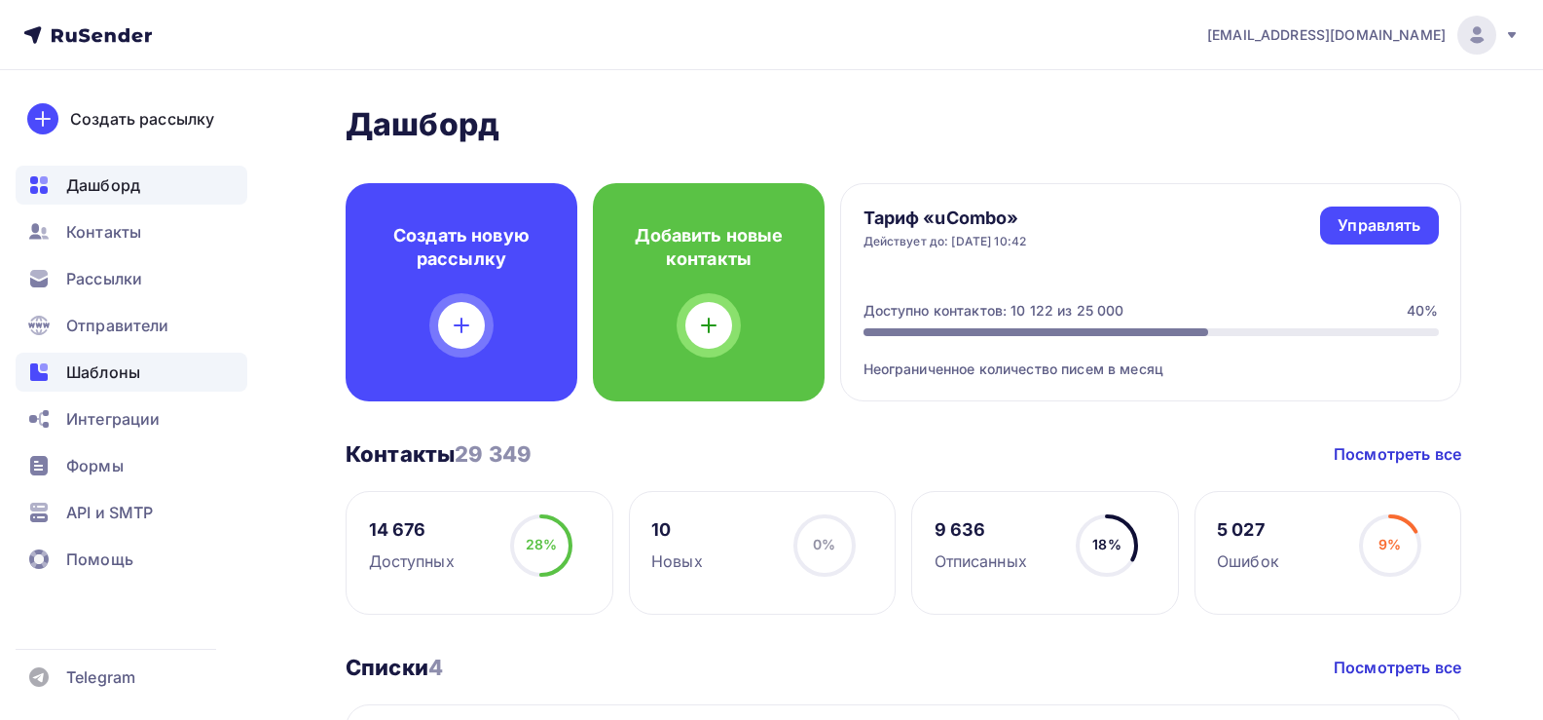
click at [106, 369] on span "Шаблоны" at bounding box center [103, 371] width 74 height 23
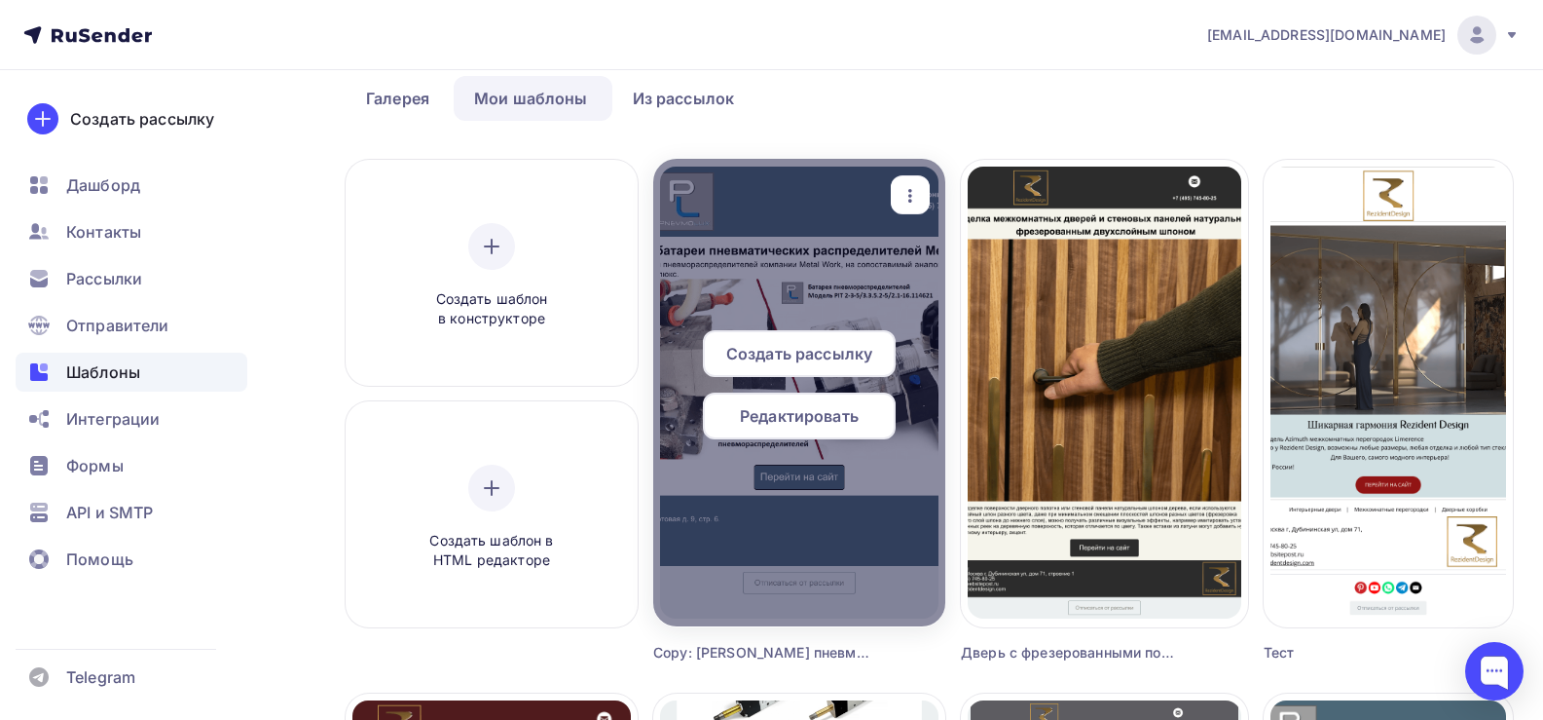
scroll to position [195, 0]
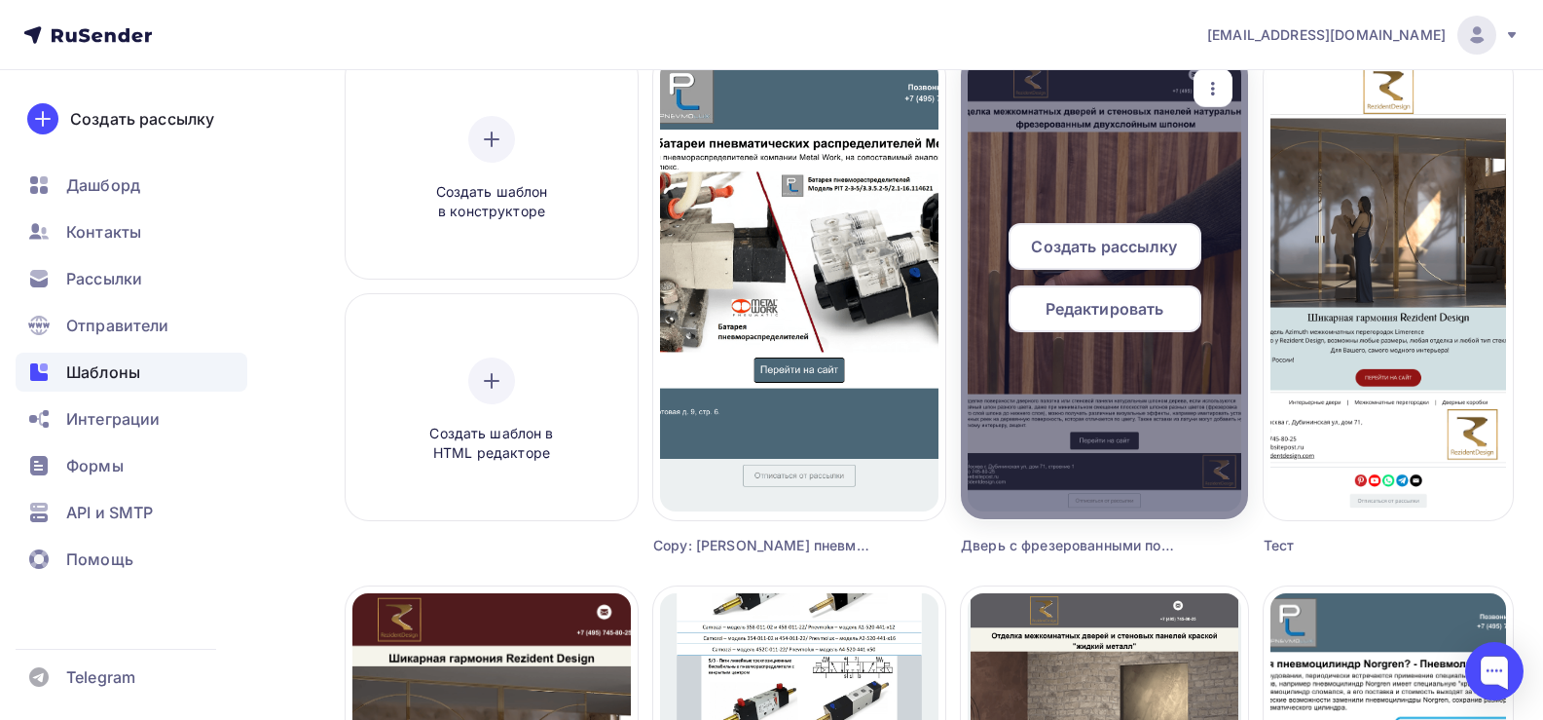
click at [1111, 312] on span "Редактировать" at bounding box center [1105, 308] width 119 height 23
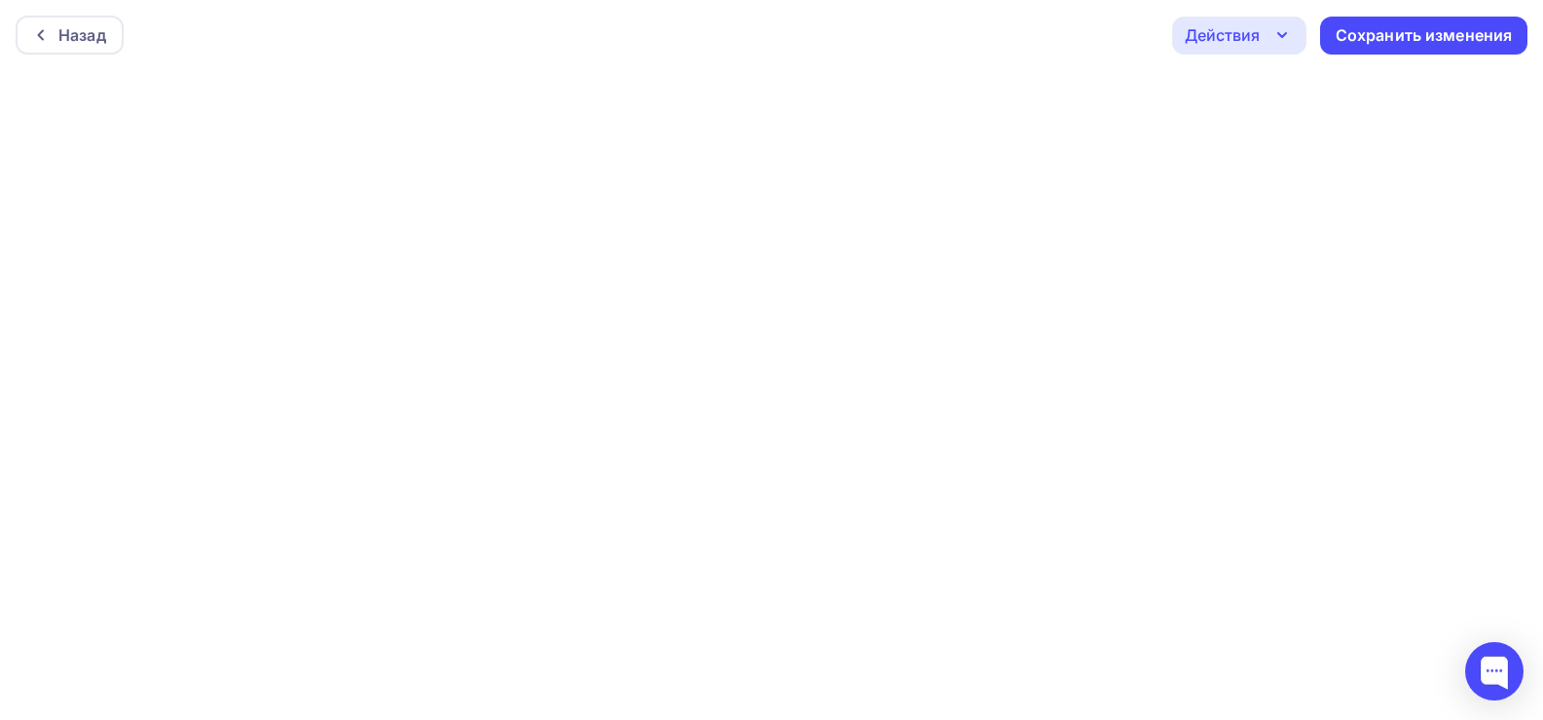
click at [1266, 39] on div "Действия" at bounding box center [1239, 36] width 134 height 38
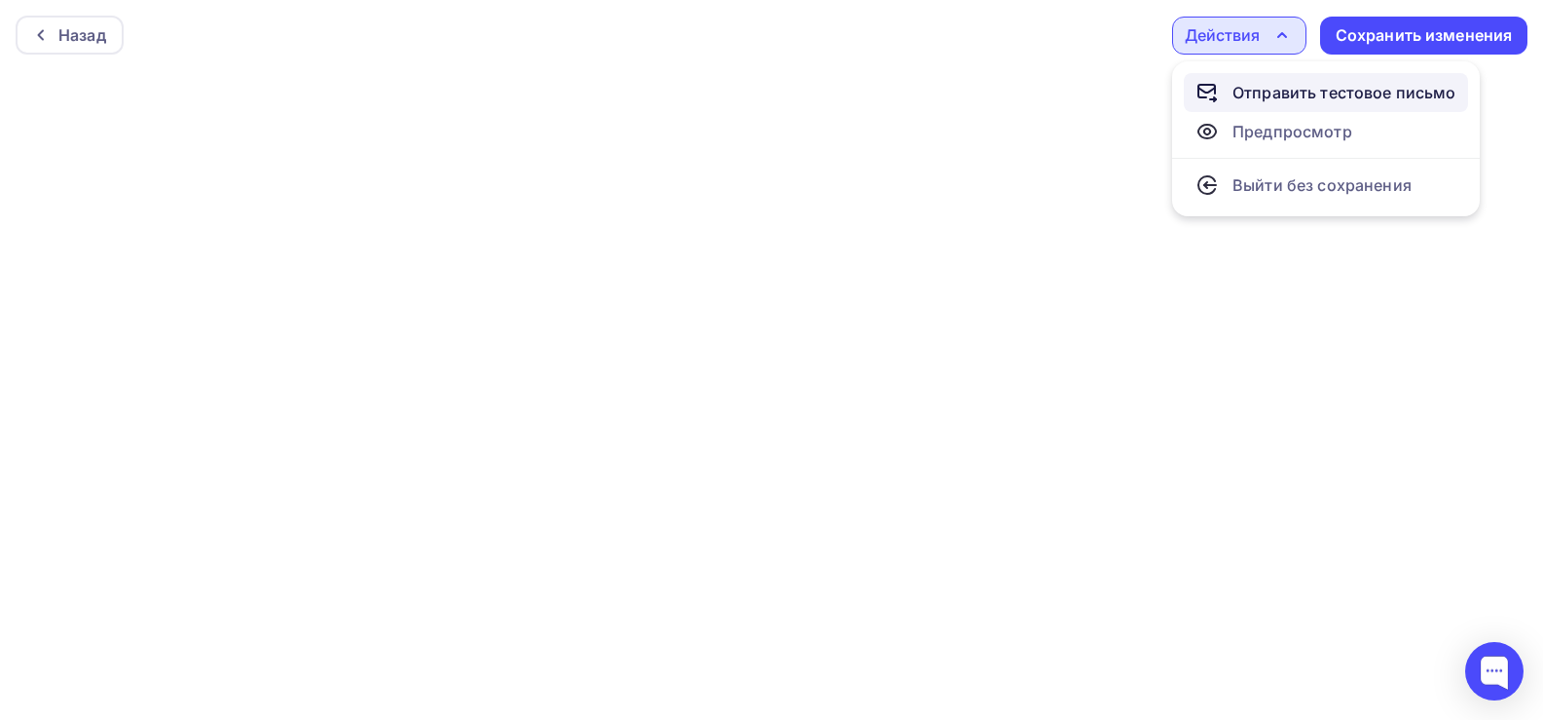
click at [1277, 97] on div "Отправить тестовое письмо" at bounding box center [1345, 92] width 224 height 23
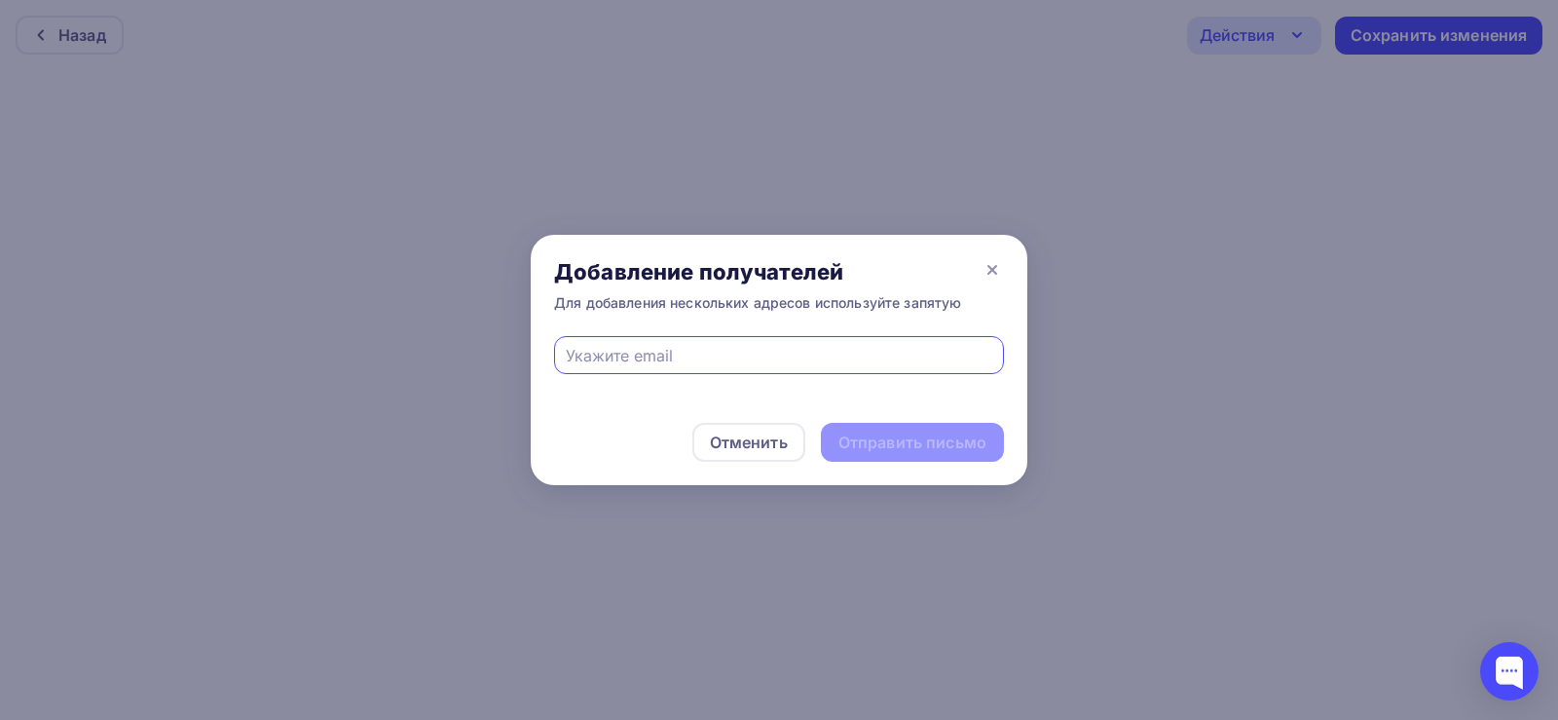
click at [672, 352] on input "text" at bounding box center [779, 355] width 427 height 23
type input "[EMAIL_ADDRESS][DOMAIN_NAME]"
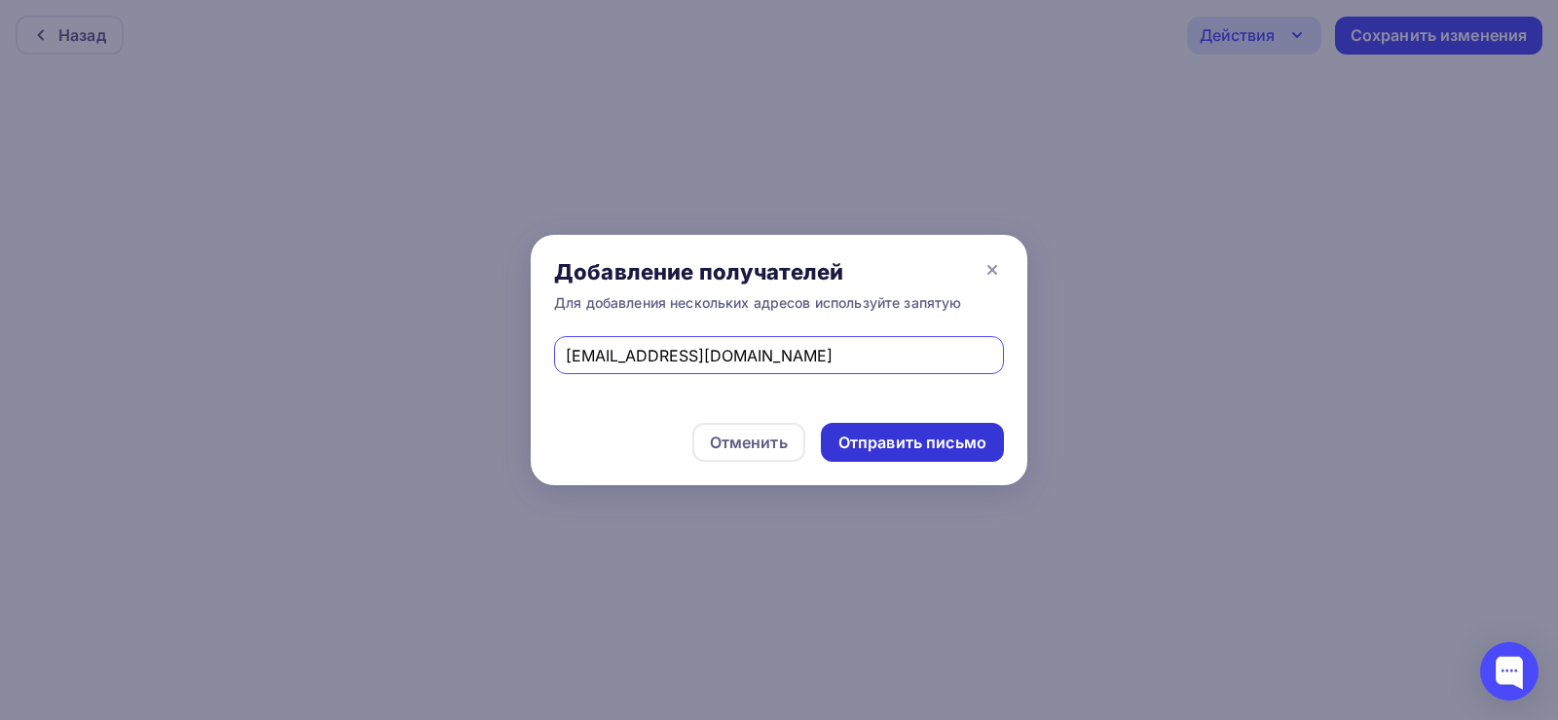
click at [929, 444] on div "Отправить письмо" at bounding box center [912, 442] width 148 height 22
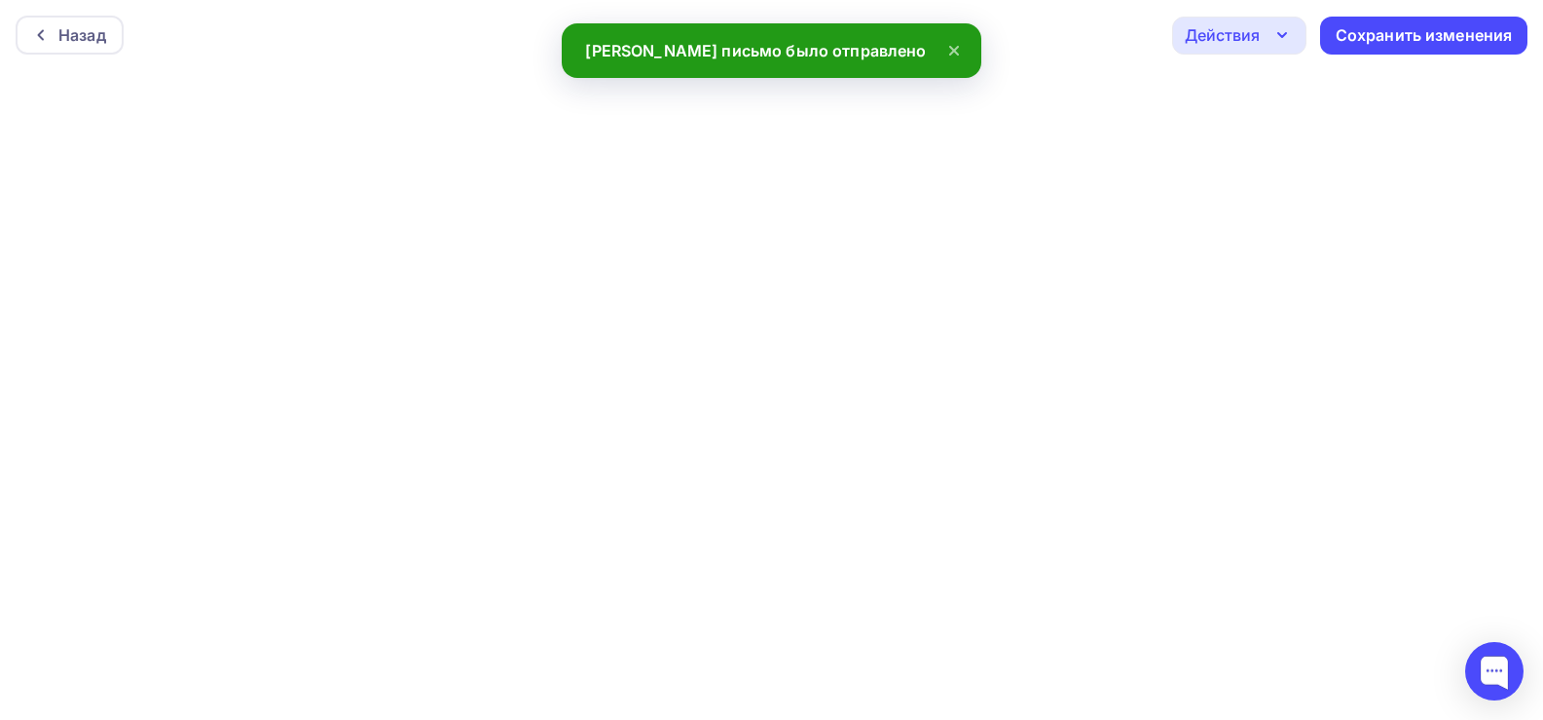
click at [1259, 35] on div "Действия" at bounding box center [1222, 34] width 75 height 23
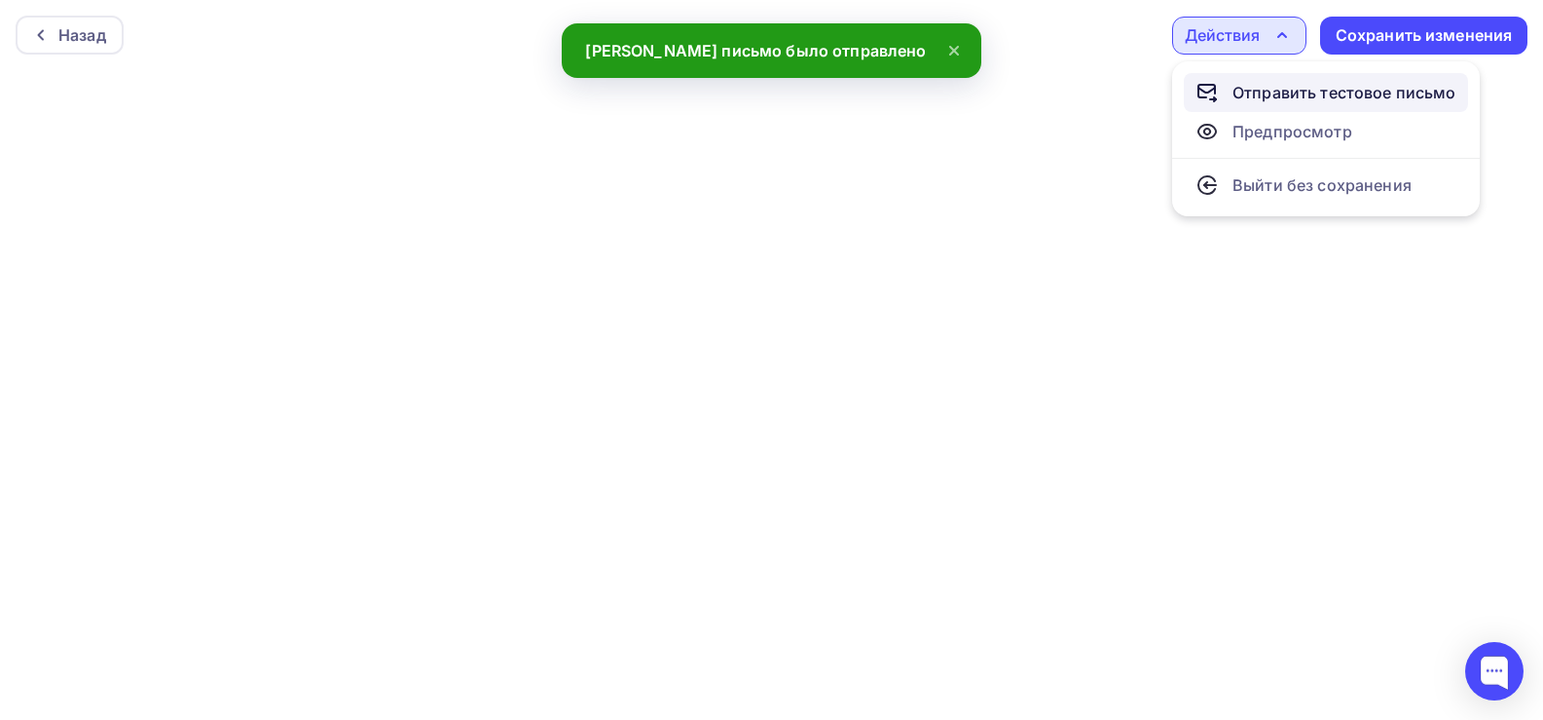
click at [1282, 93] on div "Отправить тестовое письмо" at bounding box center [1345, 92] width 224 height 23
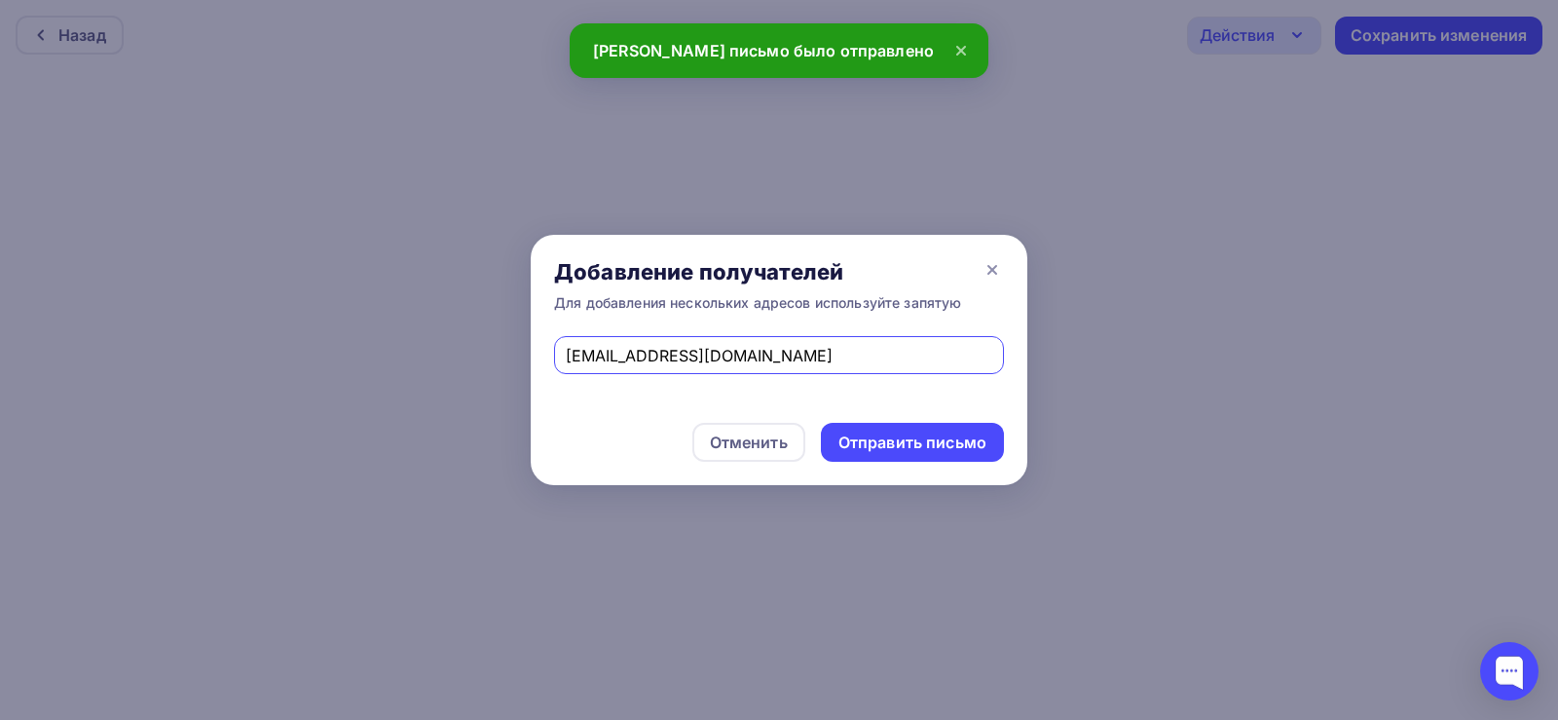
drag, startPoint x: 828, startPoint y: 356, endPoint x: 507, endPoint y: 369, distance: 320.6
click at [507, 369] on div "Добавление получателей Для добавления нескольких адресов используйте запятую [E…" at bounding box center [779, 360] width 1558 height 720
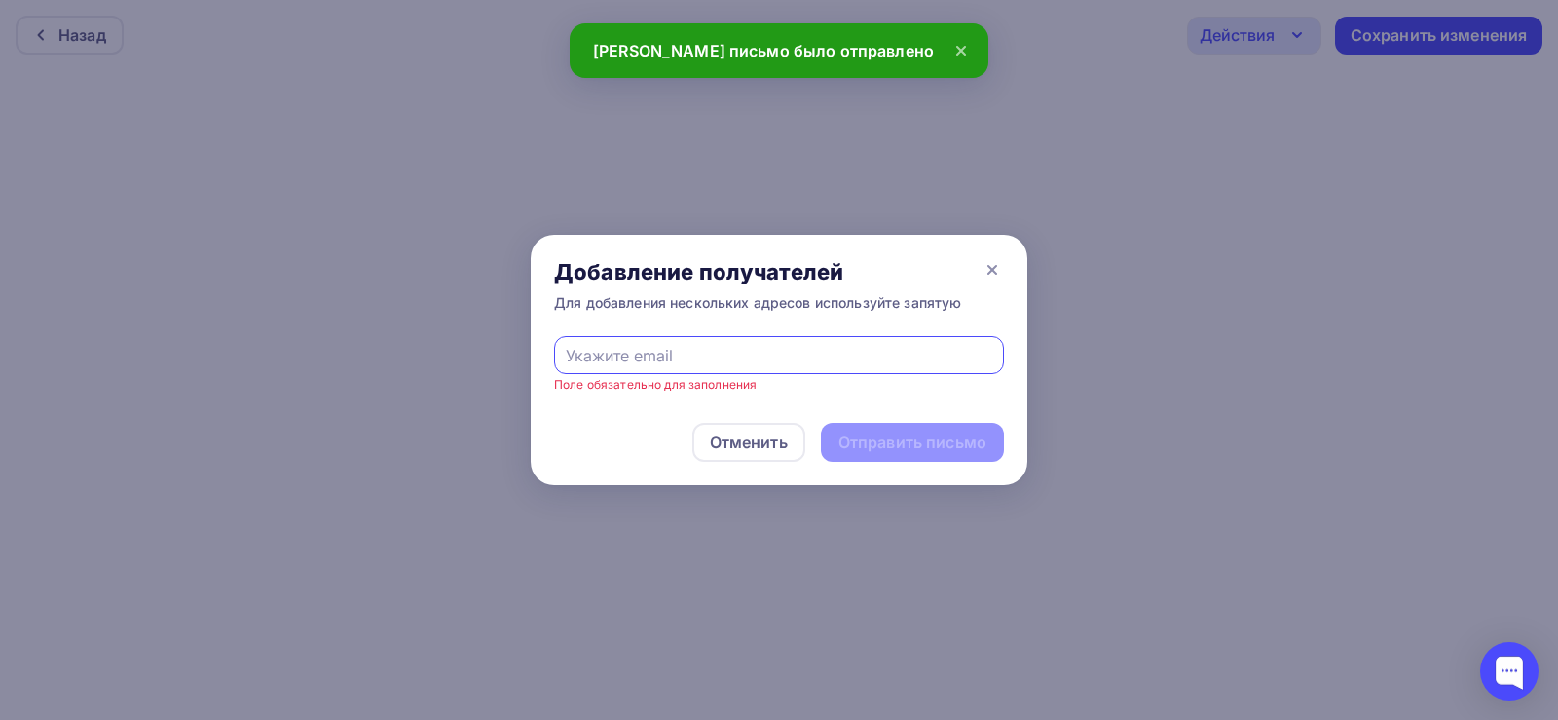
click at [571, 350] on input "text" at bounding box center [779, 355] width 427 height 23
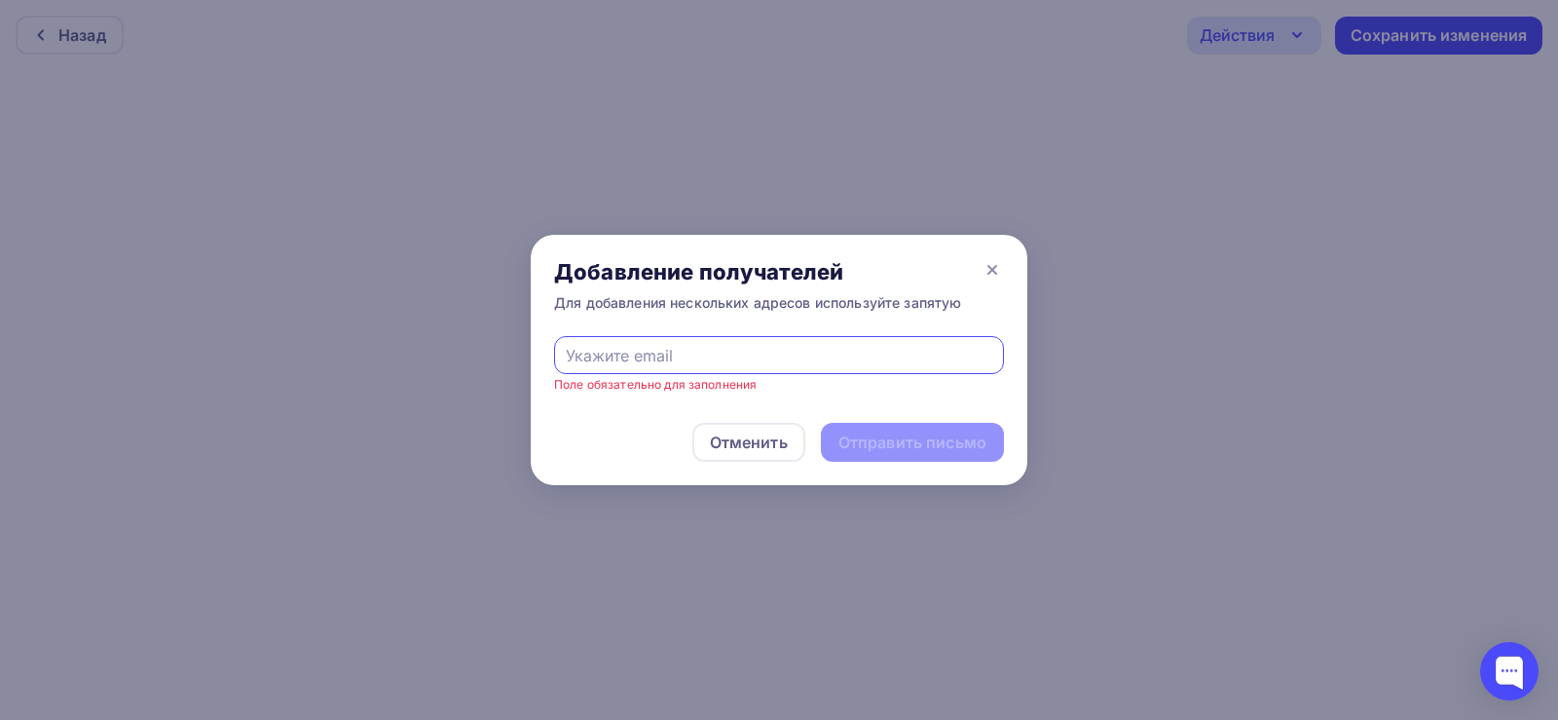
type input "[EMAIL_ADDRESS][DOMAIN_NAME]"
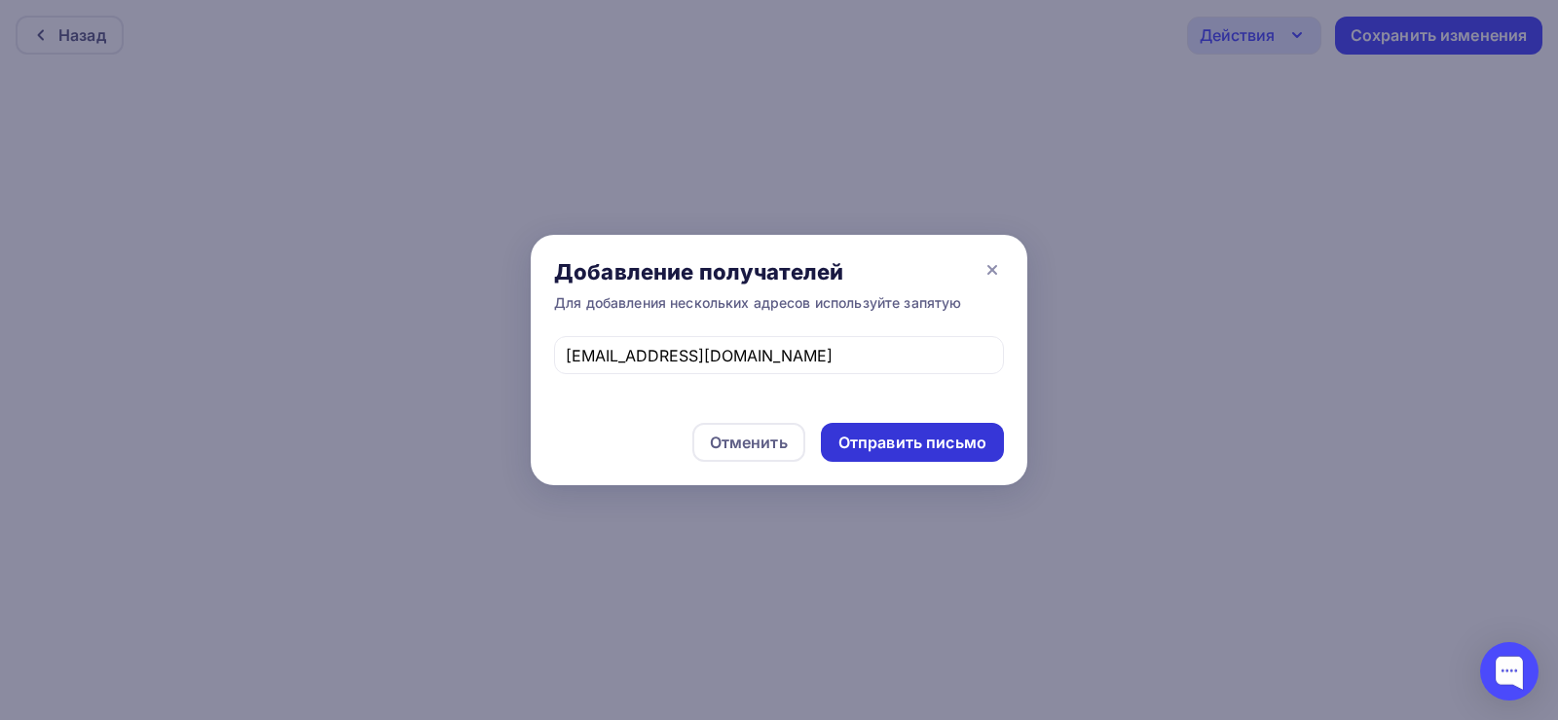
click at [904, 445] on div "Отправить письмо" at bounding box center [912, 442] width 148 height 22
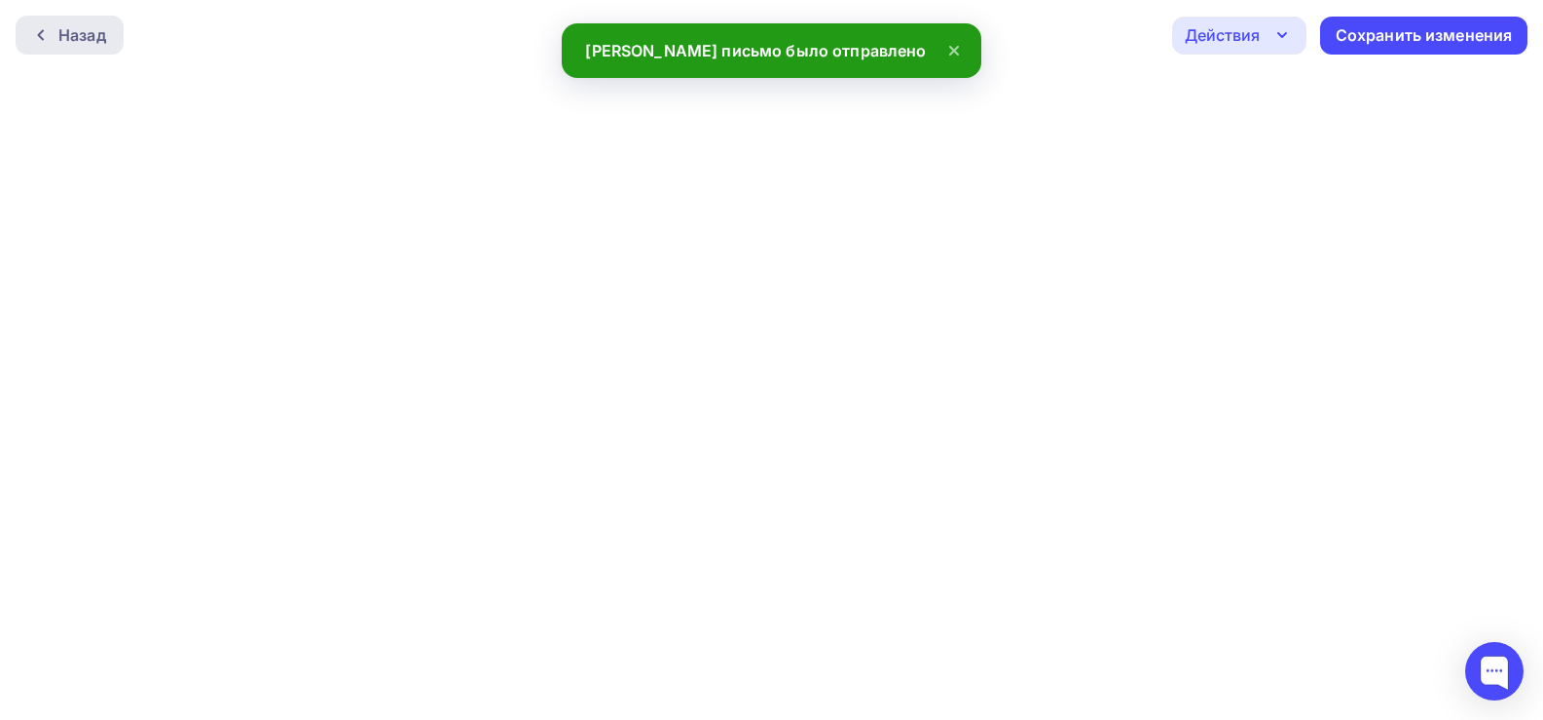
click at [66, 34] on div "Назад" at bounding box center [82, 34] width 48 height 23
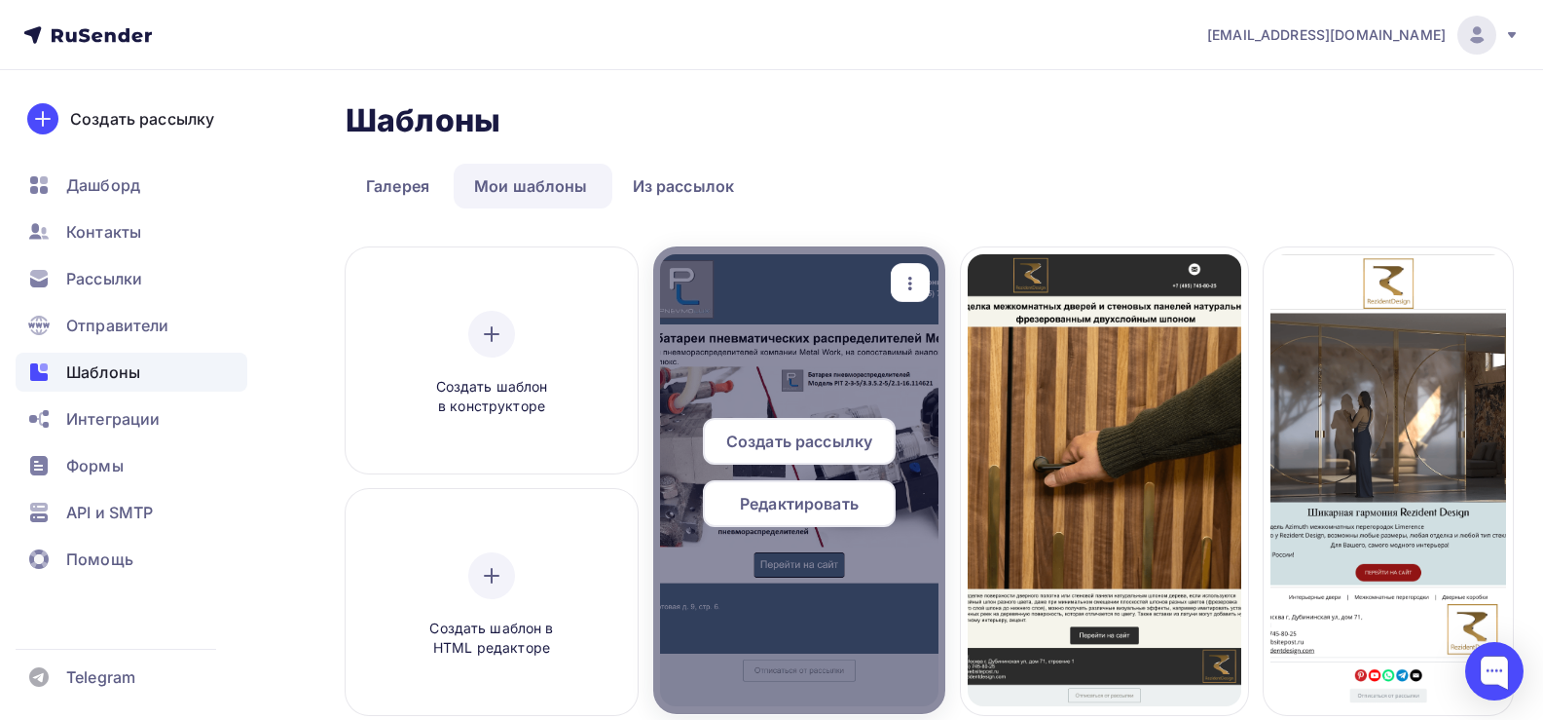
click at [802, 503] on span "Редактировать" at bounding box center [799, 503] width 119 height 23
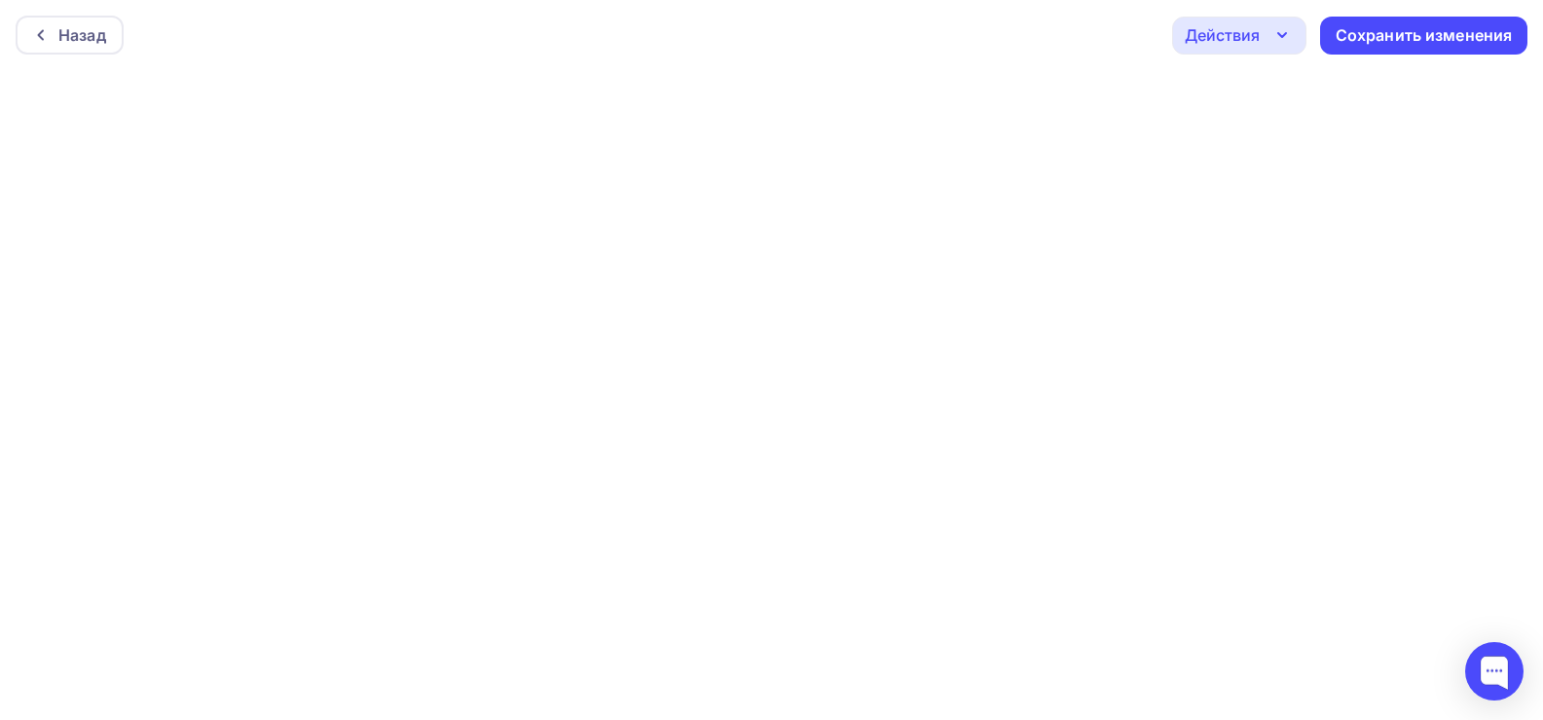
click at [1273, 29] on icon "button" at bounding box center [1282, 34] width 23 height 23
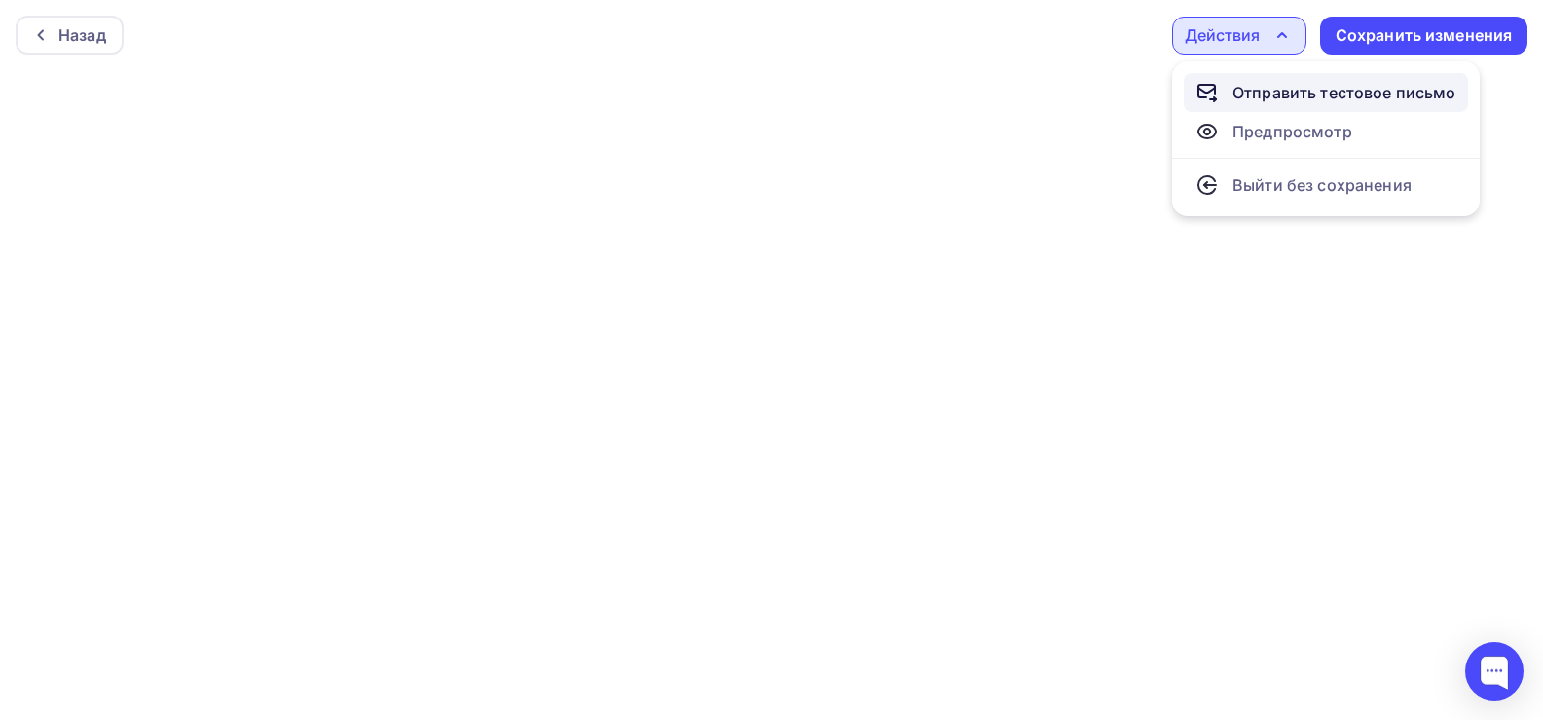
click at [1248, 92] on div "Отправить тестовое письмо" at bounding box center [1345, 92] width 224 height 23
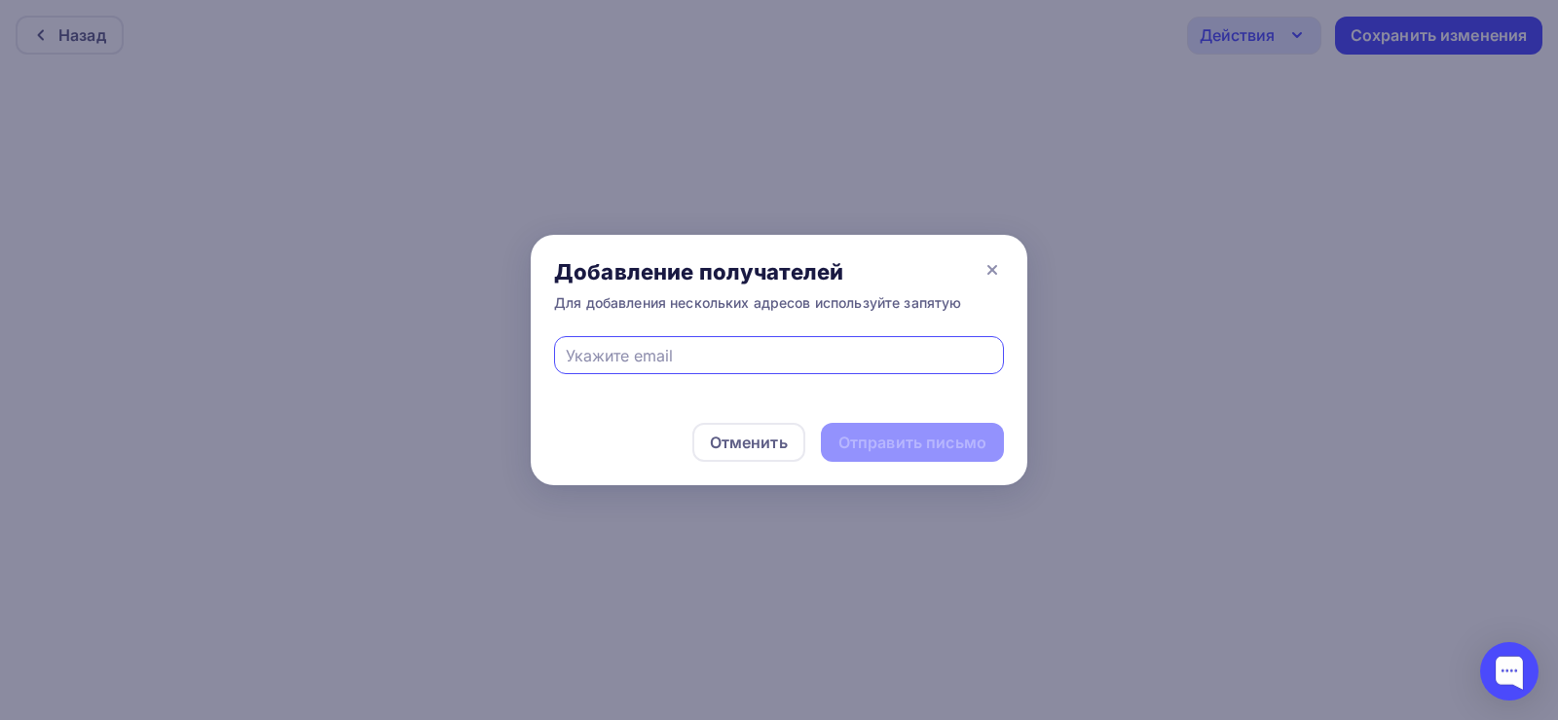
click at [645, 359] on input "text" at bounding box center [779, 355] width 427 height 23
type input "[EMAIL_ADDRESS][DOMAIN_NAME]"
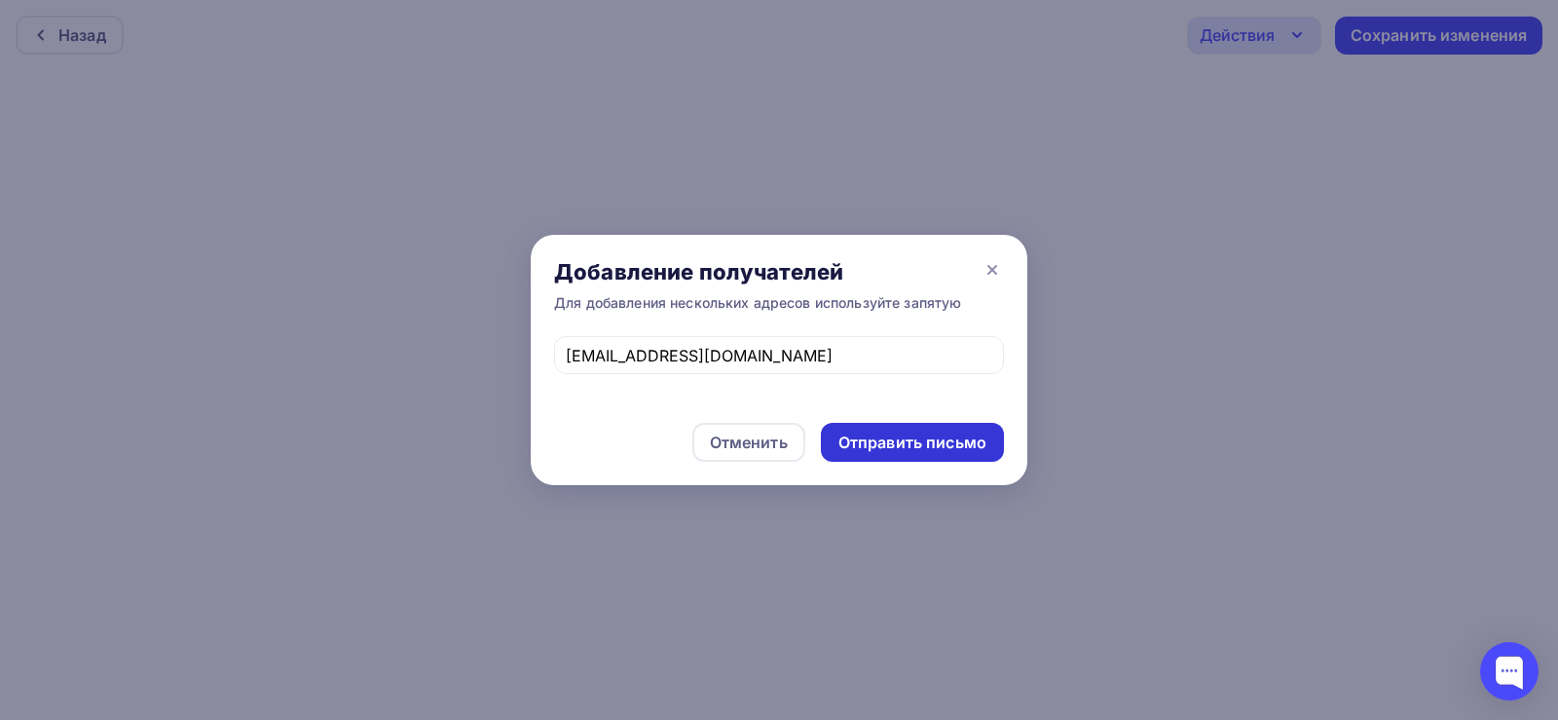
click at [893, 439] on div "Отправить письмо" at bounding box center [912, 442] width 148 height 22
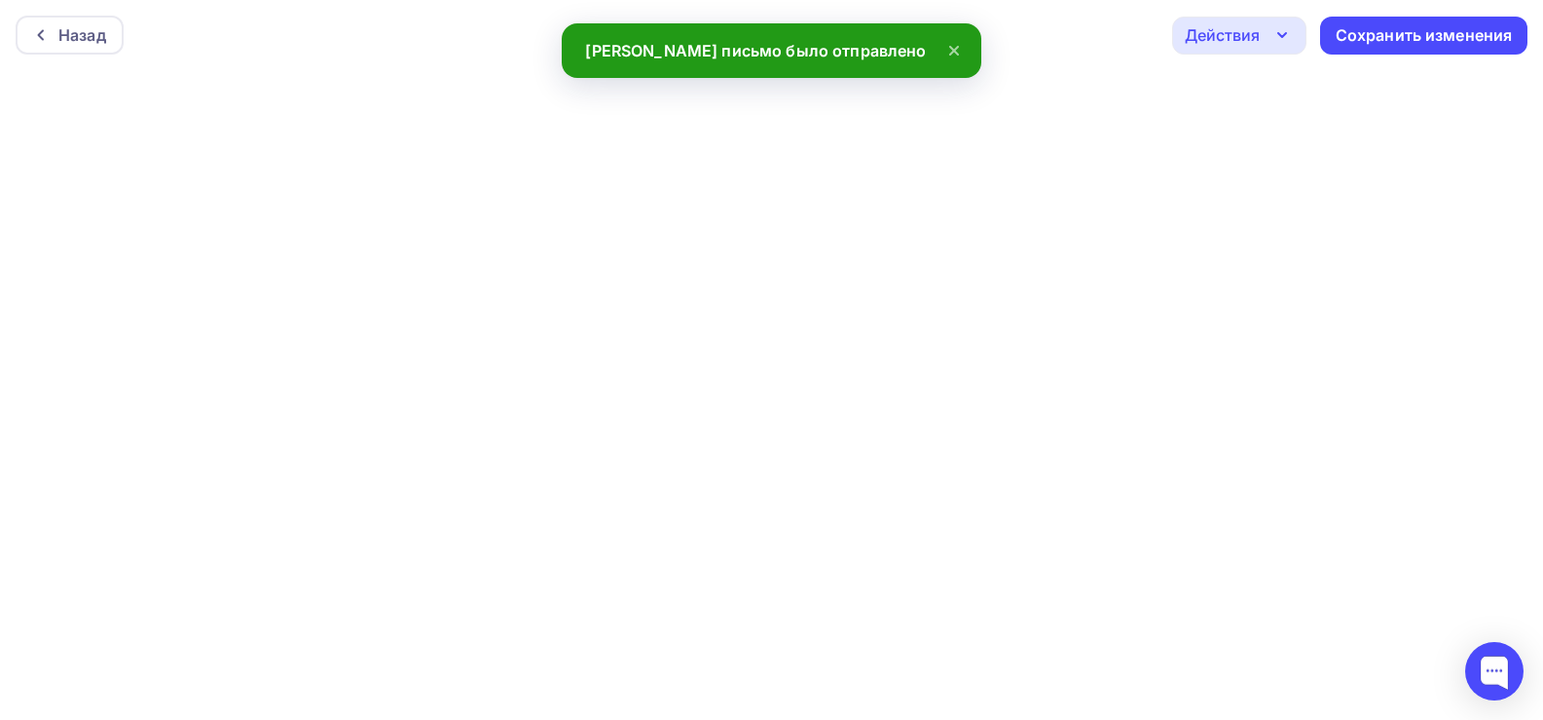
click at [1262, 34] on div "Действия" at bounding box center [1239, 36] width 134 height 38
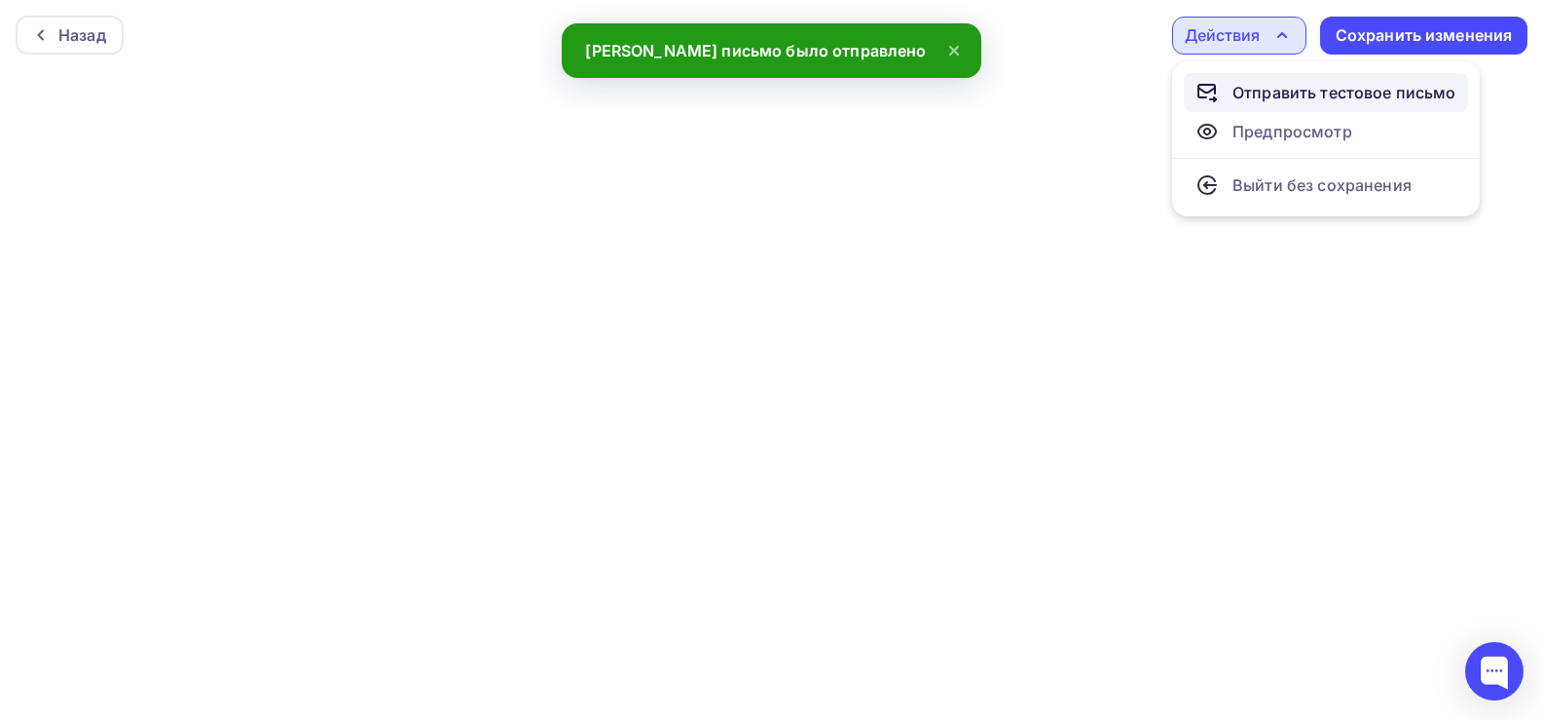
click at [1266, 94] on div "Отправить тестовое письмо" at bounding box center [1345, 92] width 224 height 23
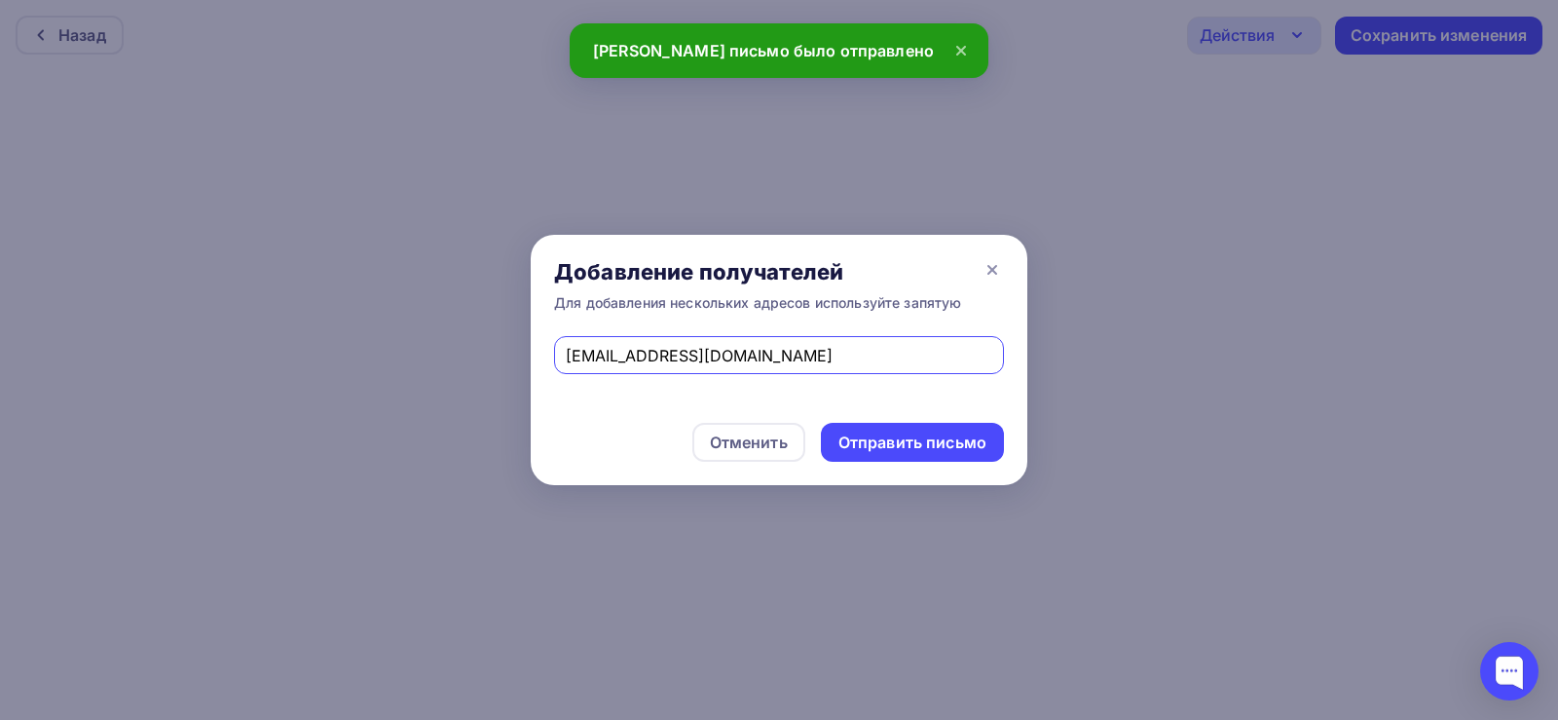
drag, startPoint x: 793, startPoint y: 355, endPoint x: 547, endPoint y: 351, distance: 245.4
click at [547, 351] on div "[EMAIL_ADDRESS][DOMAIN_NAME]" at bounding box center [779, 367] width 497 height 63
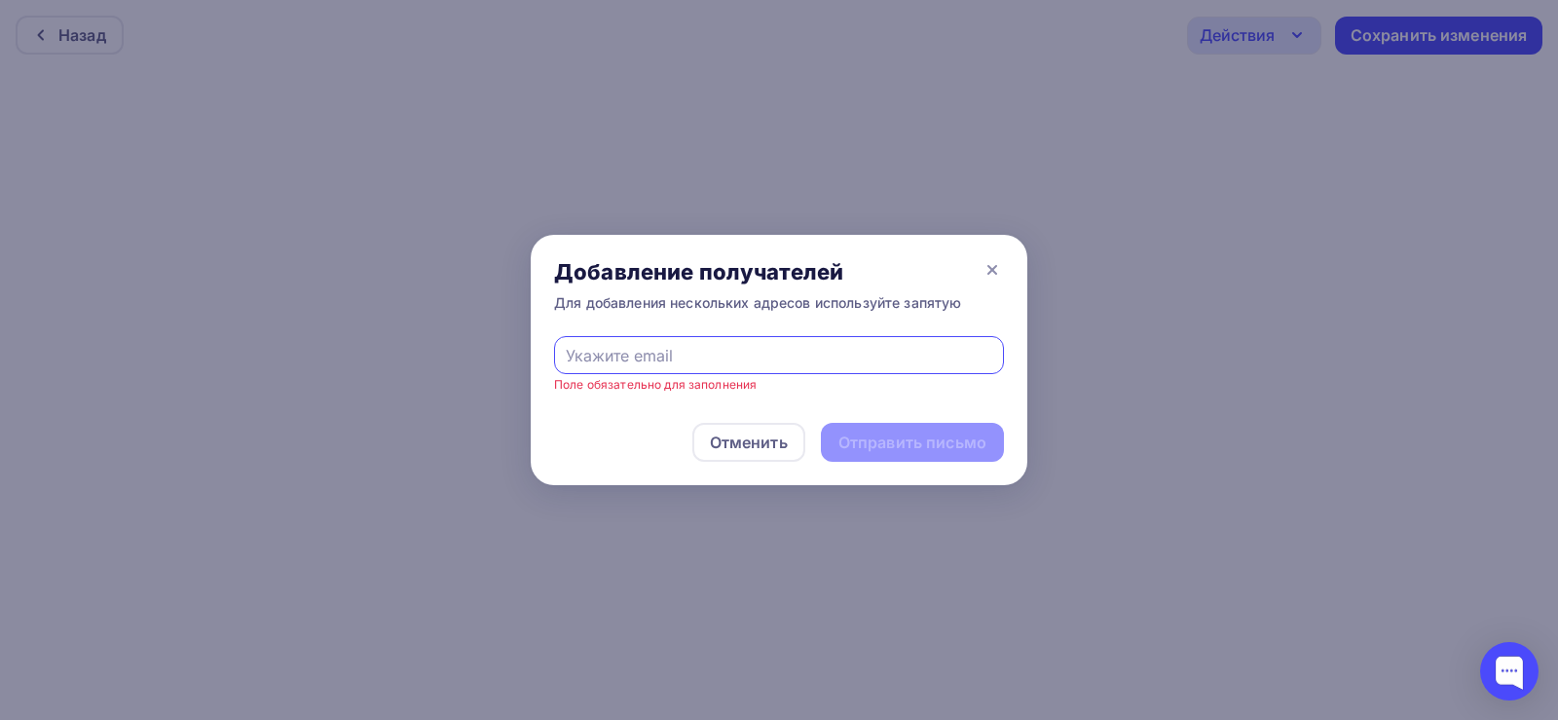
click at [710, 357] on input "text" at bounding box center [779, 355] width 427 height 23
type input "[EMAIL_ADDRESS][DOMAIN_NAME]"
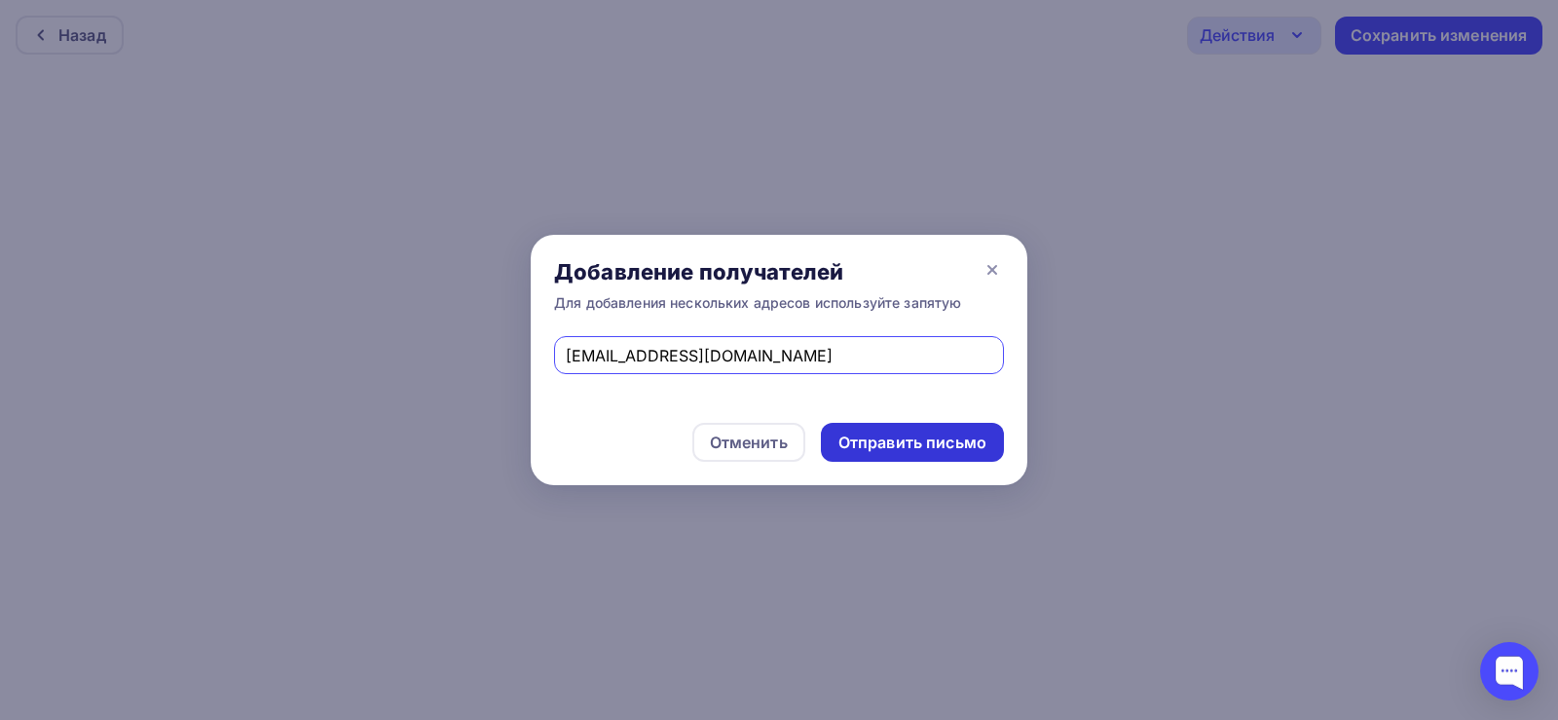
click at [896, 433] on div "Отправить письмо" at bounding box center [912, 442] width 148 height 22
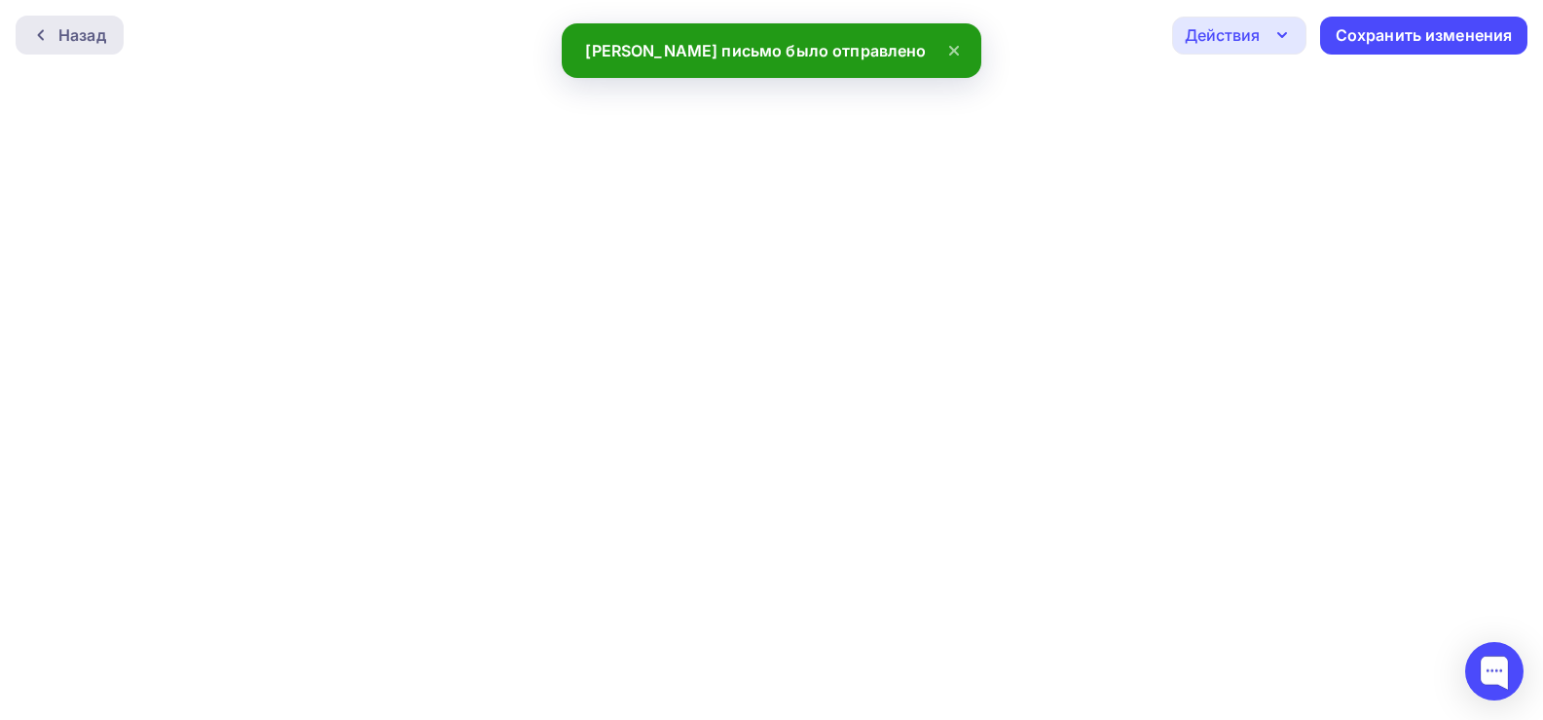
click at [60, 22] on div "Назад" at bounding box center [70, 35] width 108 height 39
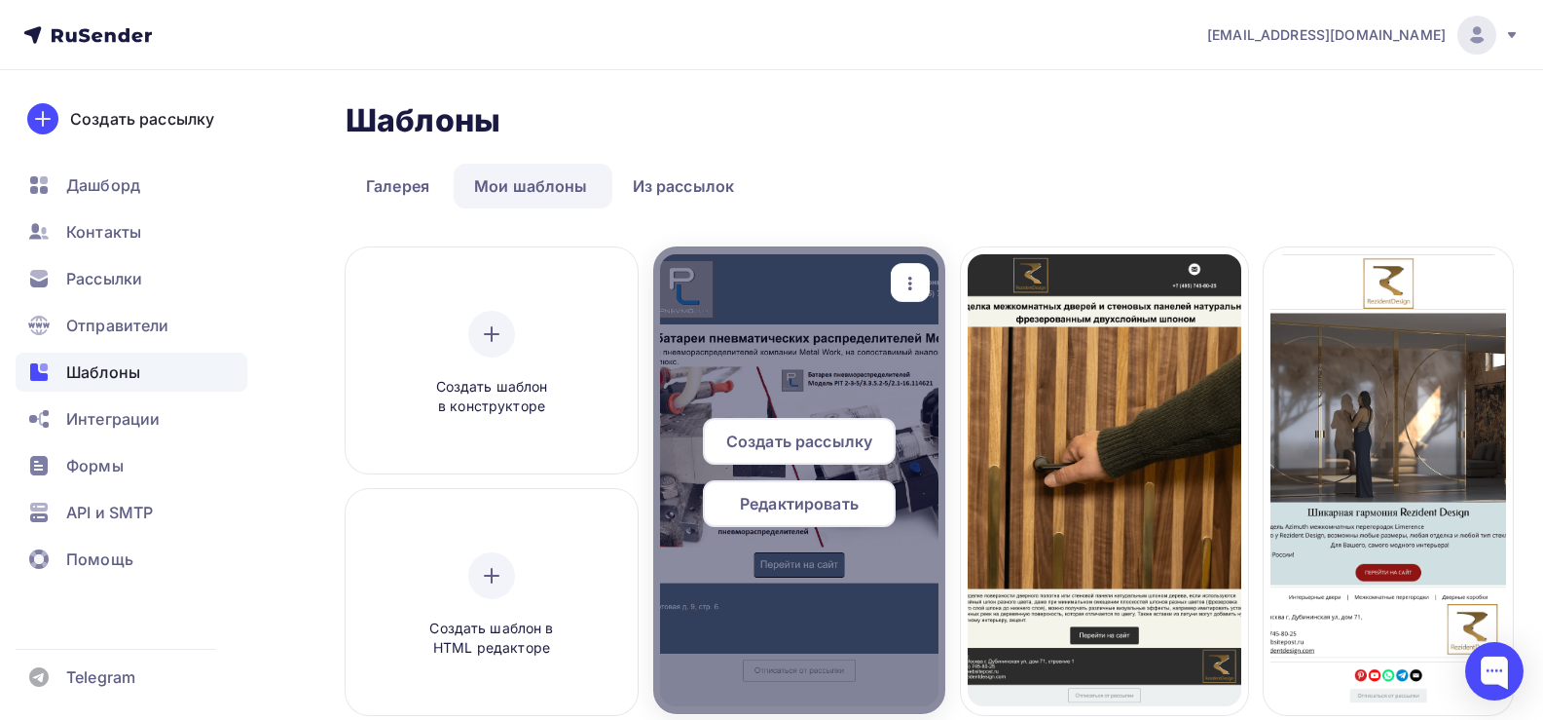
click at [790, 508] on span "Редактировать" at bounding box center [799, 503] width 119 height 23
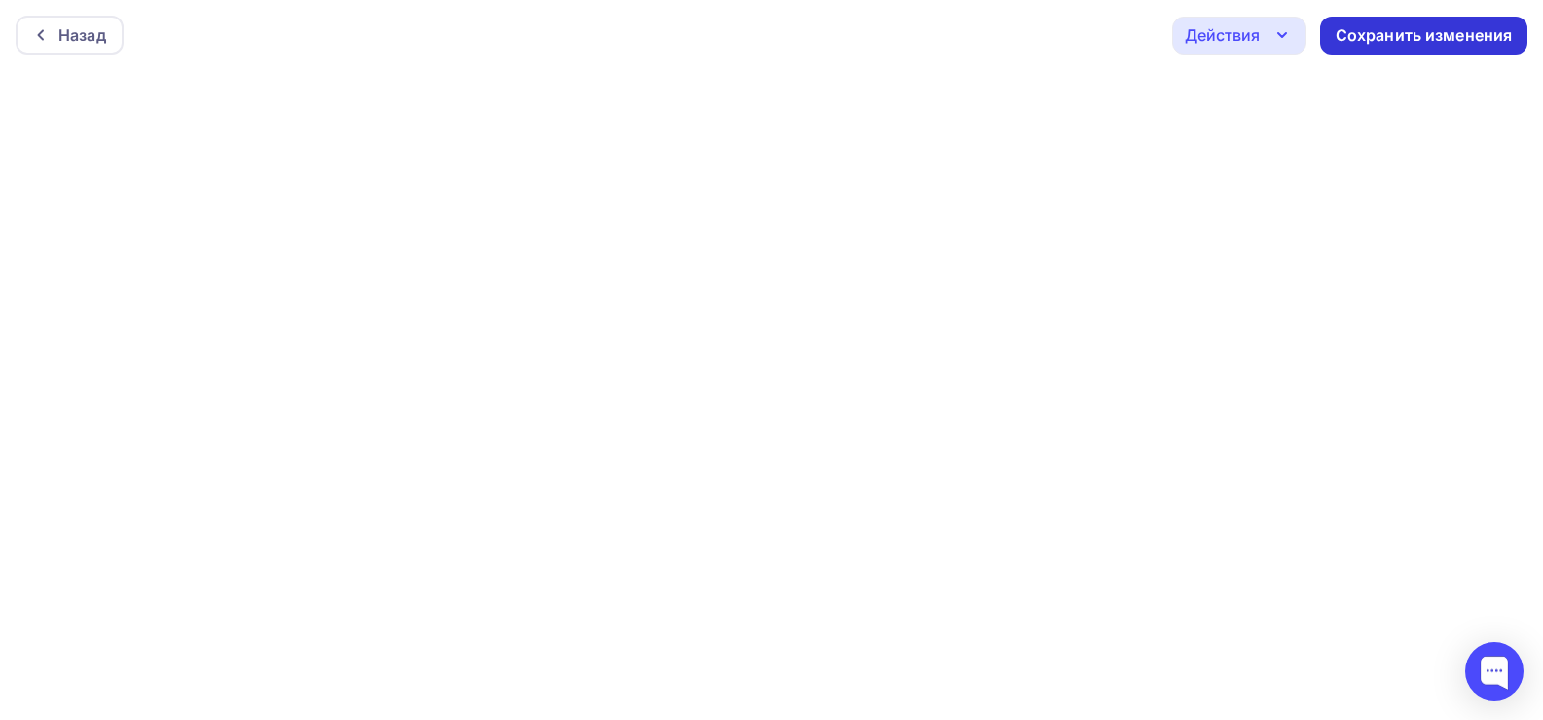
click at [1355, 25] on div "Сохранить изменения" at bounding box center [1424, 35] width 177 height 22
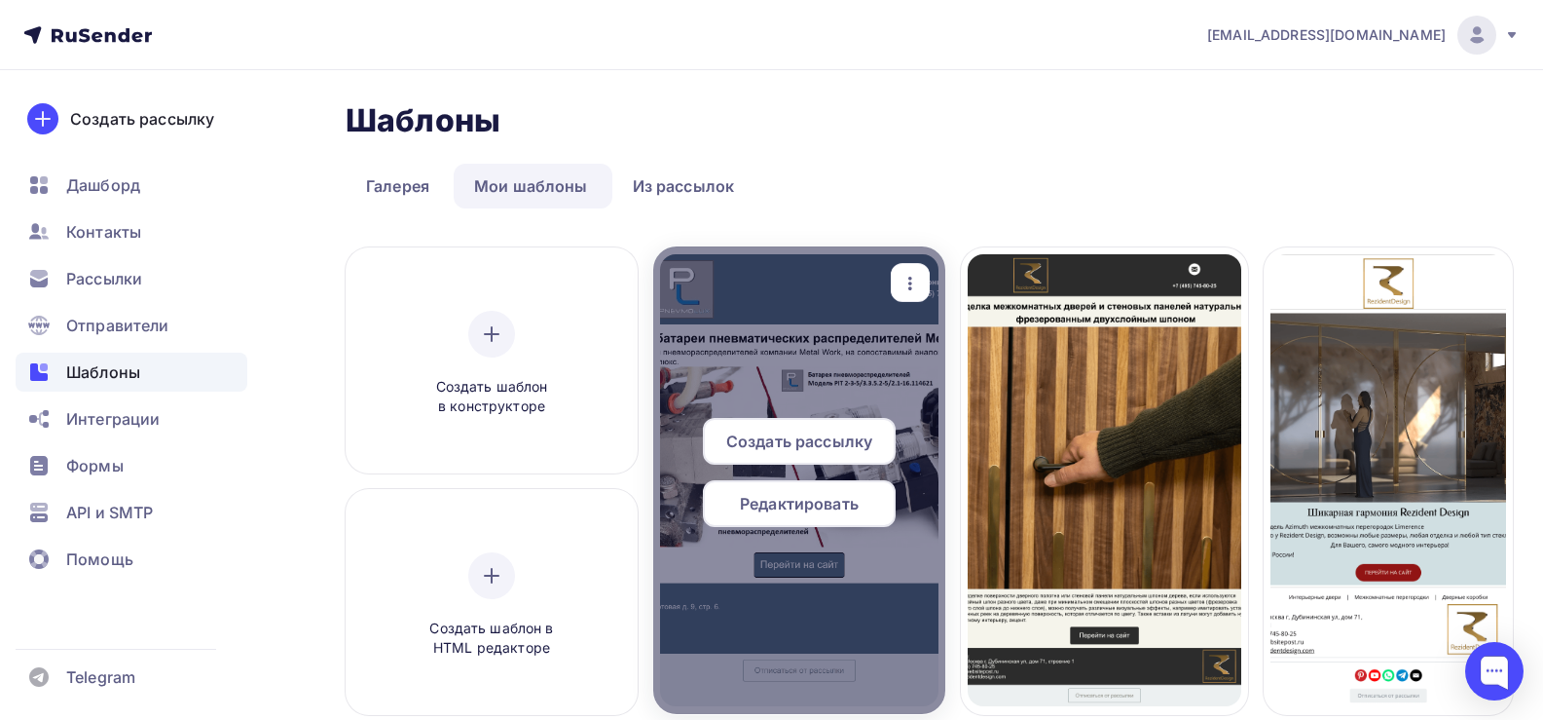
click at [916, 272] on icon "button" at bounding box center [910, 283] width 23 height 23
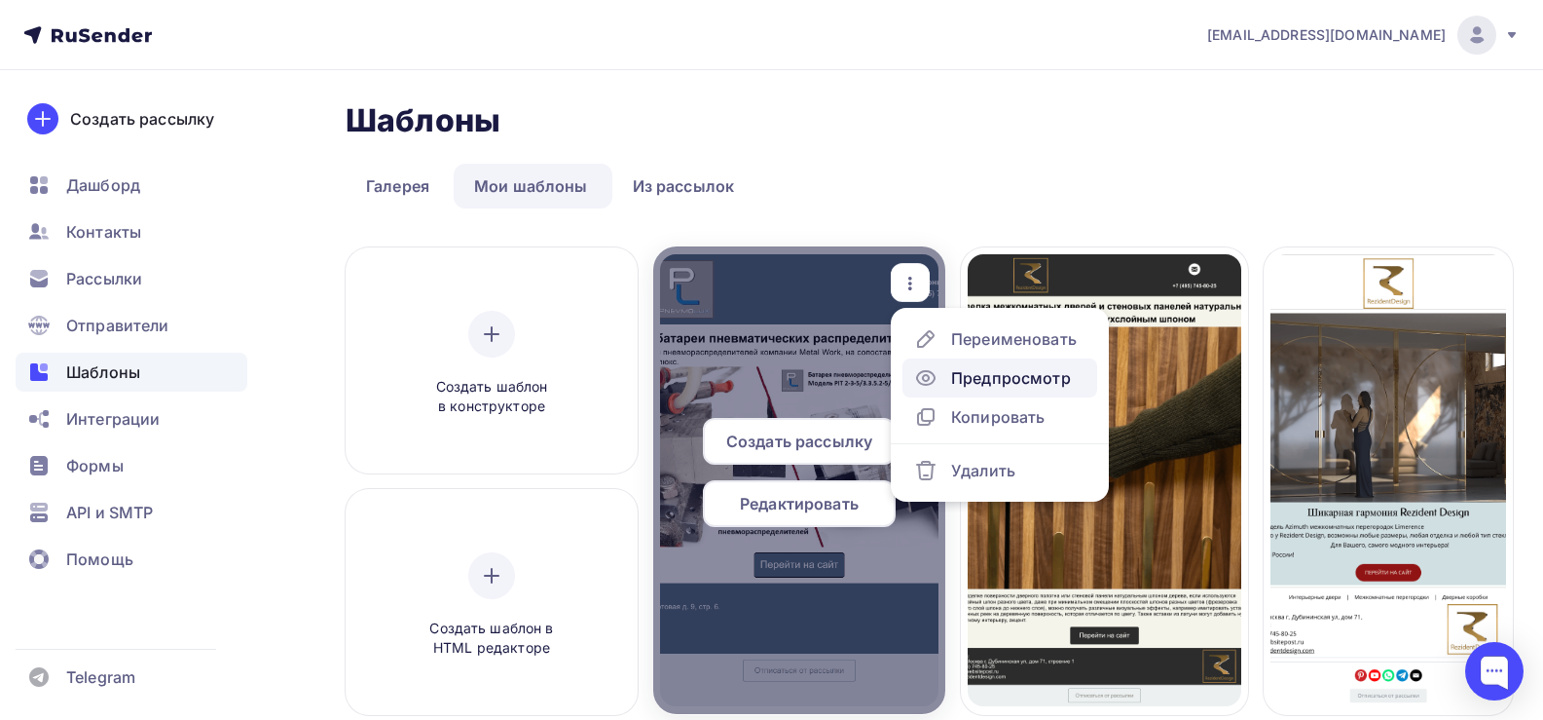
click at [1014, 374] on div "Предпросмотр" at bounding box center [1011, 377] width 120 height 23
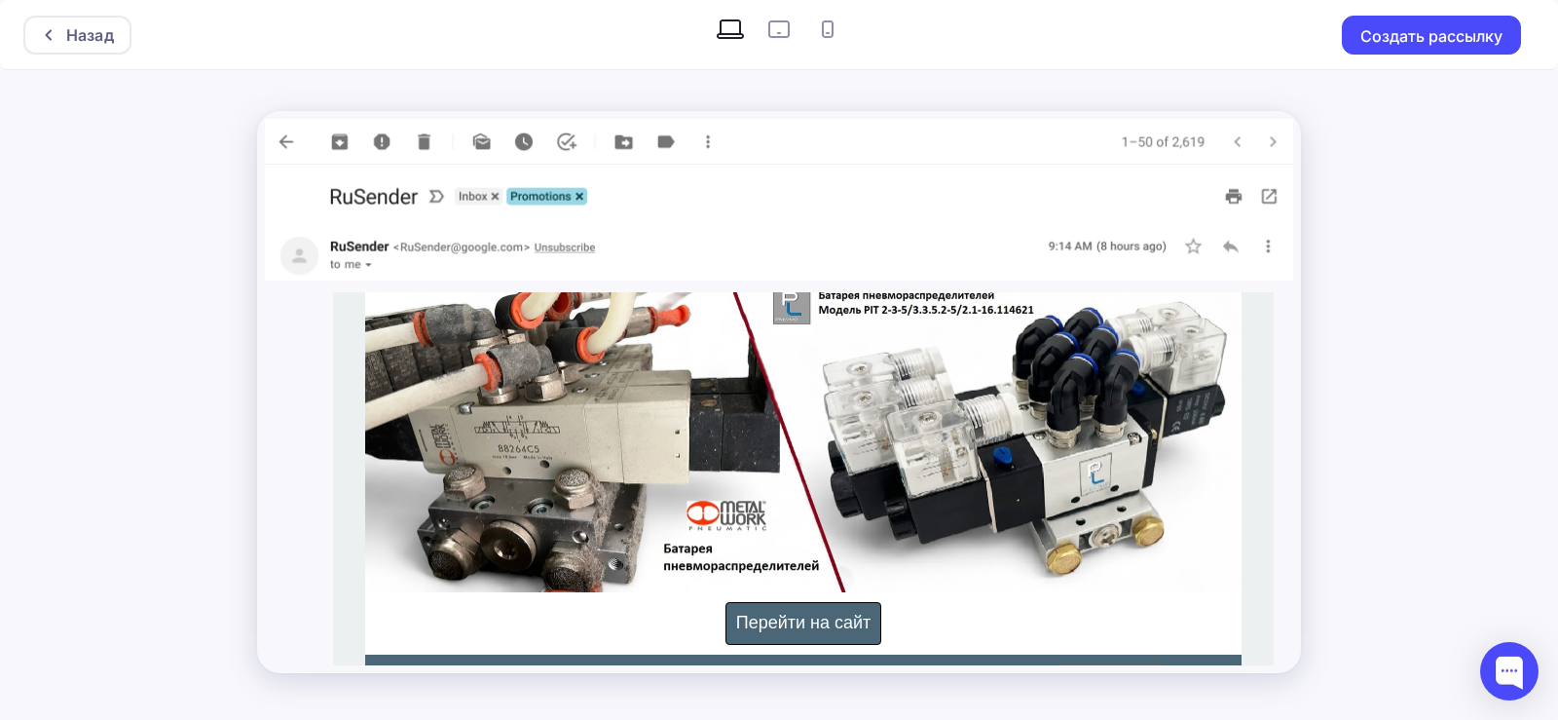
scroll to position [97, 0]
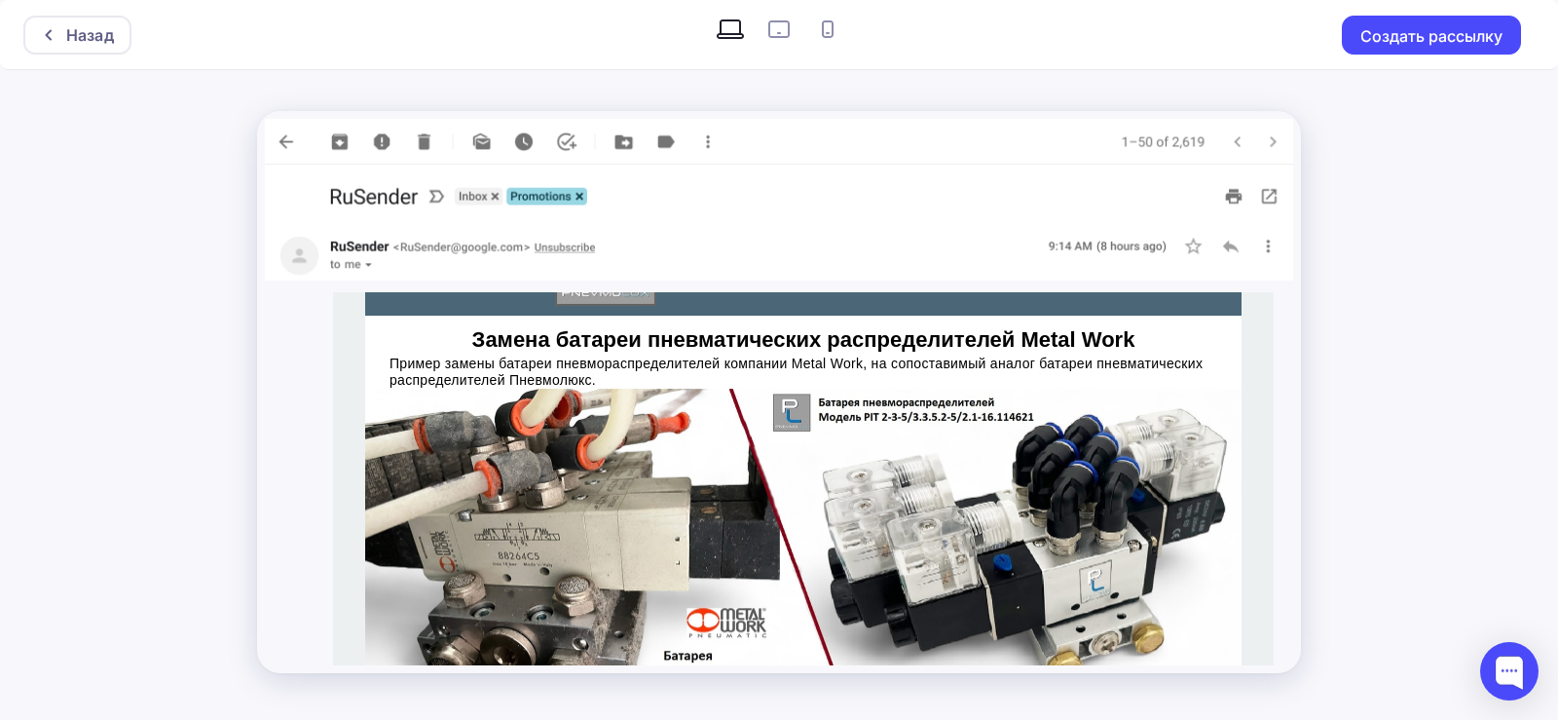
click at [921, 445] on img at bounding box center [803, 545] width 876 height 312
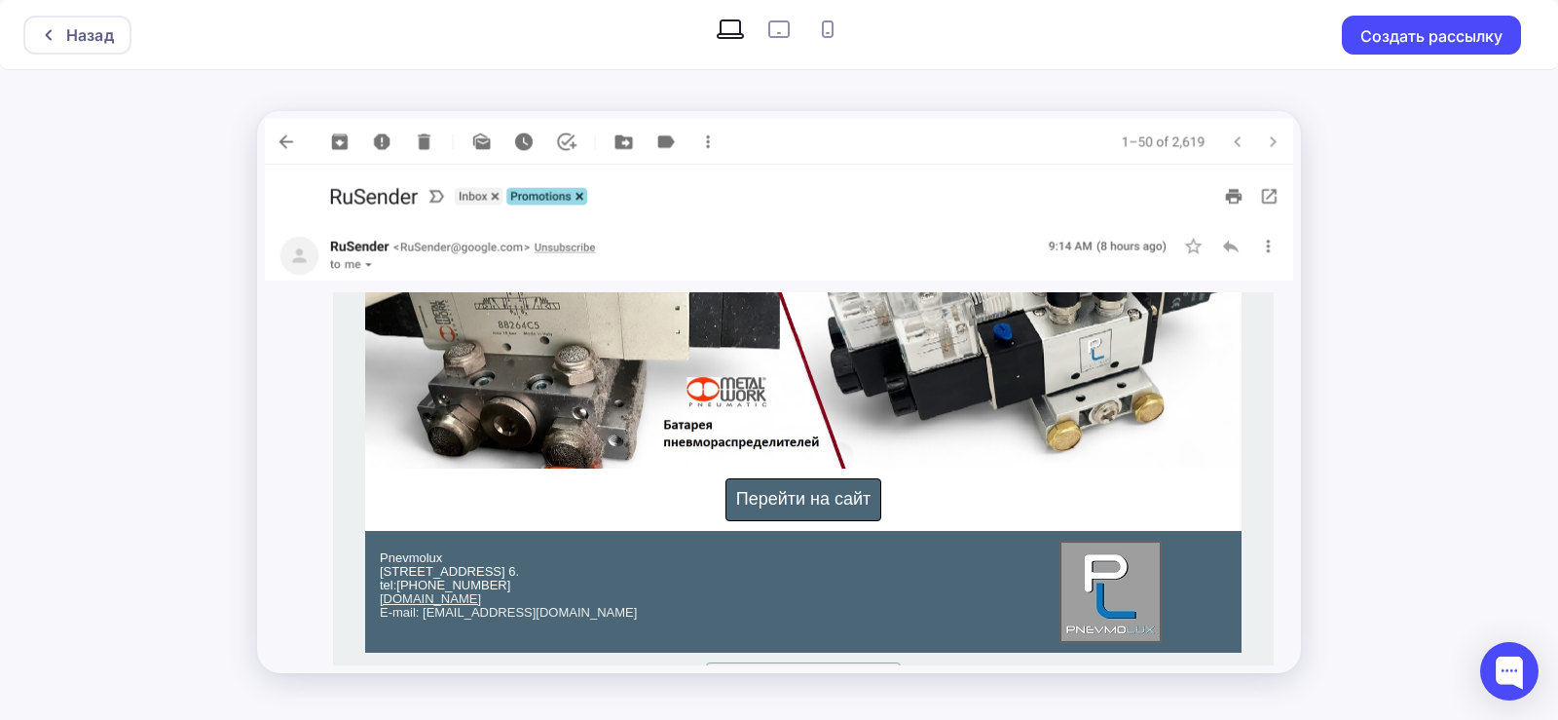
scroll to position [373, 0]
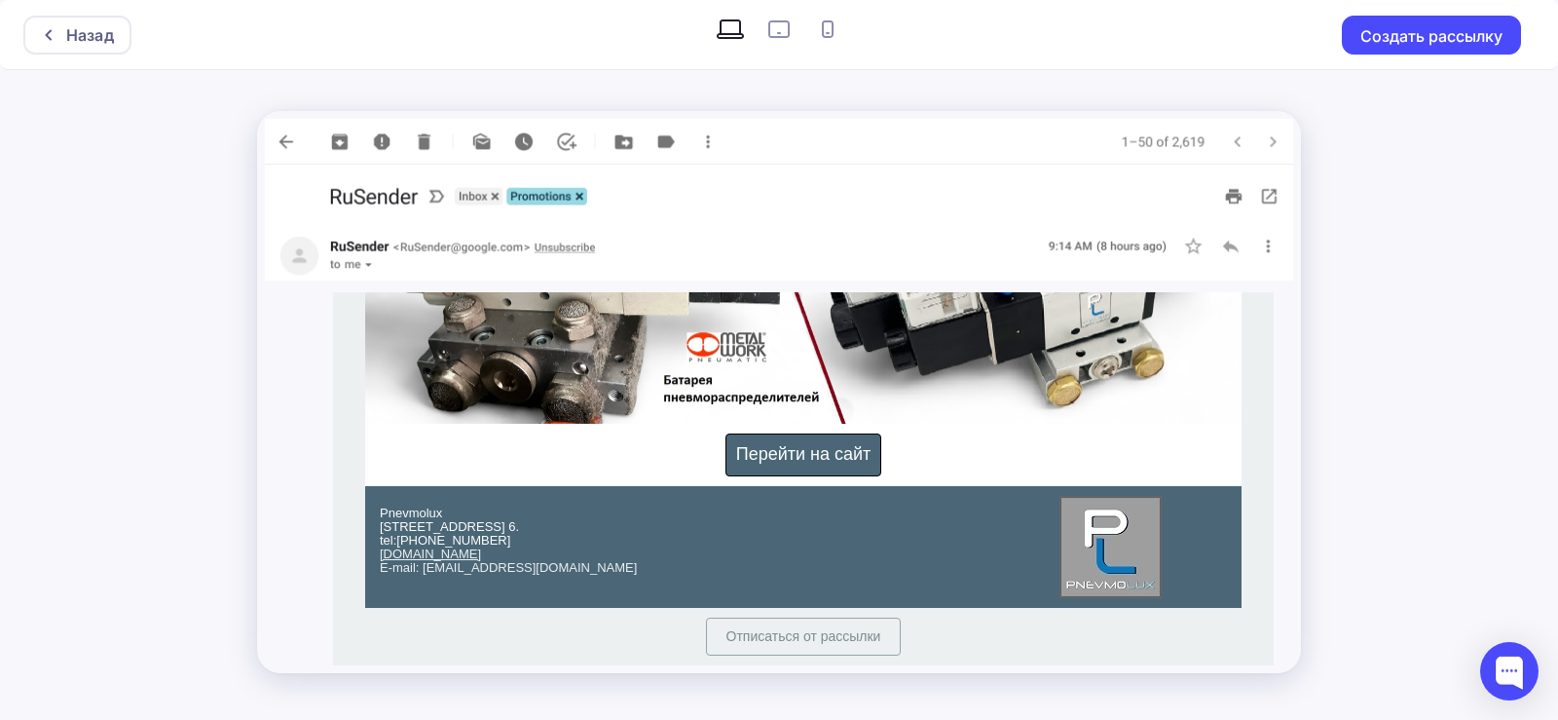
click at [797, 453] on span "Перейти на сайт" at bounding box center [803, 453] width 135 height 19
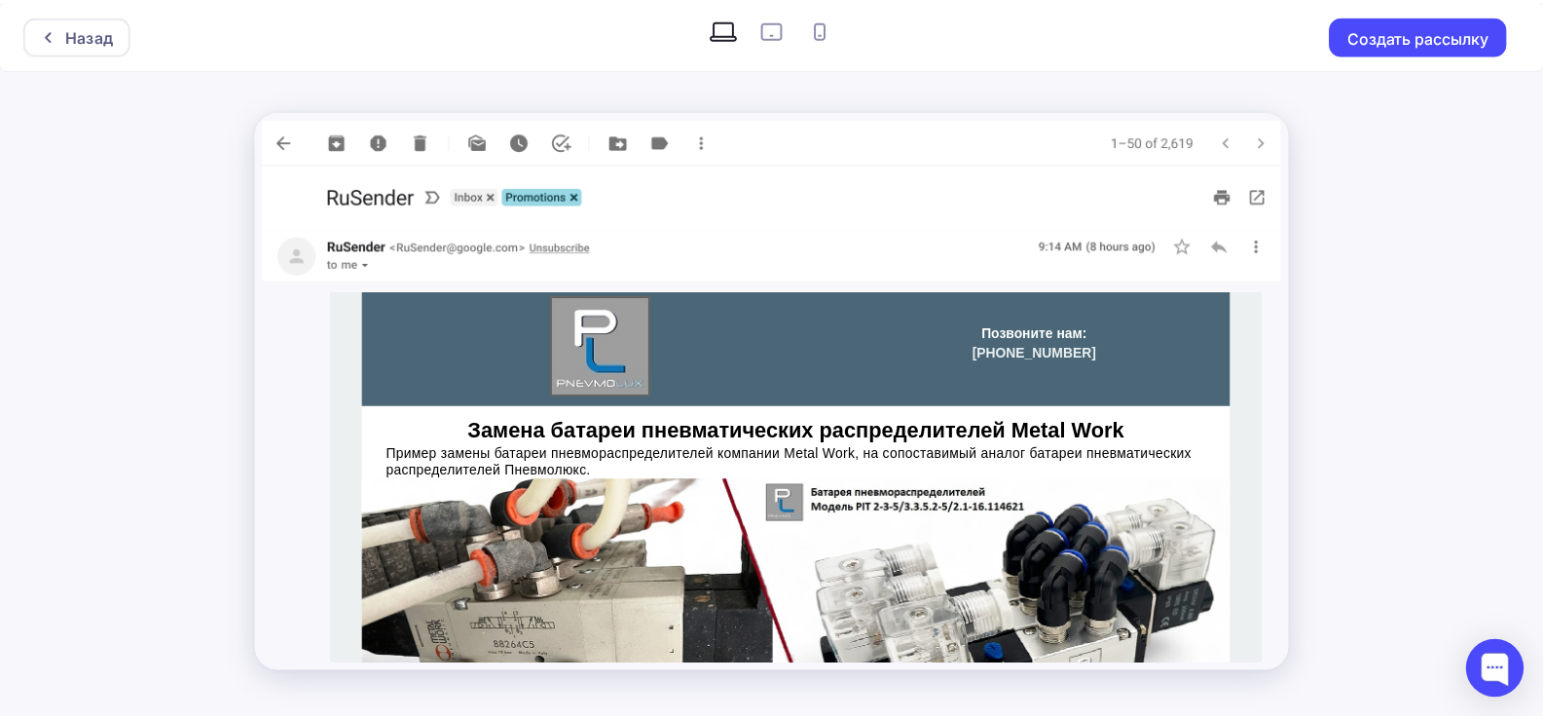
scroll to position [0, 0]
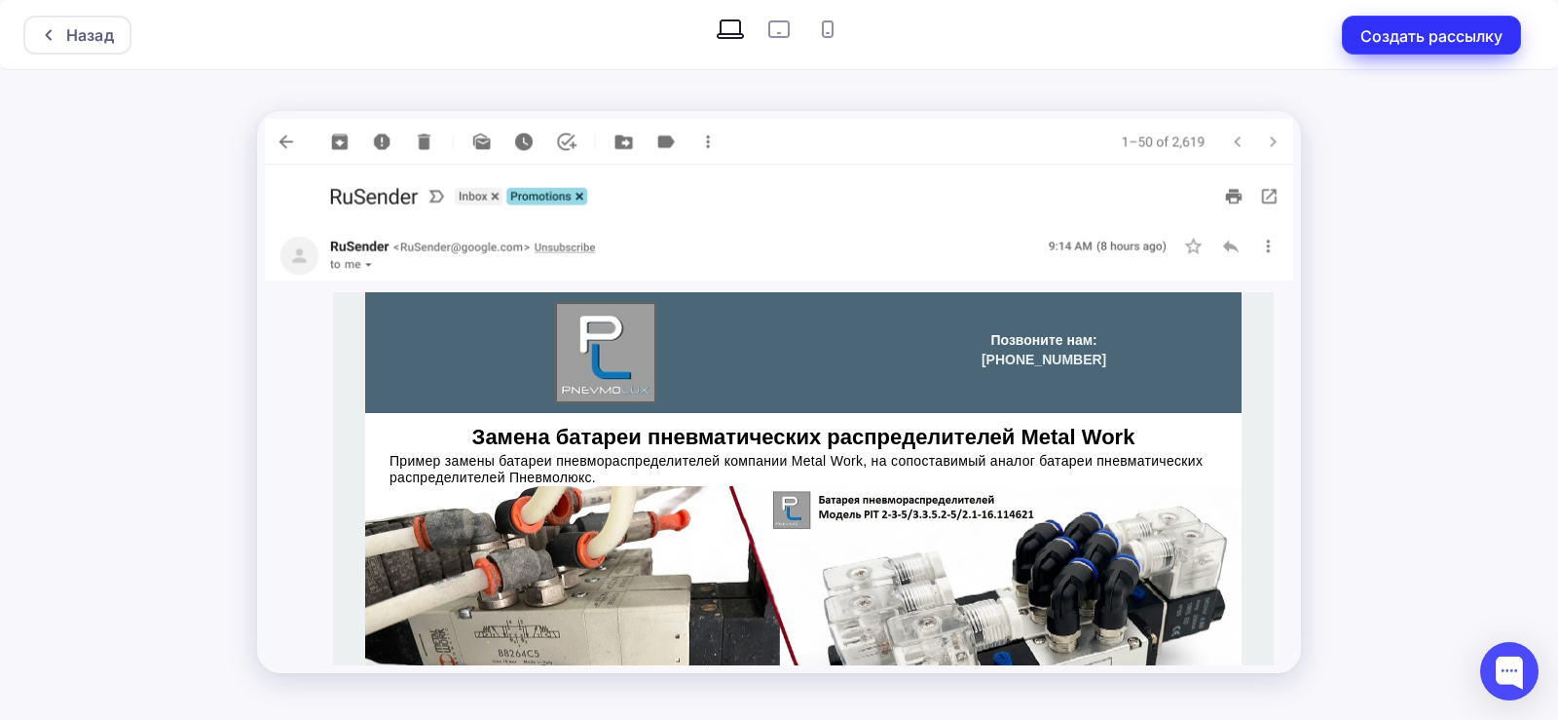
click at [1423, 30] on button "Создать рассылку" at bounding box center [1431, 35] width 179 height 39
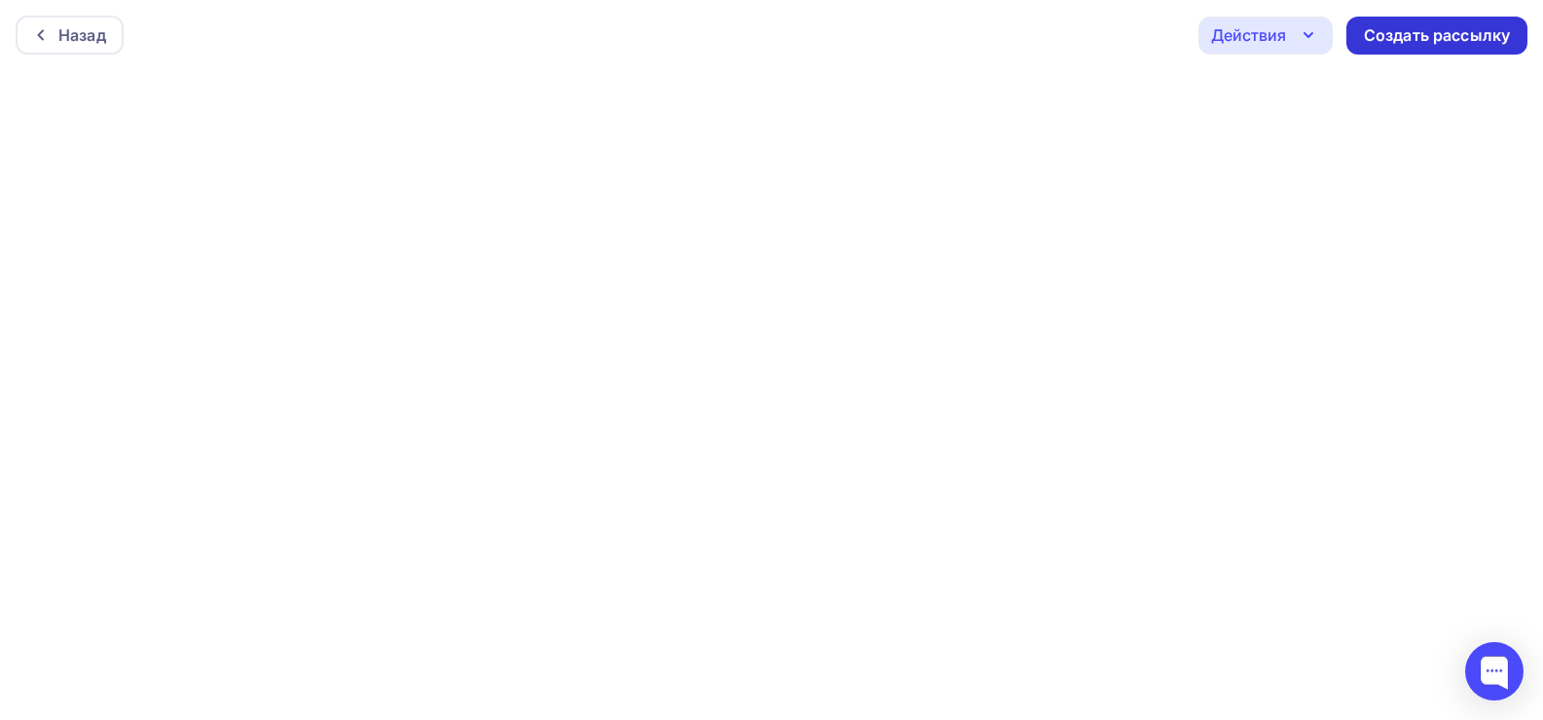
click at [1413, 38] on div "Создать рассылку" at bounding box center [1437, 35] width 146 height 22
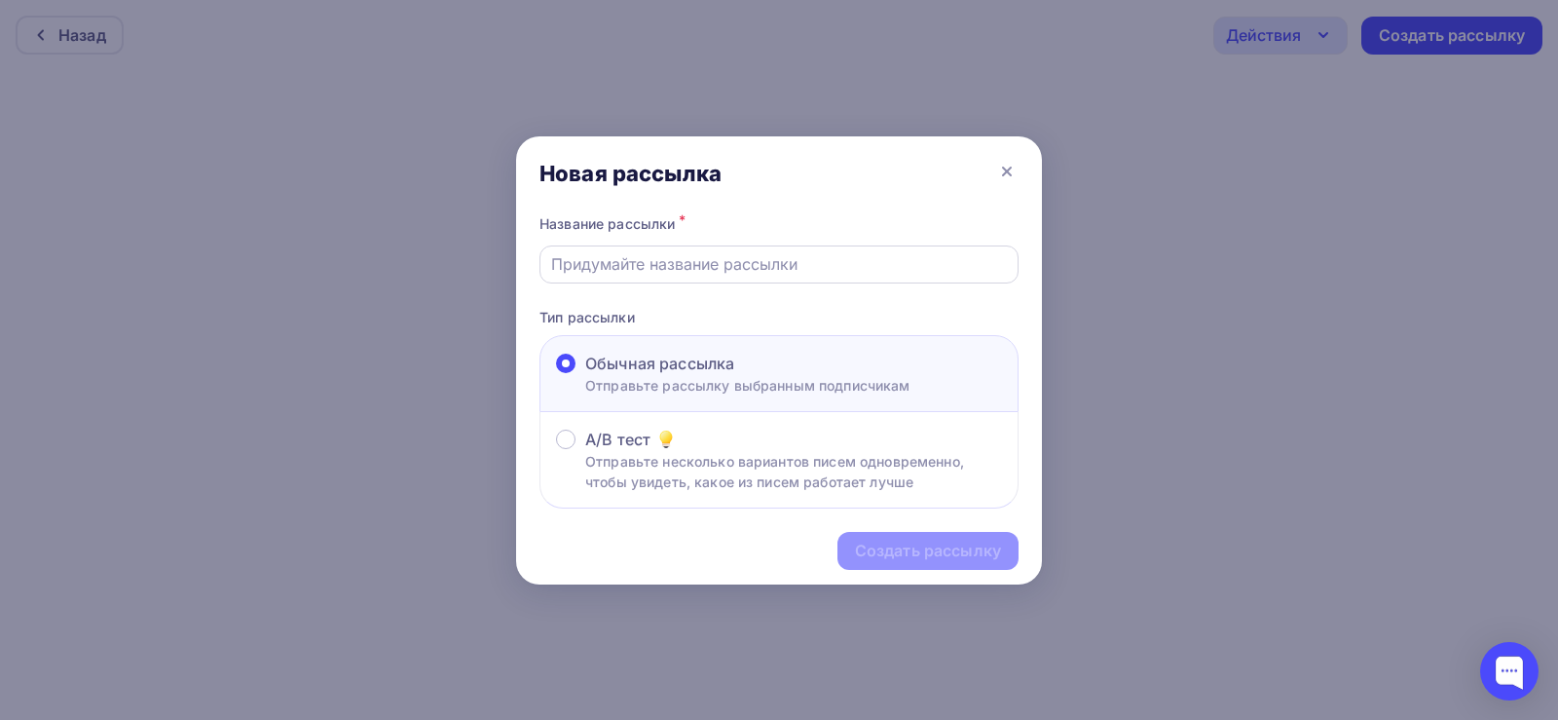
click at [667, 262] on input "text" at bounding box center [779, 263] width 457 height 23
type input "[PERSON_NAME]"
type input "Батарея MetallWork"
click at [914, 543] on div "Создать рассылку" at bounding box center [928, 550] width 146 height 22
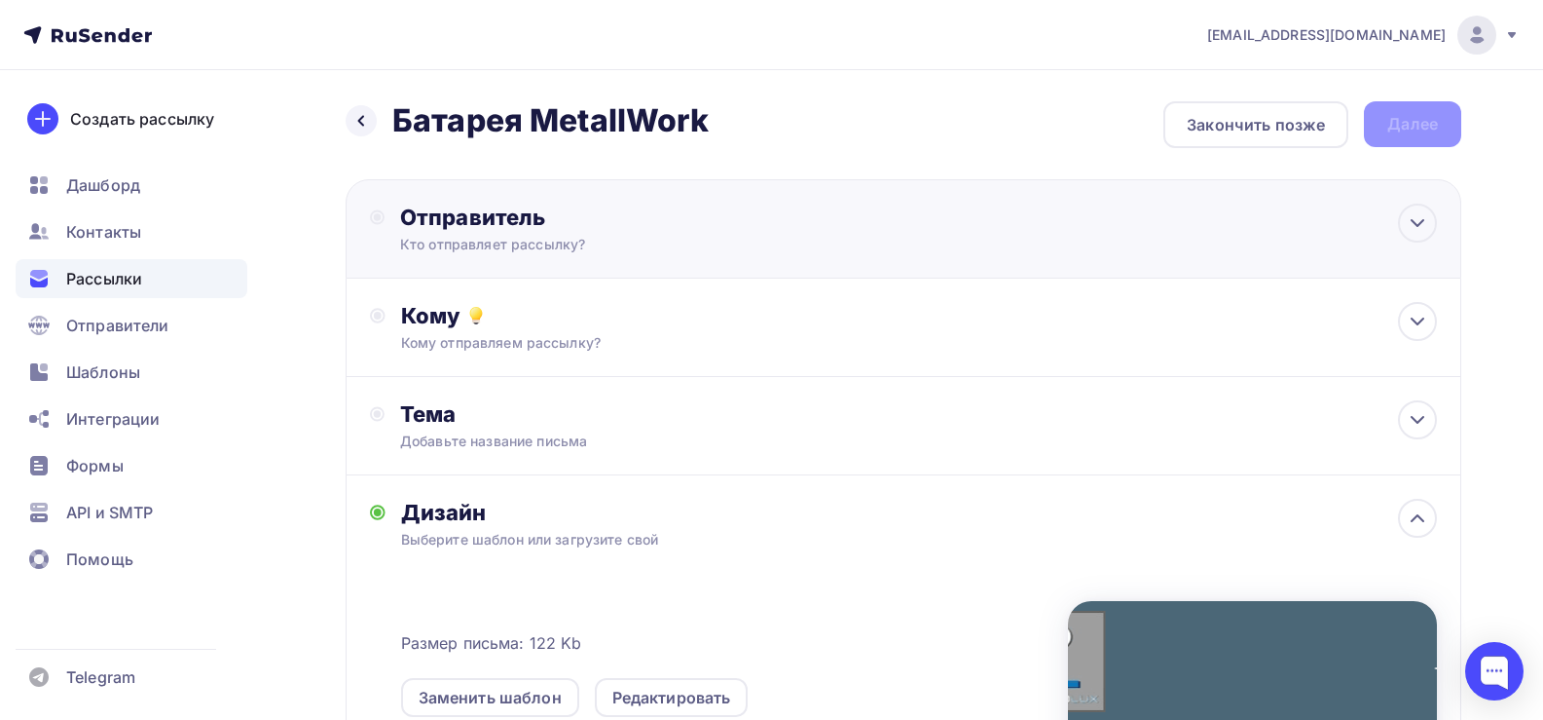
click at [477, 225] on div "Отправитель" at bounding box center [611, 217] width 422 height 27
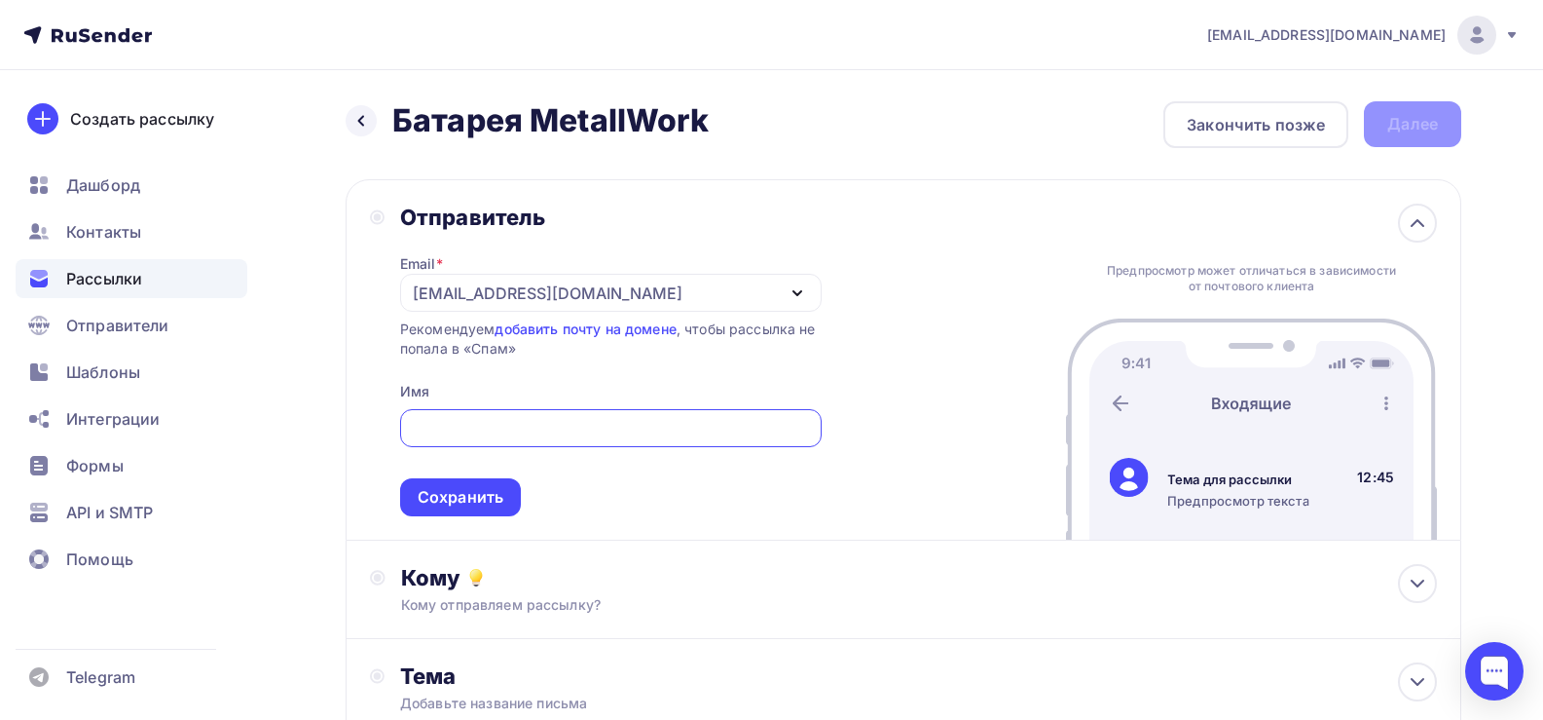
click at [498, 300] on div "[EMAIL_ADDRESS][DOMAIN_NAME]" at bounding box center [548, 292] width 270 height 23
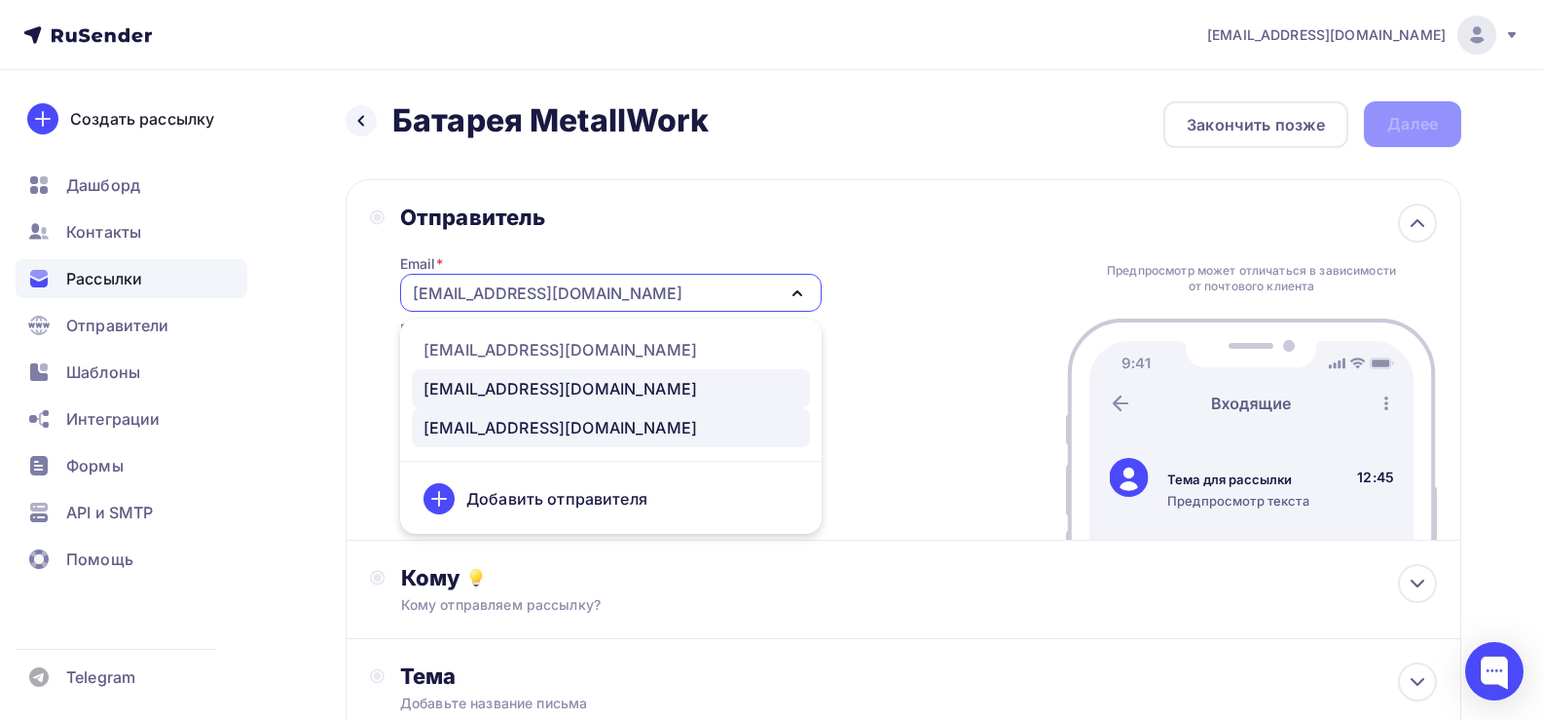
click at [486, 390] on div "[EMAIL_ADDRESS][DOMAIN_NAME]" at bounding box center [561, 388] width 274 height 23
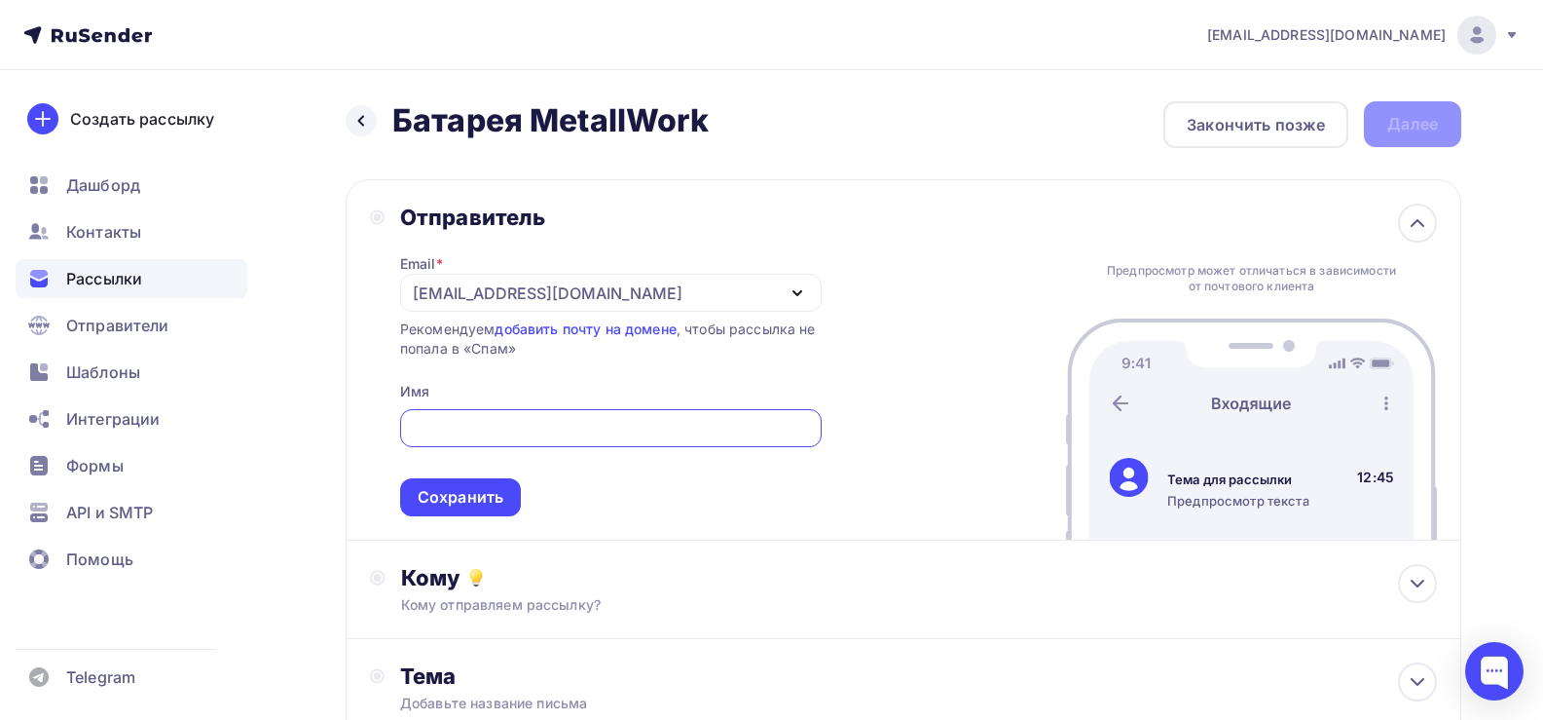
click at [439, 427] on input "text" at bounding box center [610, 428] width 399 height 23
drag, startPoint x: 379, startPoint y: 425, endPoint x: 365, endPoint y: 439, distance: 20.0
click at [258, 431] on div "[EMAIL_ADDRESS][DOMAIN_NAME] Аккаунт Тарифы Выйти Создать рассылку [GEOGRAPHIC_…" at bounding box center [771, 695] width 1543 height 1391
click at [524, 441] on div "Зтумьщдгч" at bounding box center [611, 428] width 422 height 38
drag, startPoint x: 527, startPoint y: 429, endPoint x: 365, endPoint y: 436, distance: 161.8
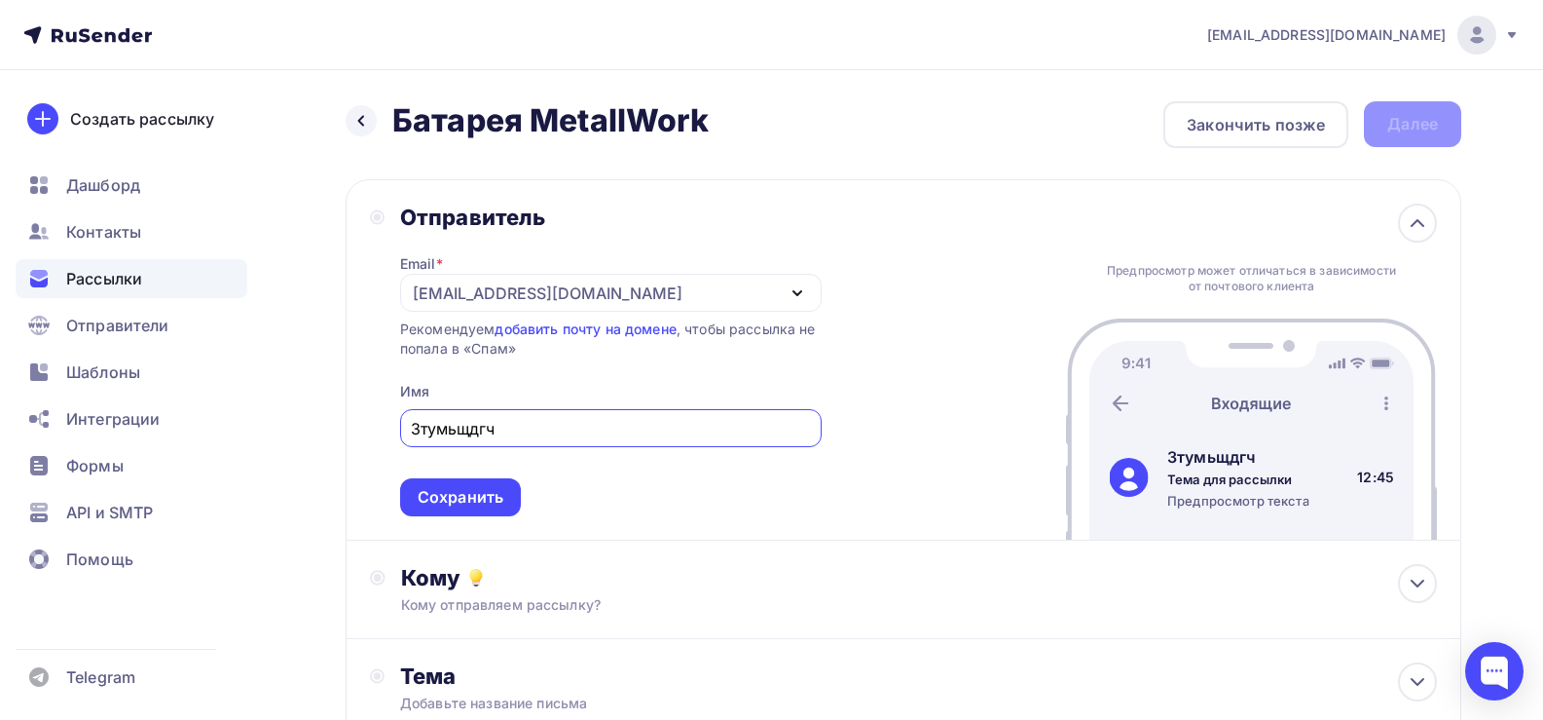
click at [365, 436] on div "Отправитель Email * [EMAIL_ADDRESS][DOMAIN_NAME] [EMAIL_ADDRESS][DOMAIN_NAME] […" at bounding box center [904, 359] width 1116 height 361
type input "Pnevmolux"
click at [461, 495] on div "Сохранить" at bounding box center [461, 497] width 86 height 22
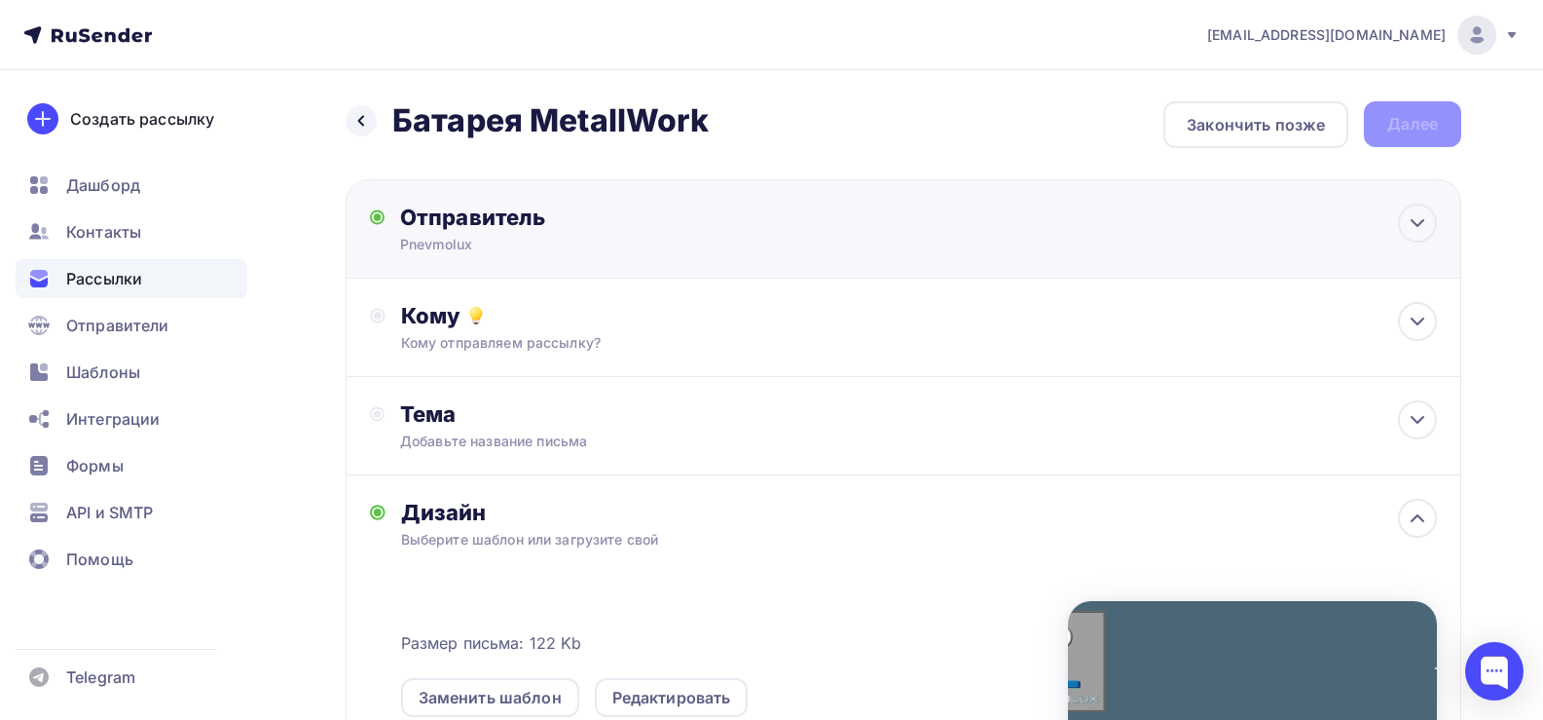
click at [474, 205] on div "Отправитель" at bounding box center [611, 217] width 422 height 27
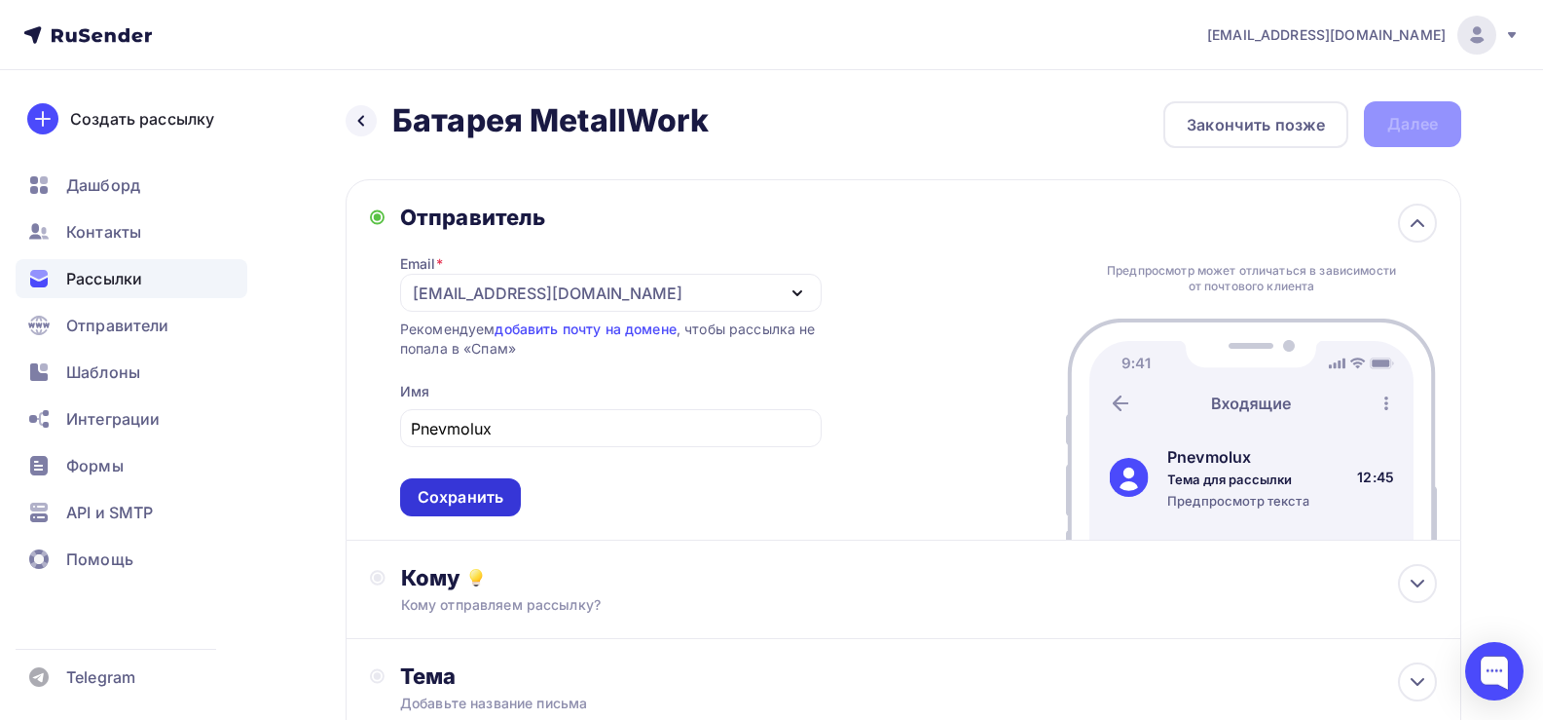
click at [456, 505] on div "Сохранить" at bounding box center [461, 497] width 86 height 22
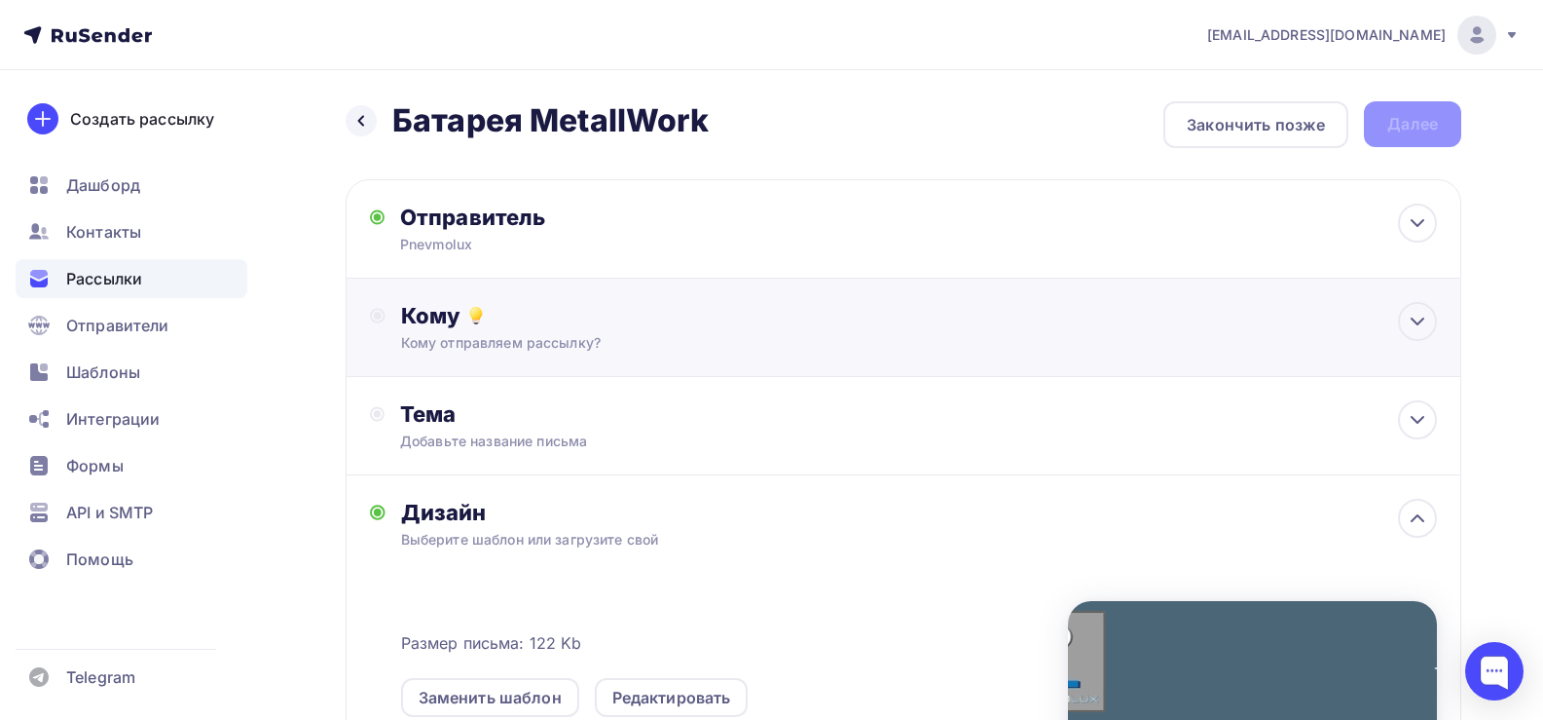
click at [485, 359] on div "Кому Кому отправляем рассылку? Списки получателей Выберите список Все списки id…" at bounding box center [904, 327] width 1116 height 98
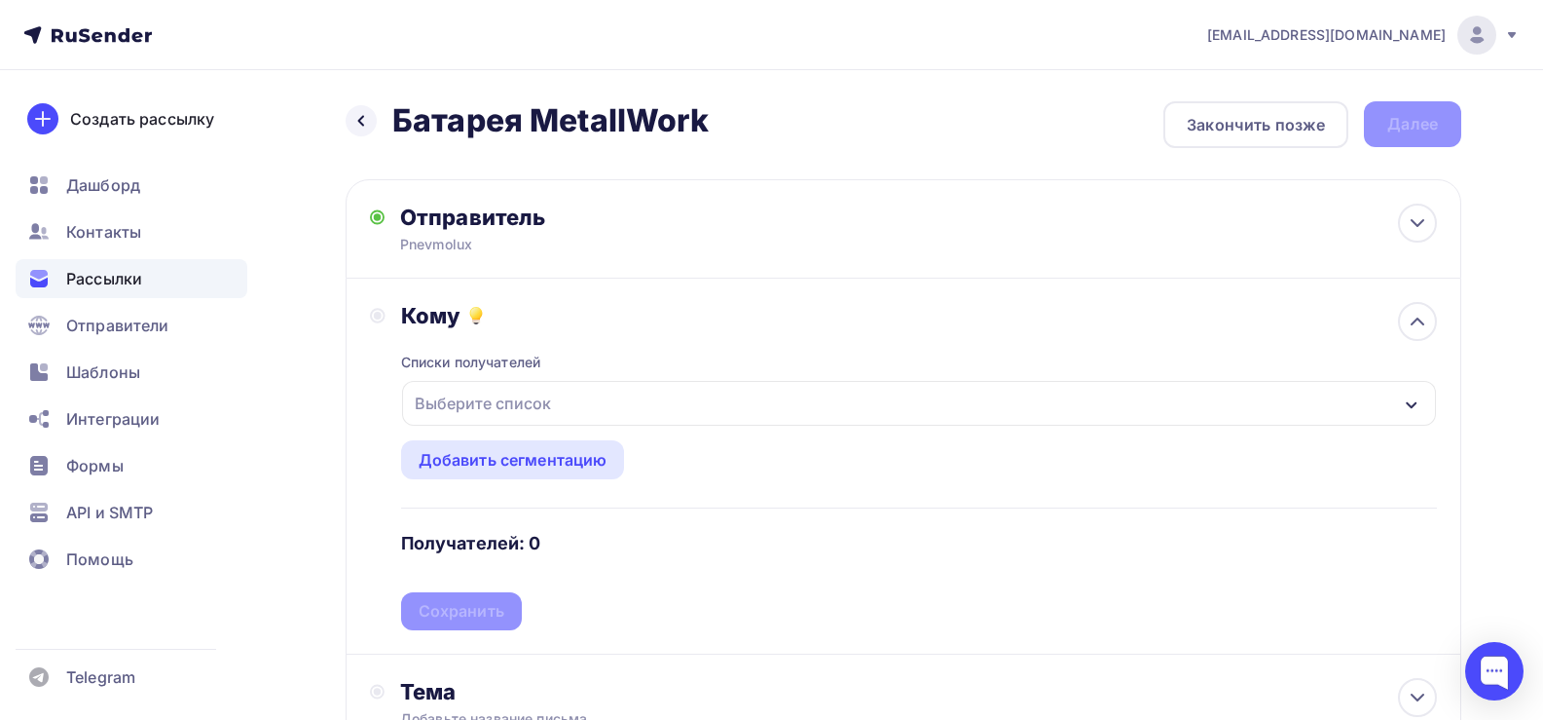
click at [520, 412] on div "Выберите список" at bounding box center [483, 403] width 152 height 35
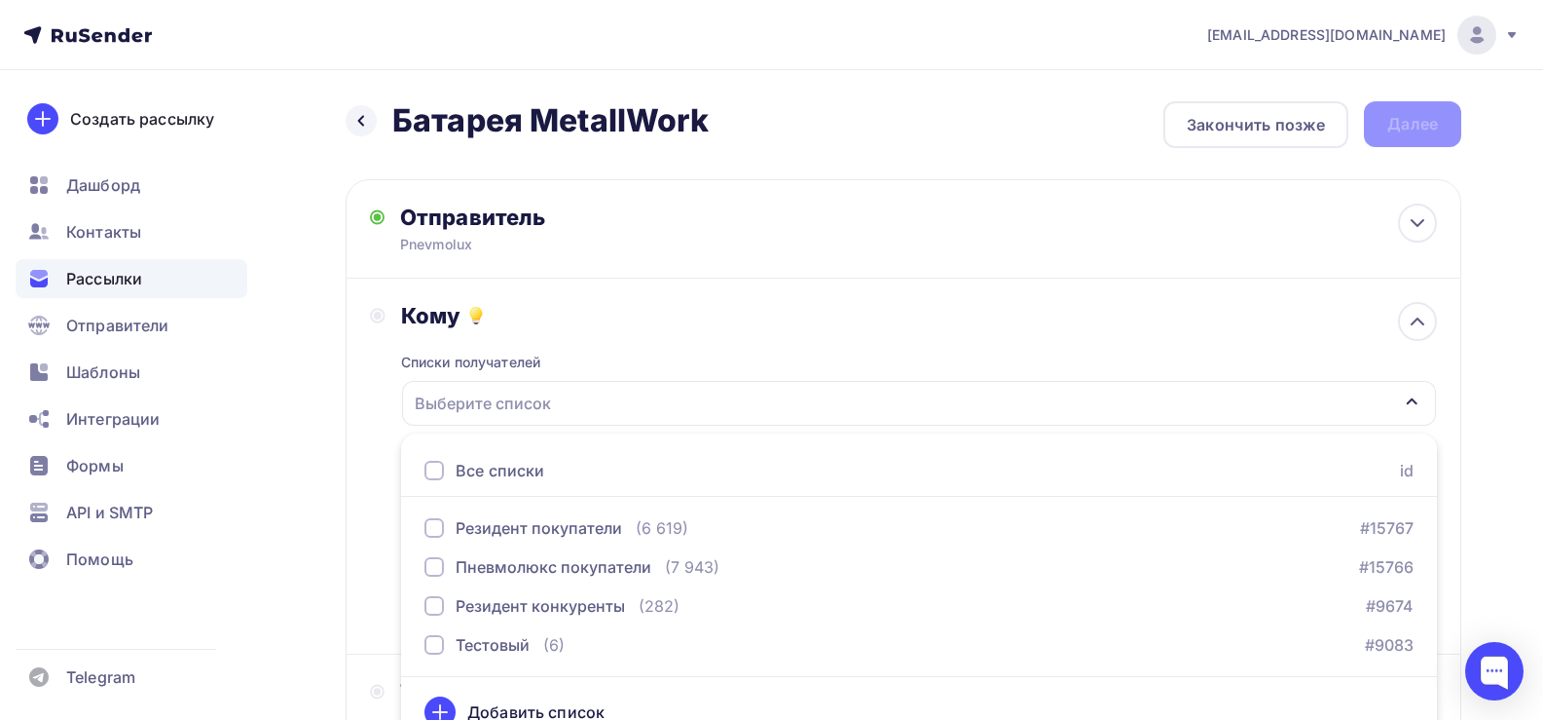
scroll to position [27, 0]
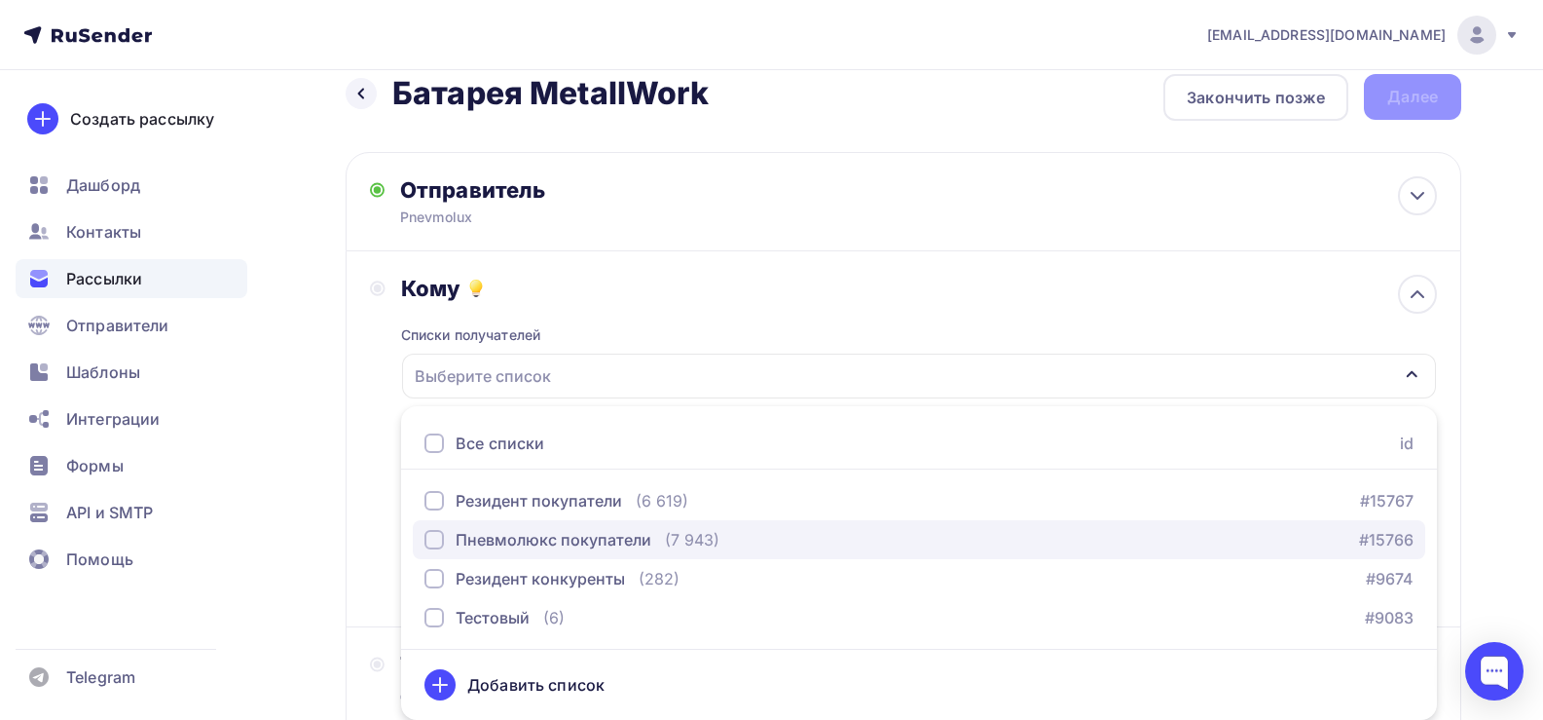
click at [541, 537] on div "Пневмолюкс покупатели" at bounding box center [554, 539] width 196 height 23
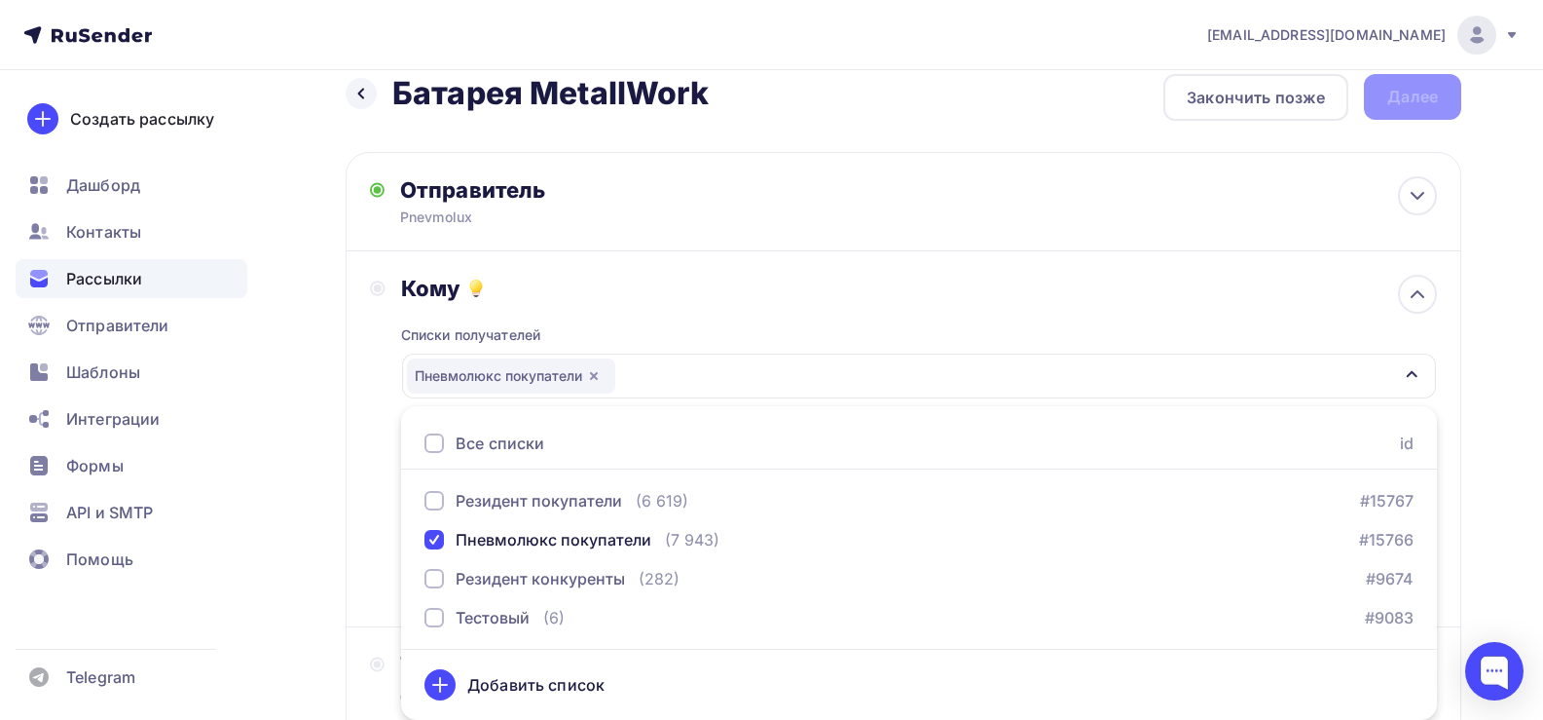
click at [656, 268] on div "Кому Списки получателей Пневмолюкс покупатели Все списки id Резидент покупатели…" at bounding box center [904, 439] width 1116 height 376
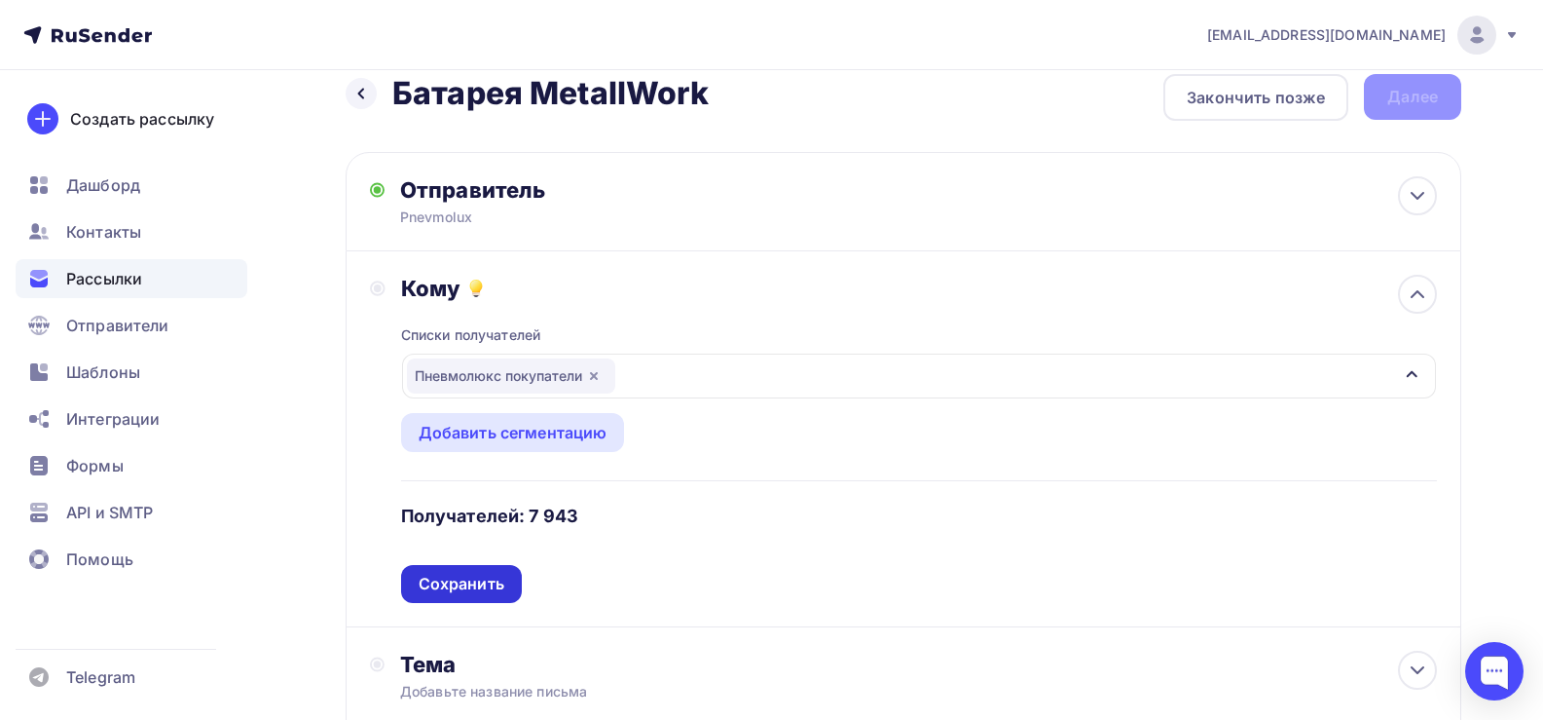
click at [493, 585] on div "Сохранить" at bounding box center [462, 584] width 86 height 22
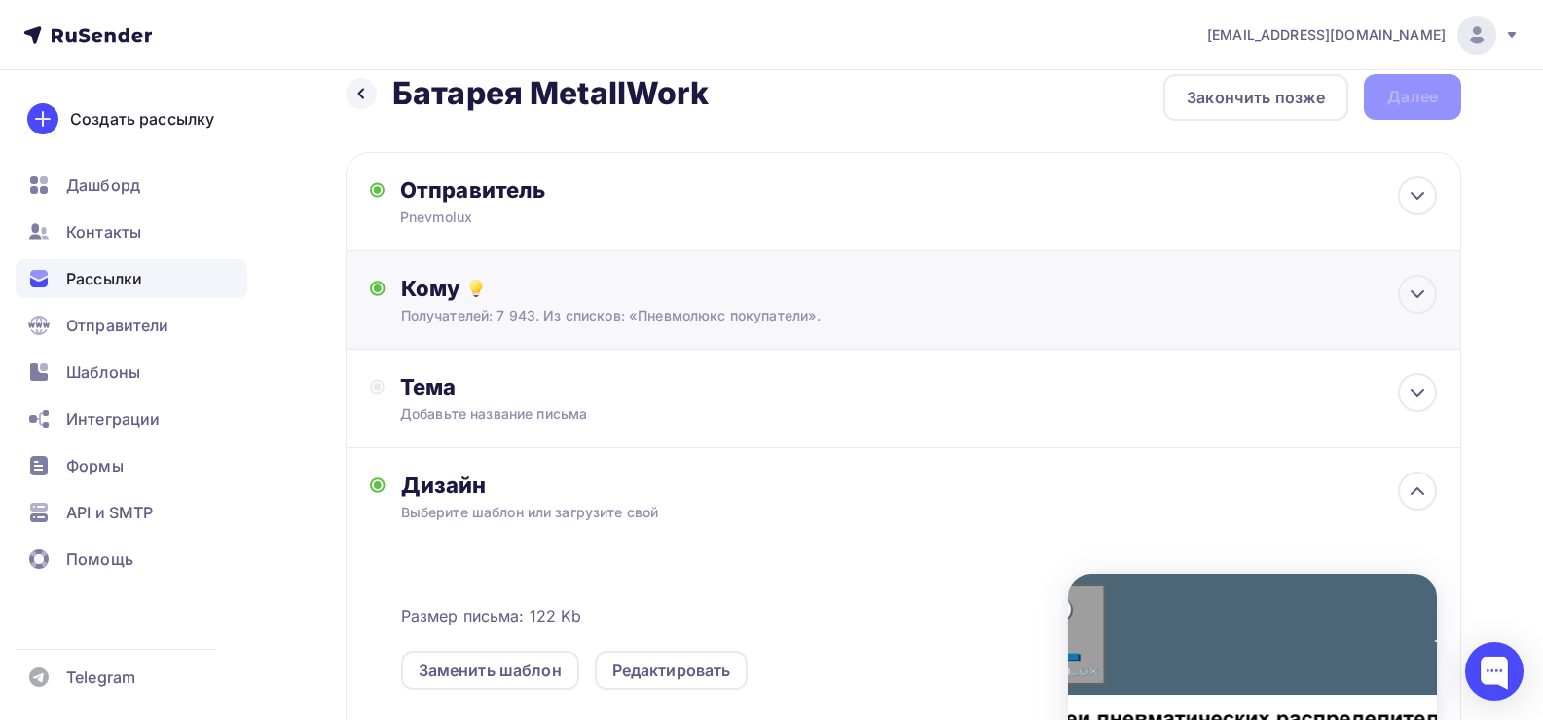
click at [500, 299] on div "Кому" at bounding box center [919, 288] width 1036 height 27
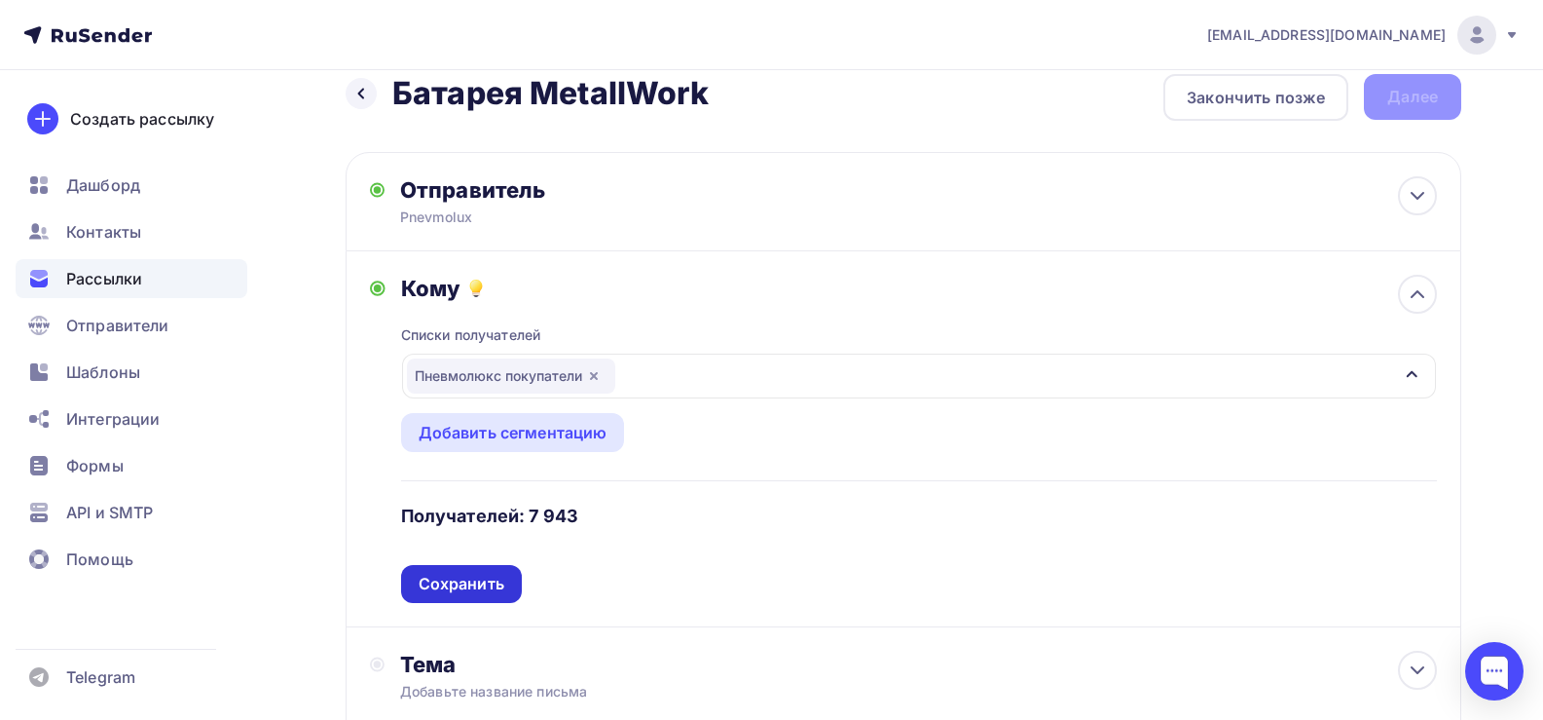
click at [449, 585] on div "Сохранить" at bounding box center [462, 584] width 86 height 22
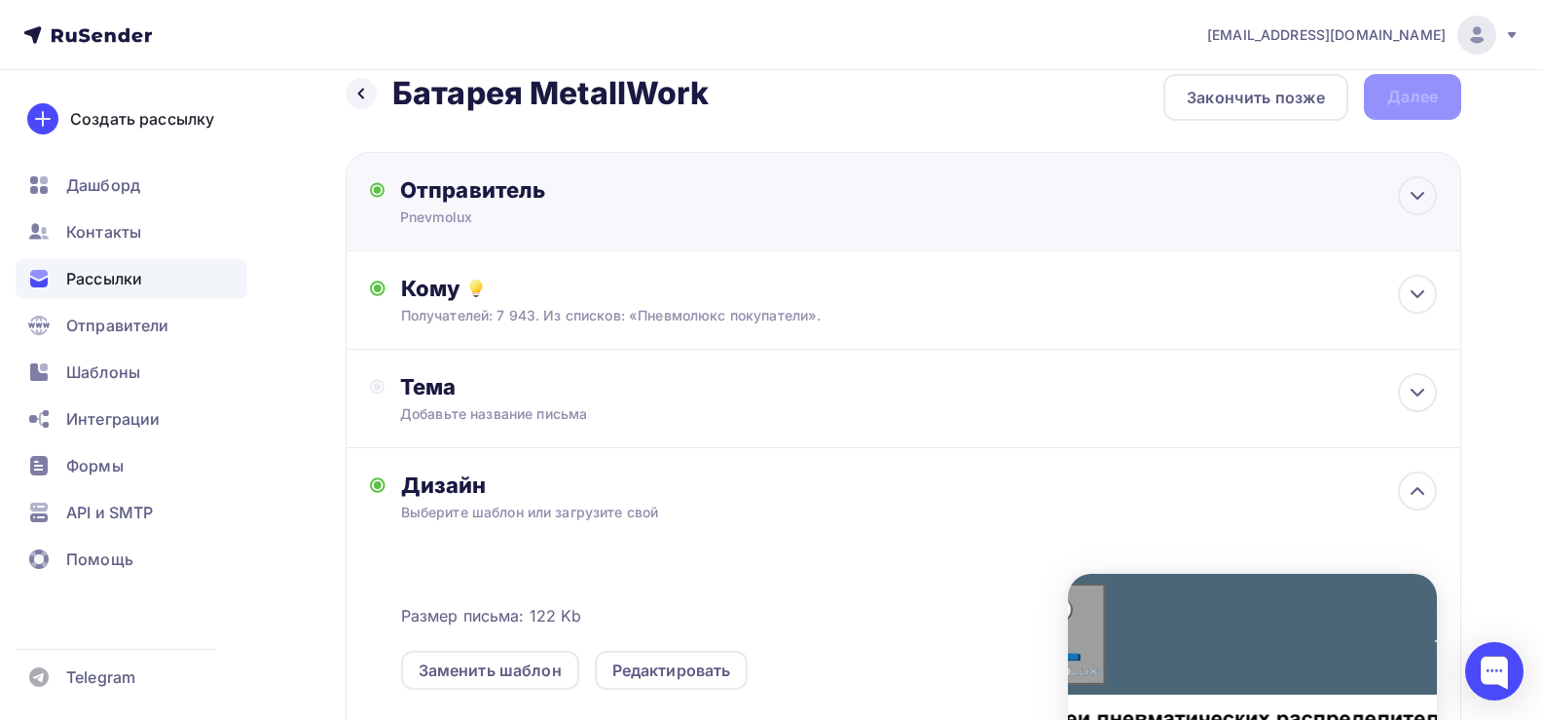
click at [501, 203] on div "Отправитель" at bounding box center [611, 189] width 422 height 27
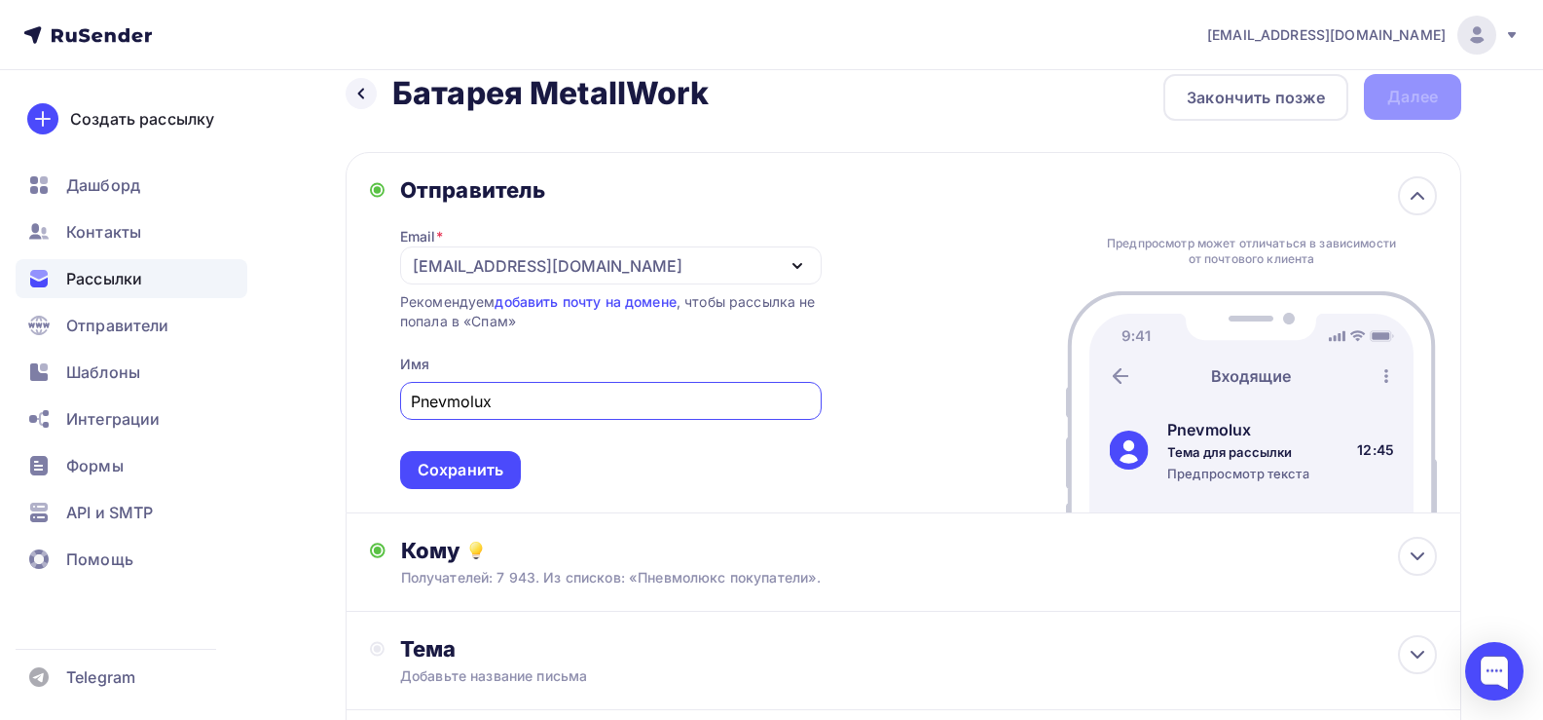
scroll to position [0, 0]
click at [426, 470] on div "Сохранить" at bounding box center [461, 470] width 86 height 22
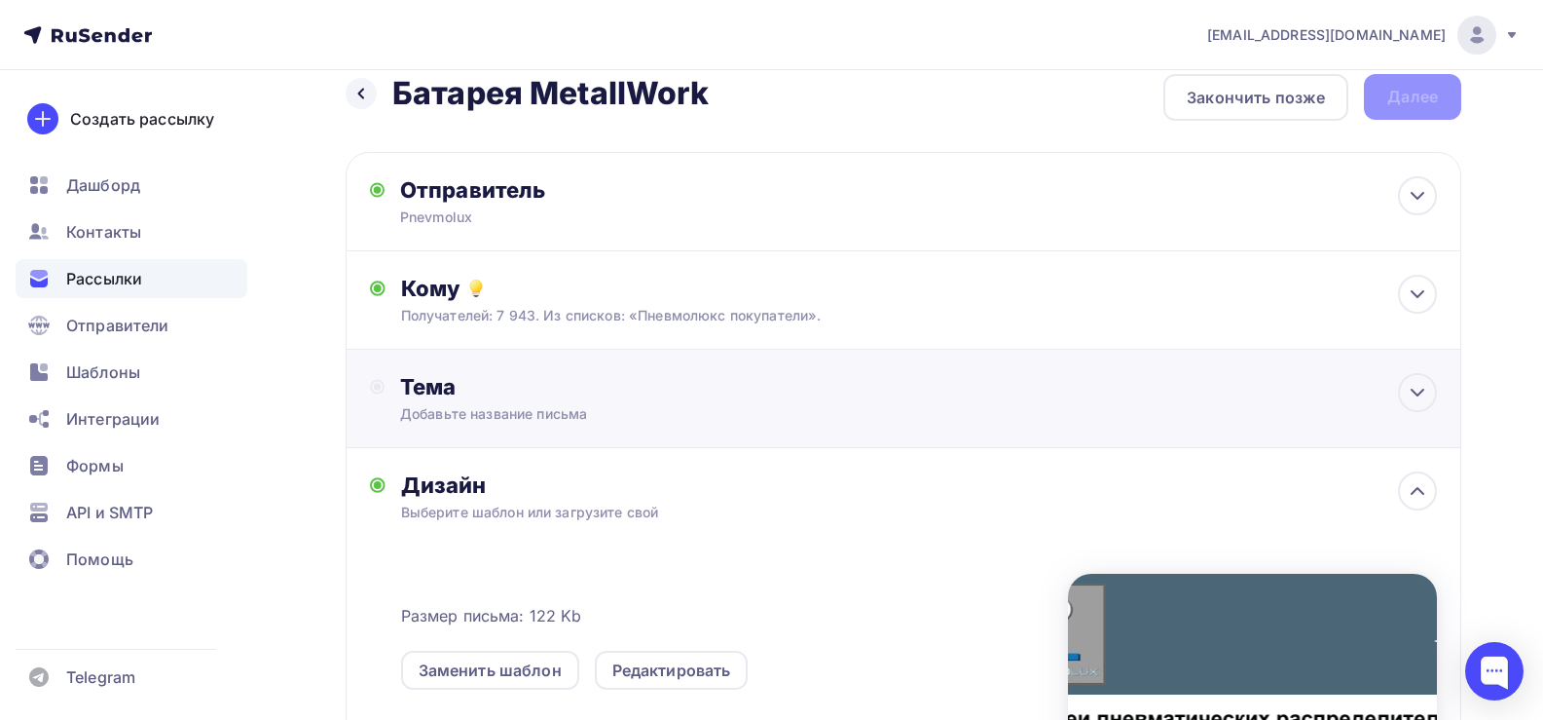
click at [479, 407] on div "Добавьте название письма" at bounding box center [573, 413] width 347 height 19
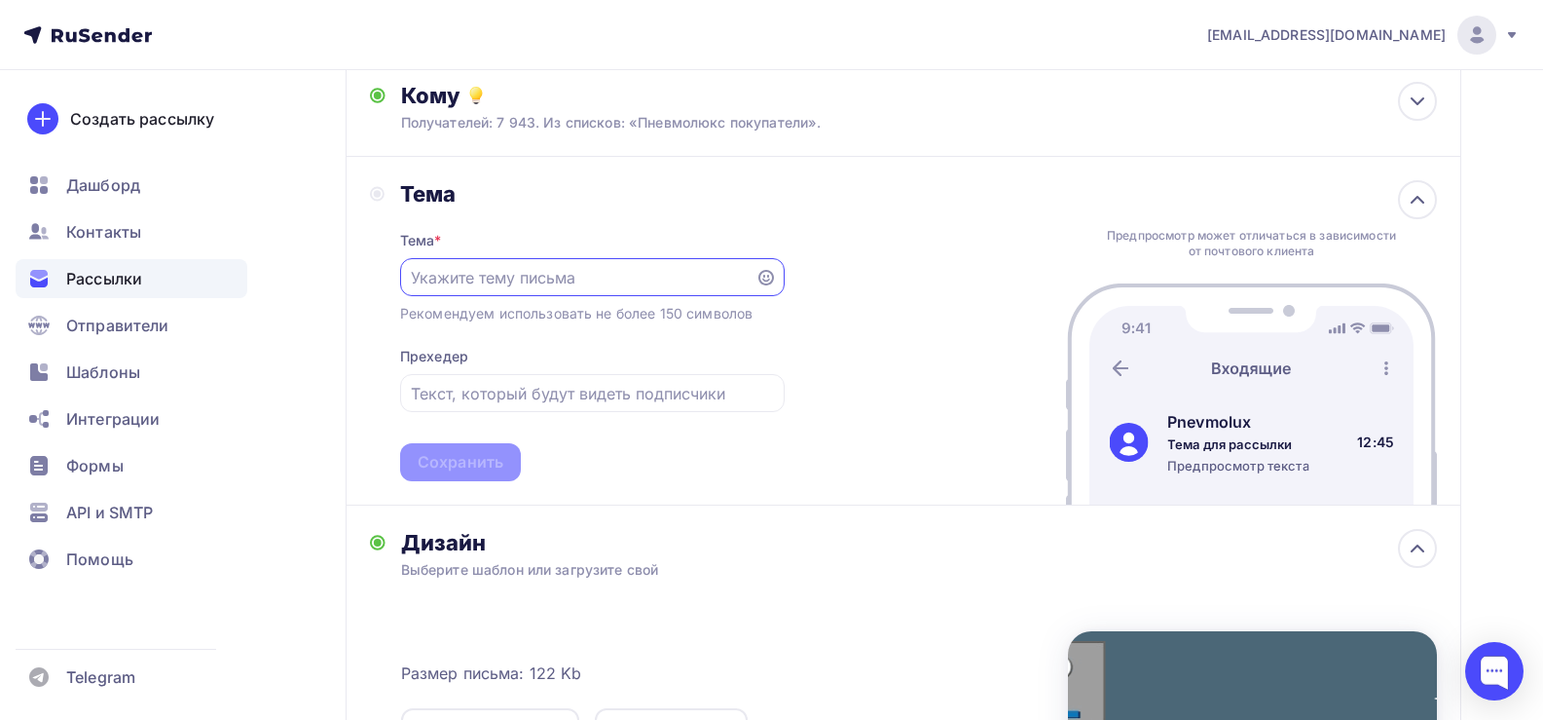
scroll to position [222, 0]
click at [537, 266] on input "text" at bounding box center [577, 275] width 333 height 23
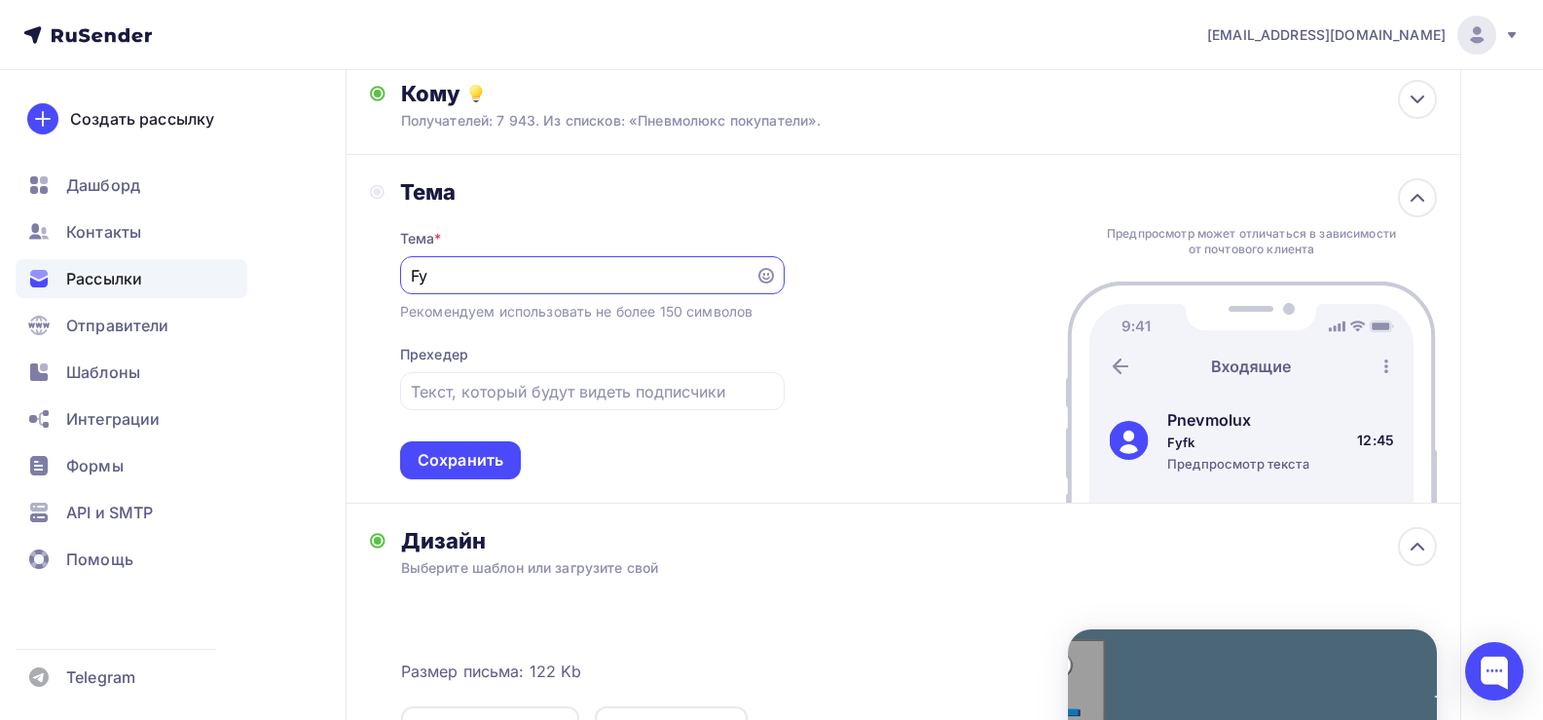
type input "F"
drag, startPoint x: 657, startPoint y: 277, endPoint x: 596, endPoint y: 278, distance: 61.4
click at [596, 278] on input "Аналог пневмоострова Metall" at bounding box center [577, 275] width 333 height 23
paste input "Work"
type input "Аналог пневмоострова Metal Work"
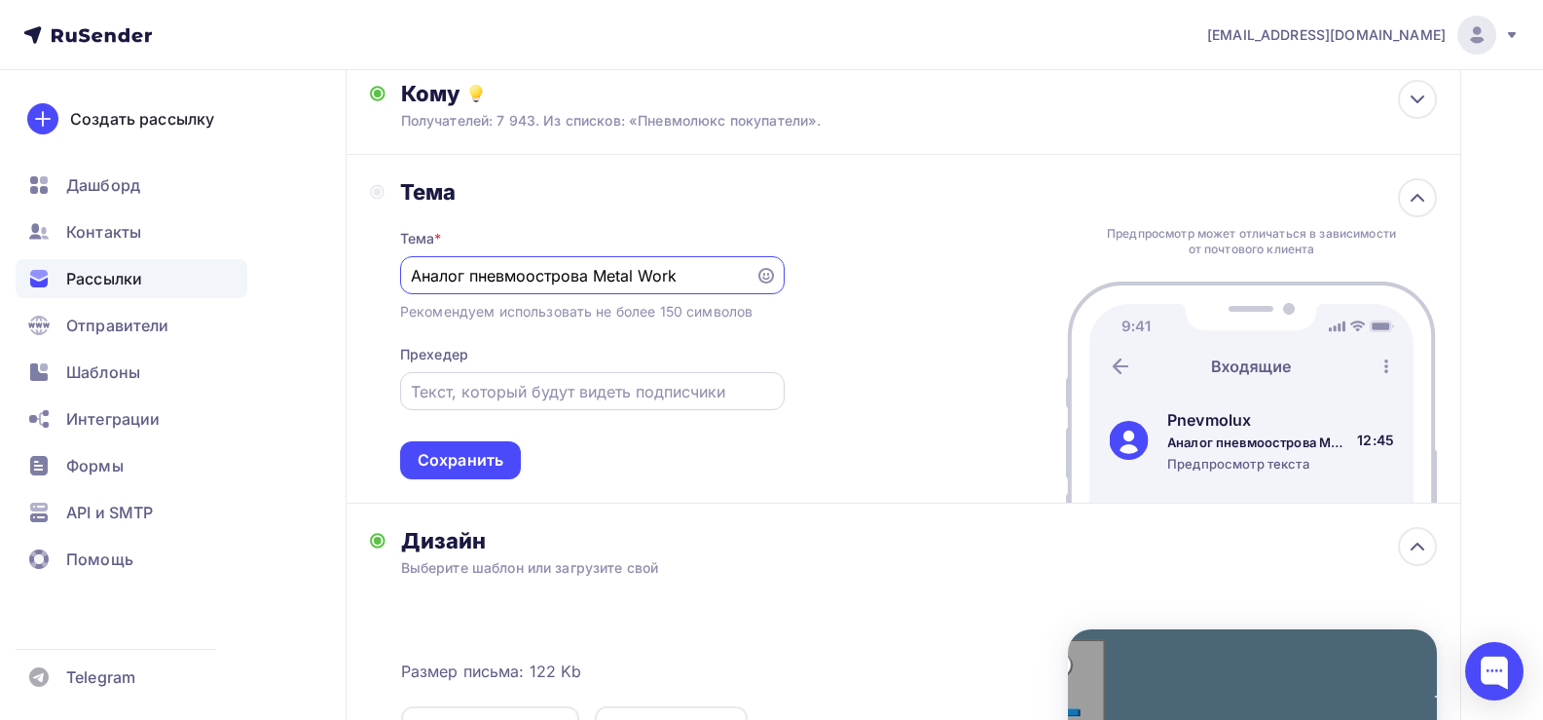
click at [464, 408] on div at bounding box center [592, 391] width 385 height 38
click at [481, 388] on input "text" at bounding box center [592, 391] width 362 height 23
type input "P"
paste input "Metal Work"
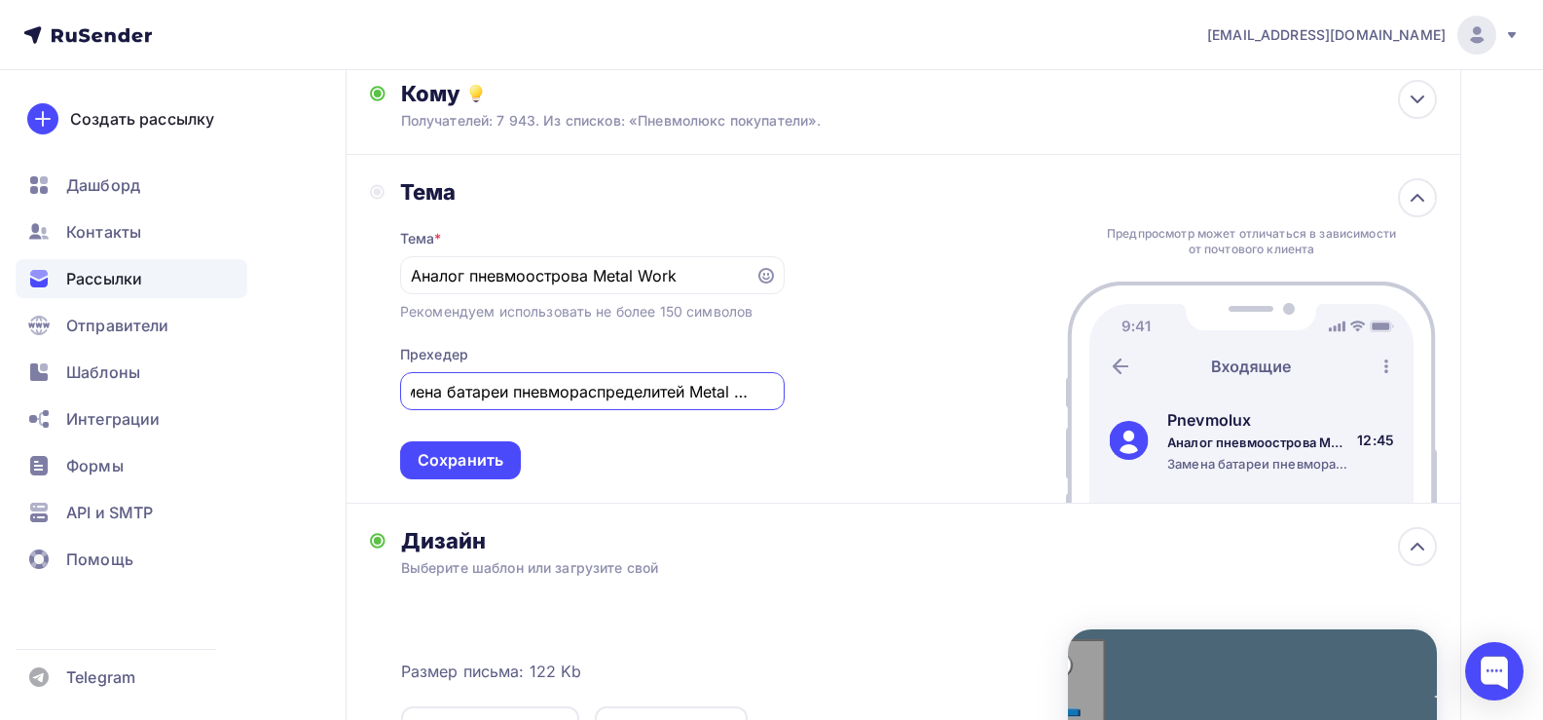
click at [678, 398] on input "Замена батареи пневмораспределитей Metal Work" at bounding box center [592, 391] width 362 height 23
click at [490, 400] on input "Замена батареи пневмораспределителей Metal Work" at bounding box center [592, 391] width 362 height 23
type input "Замена батареи пневмораспределителей Metal Work"
click at [459, 458] on div "Сохранить" at bounding box center [461, 460] width 86 height 22
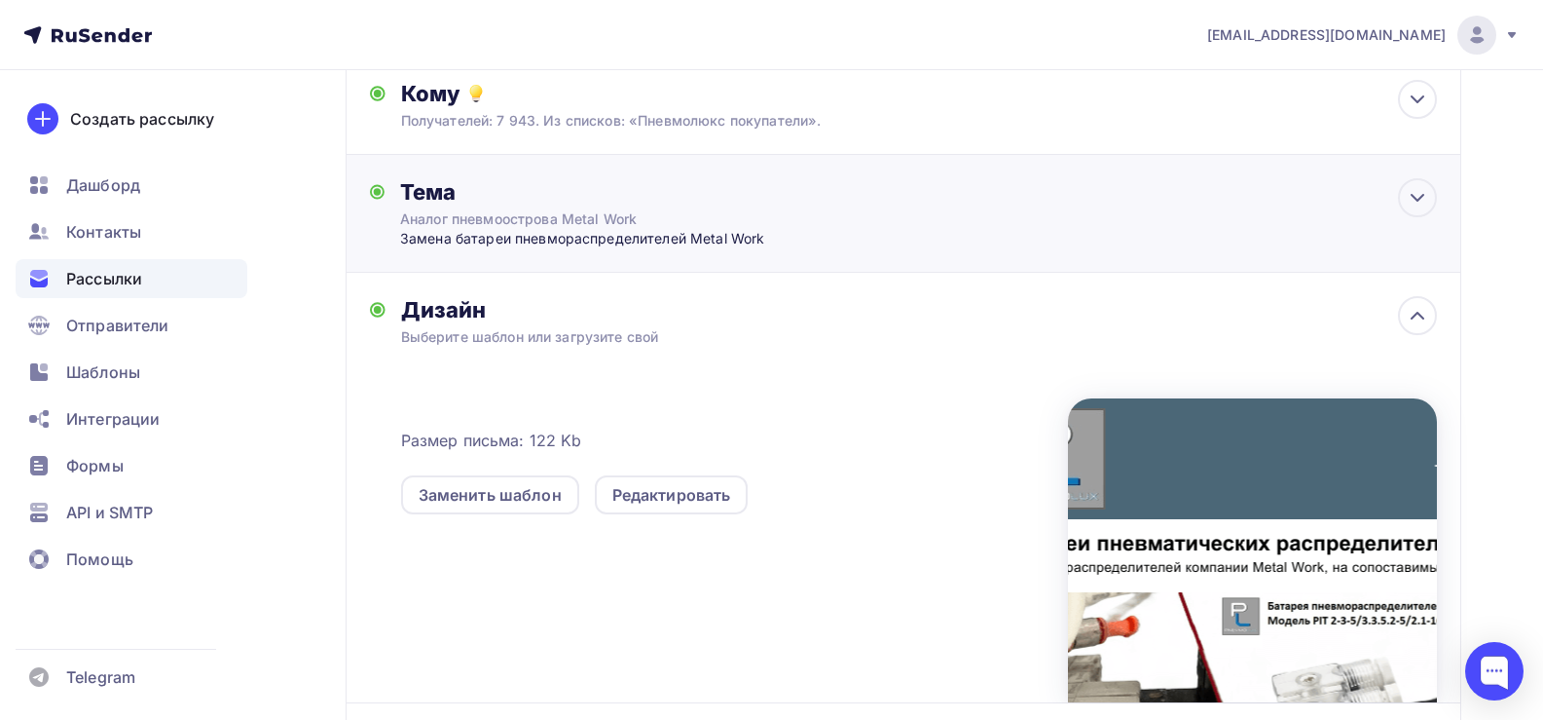
click at [511, 214] on div "Аналог пневмоострова Metal Work" at bounding box center [573, 218] width 347 height 19
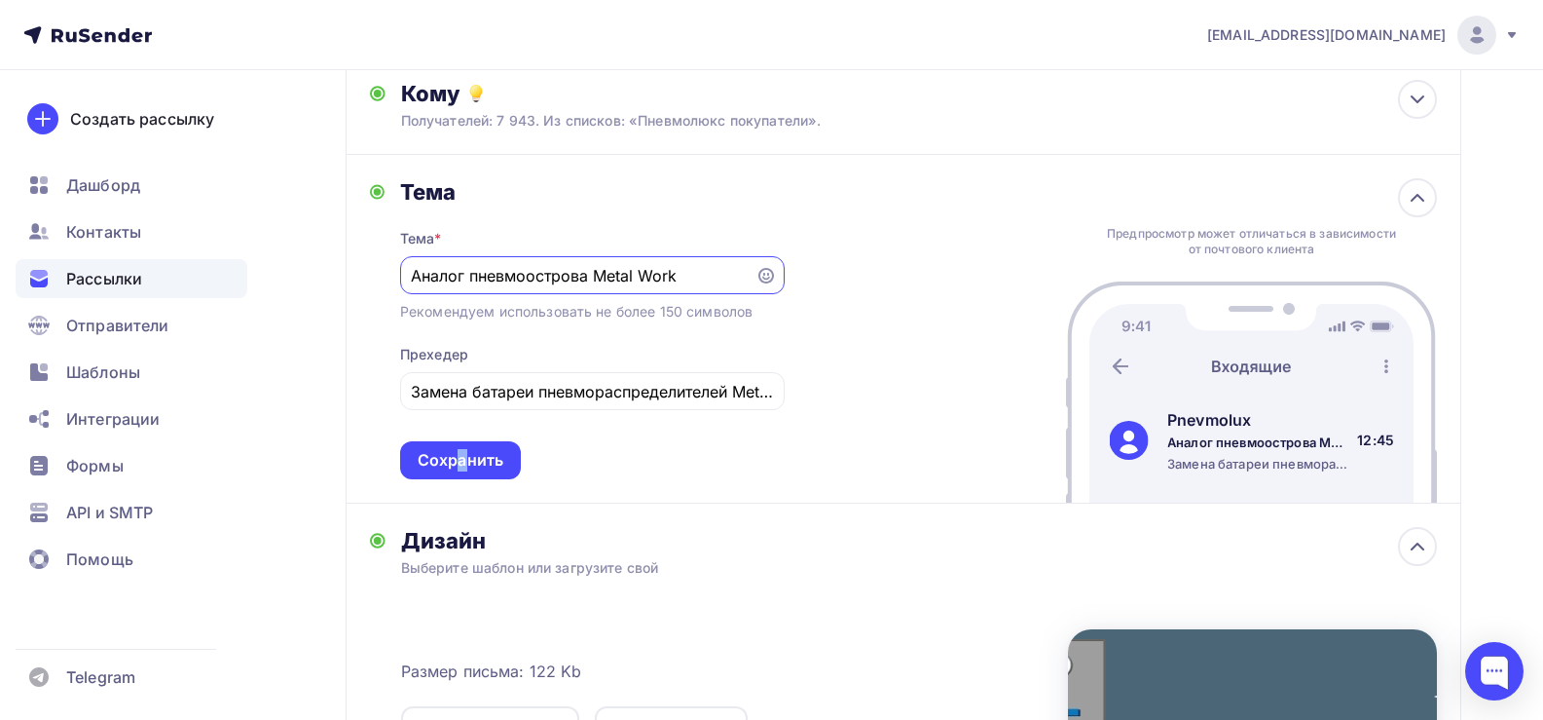
click at [463, 461] on div "Сохранить" at bounding box center [461, 460] width 86 height 22
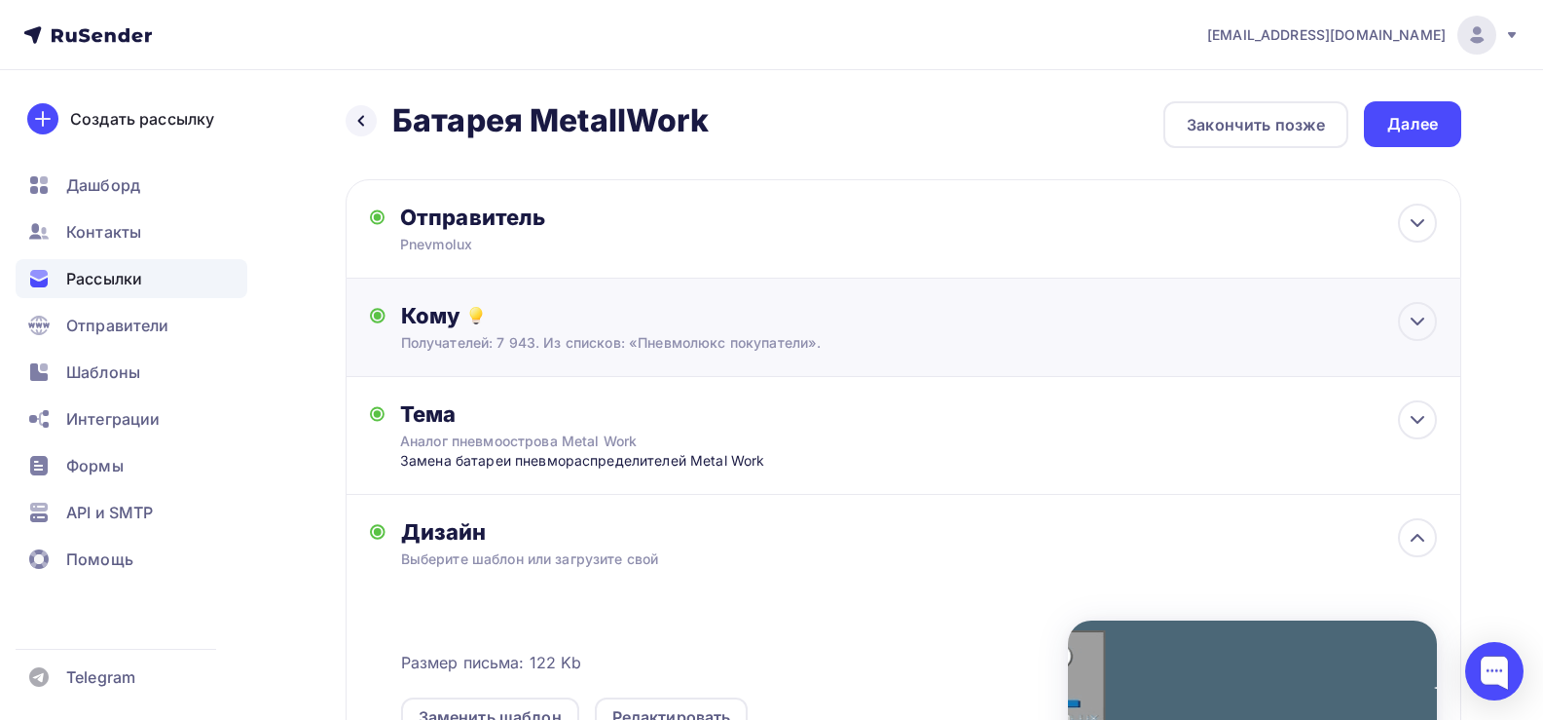
click at [513, 337] on div "Получателей: 7 943. Из списков: «Пневмолюкс покупатели»." at bounding box center [867, 342] width 933 height 19
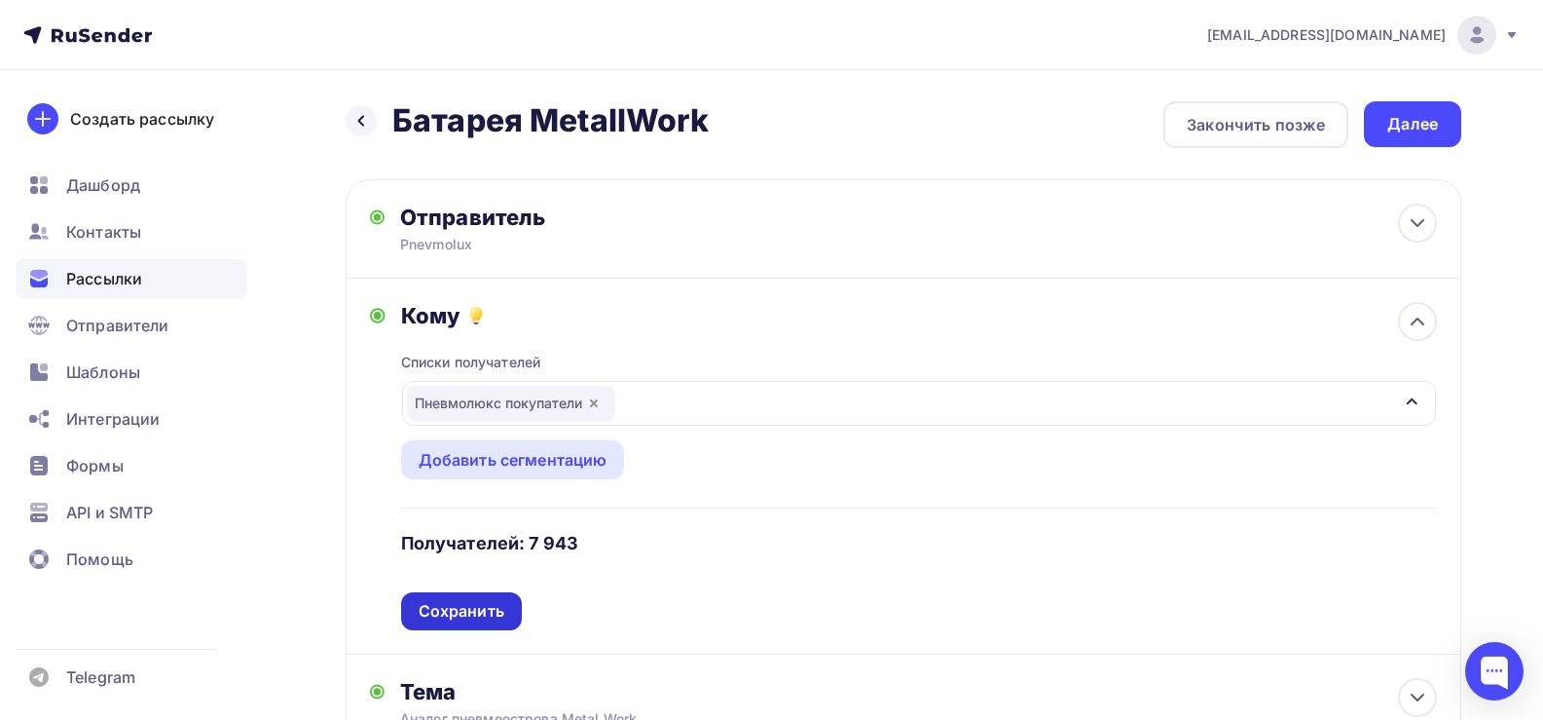
click at [455, 615] on div "Сохранить" at bounding box center [462, 611] width 86 height 22
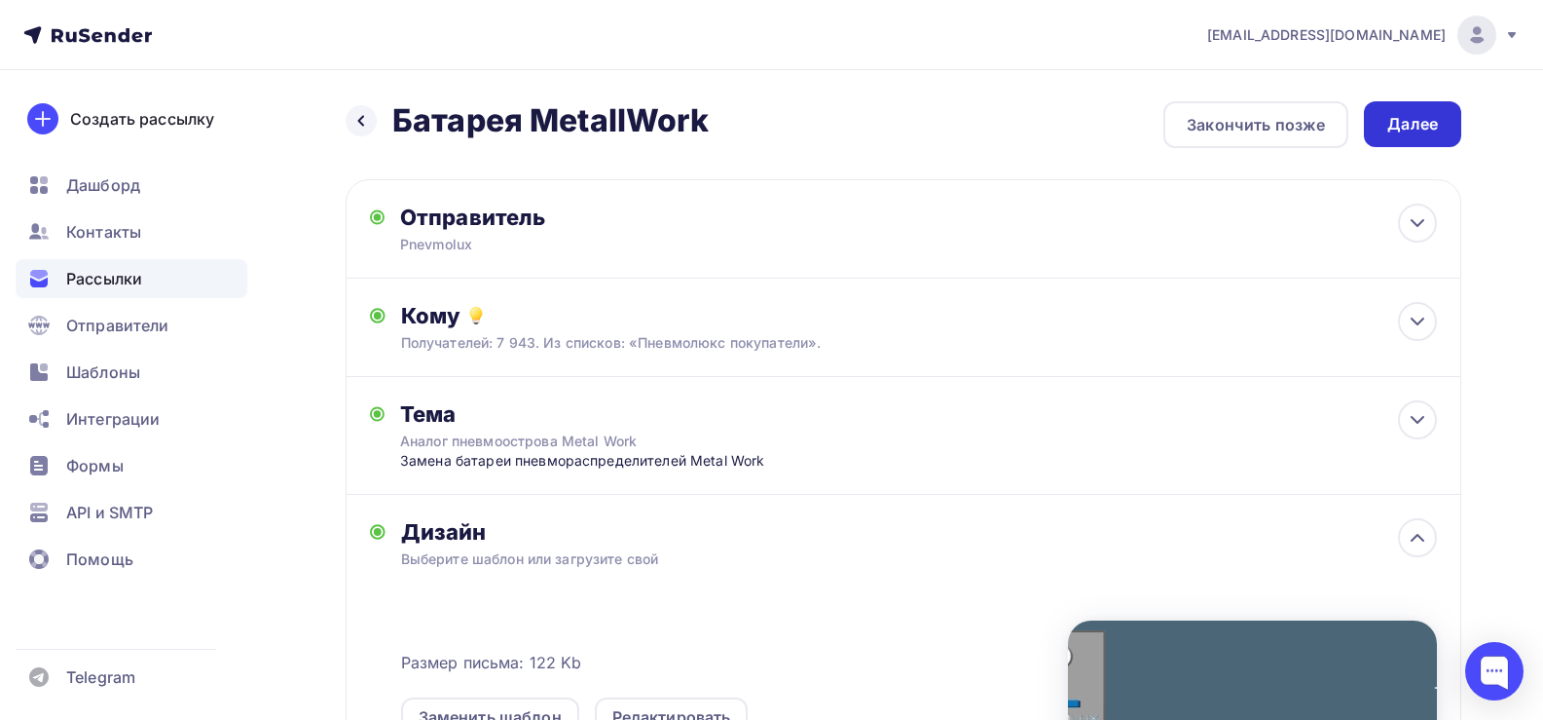
click at [1413, 129] on div "Далее" at bounding box center [1413, 124] width 51 height 22
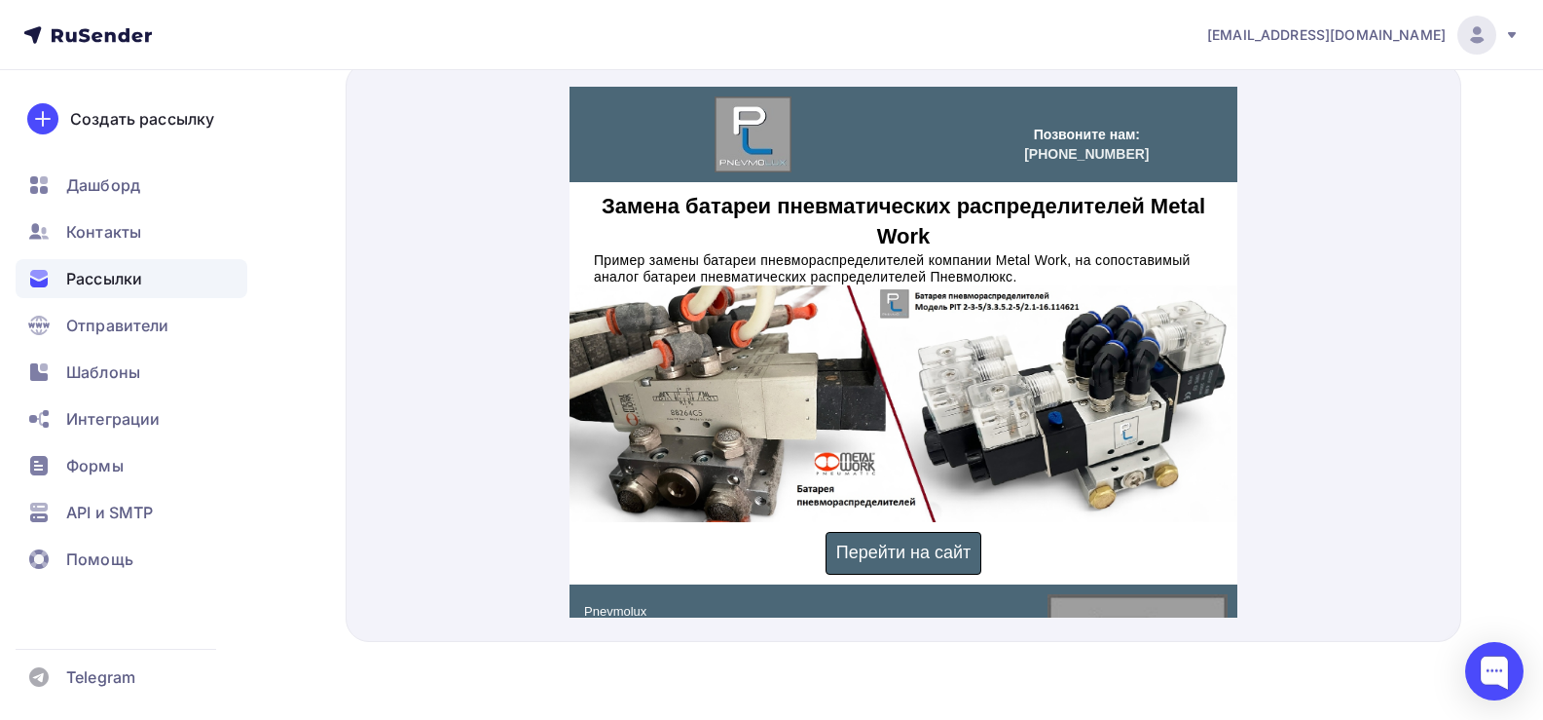
scroll to position [775, 0]
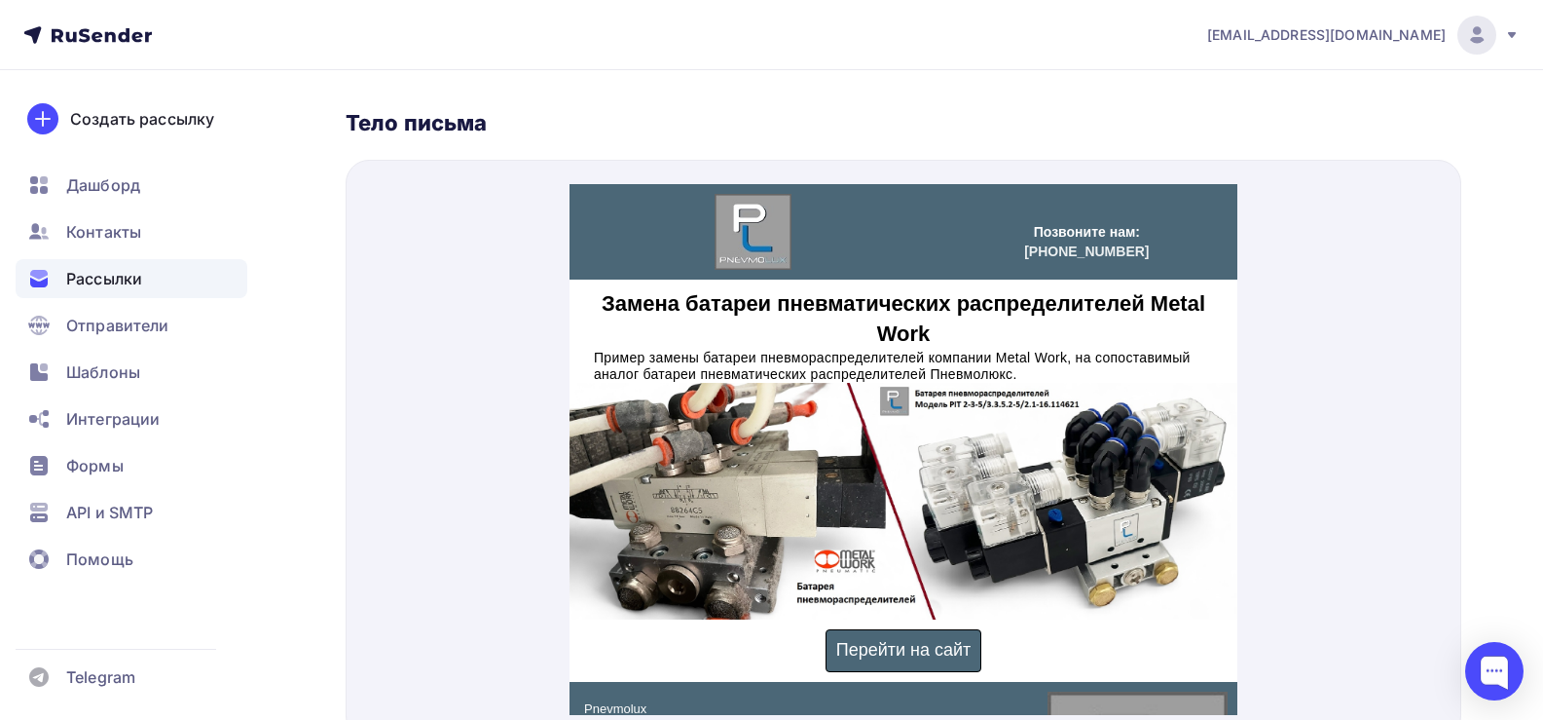
click at [922, 495] on img at bounding box center [903, 478] width 668 height 238
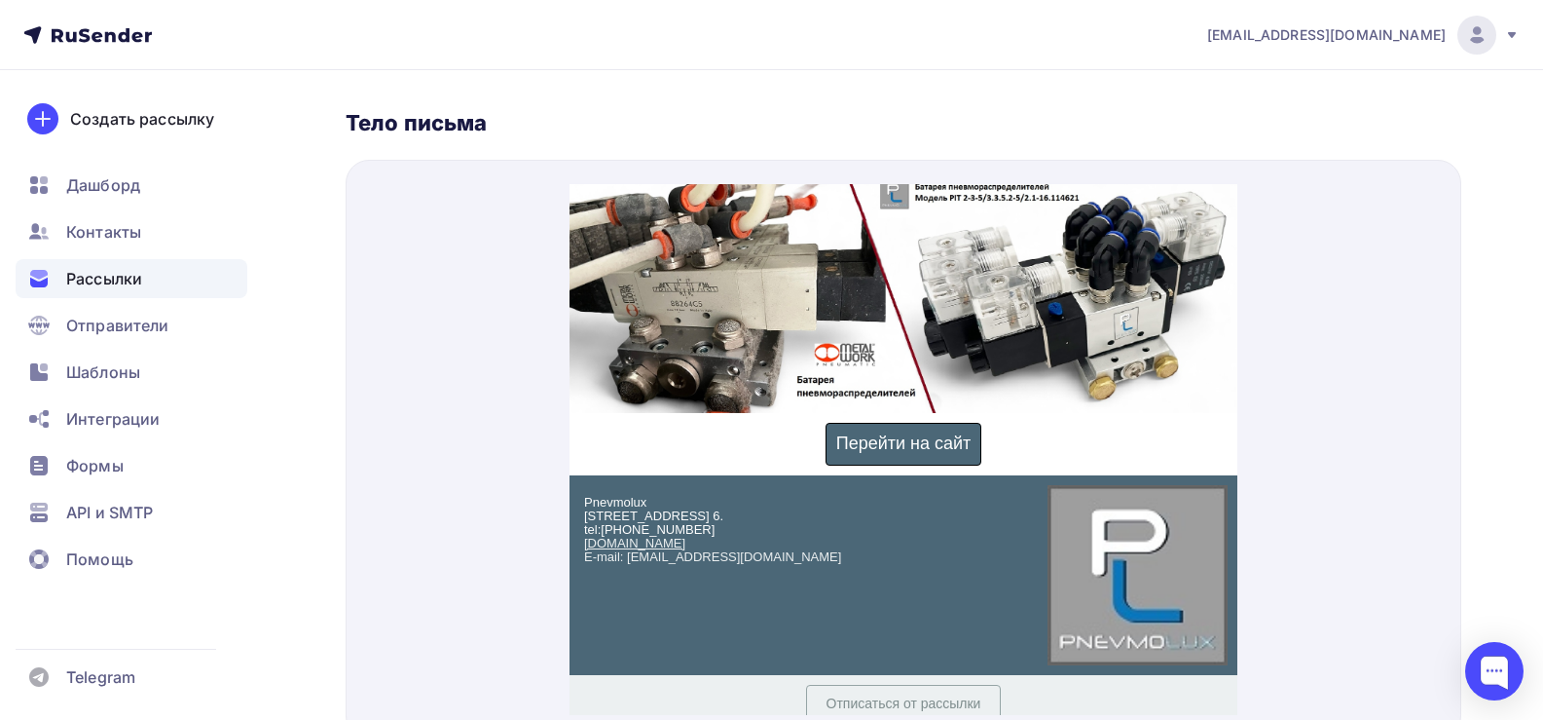
scroll to position [212, 0]
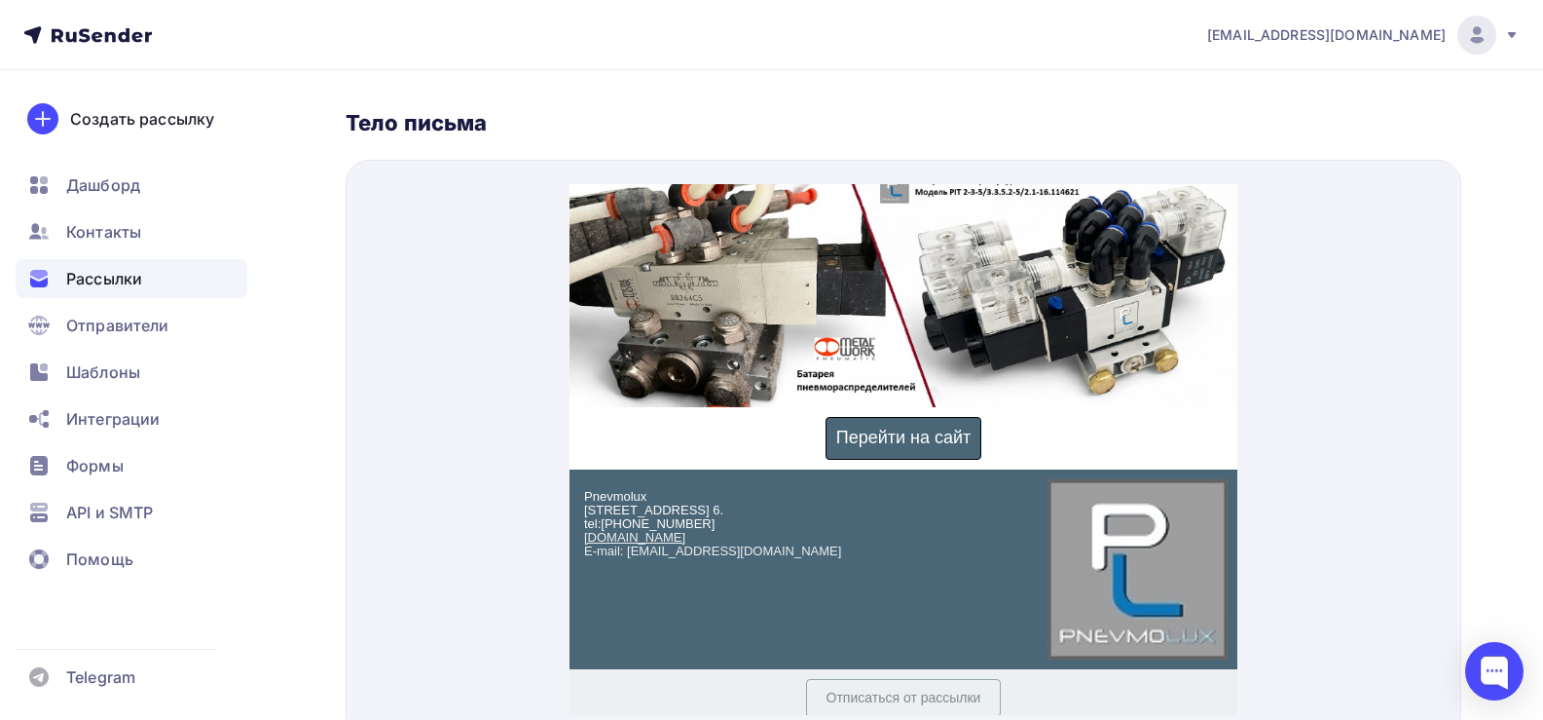
click at [873, 411] on span "Перейти на сайт" at bounding box center [902, 413] width 135 height 19
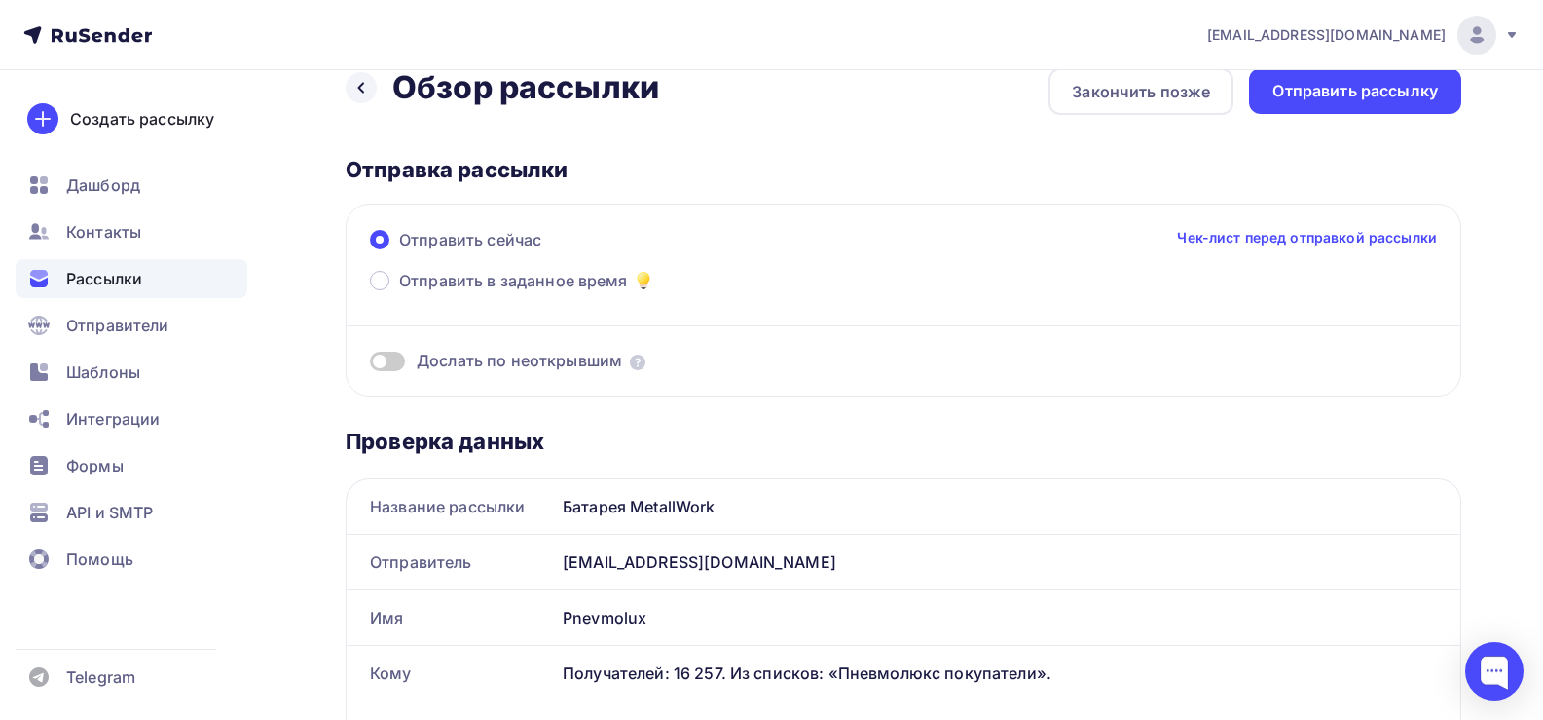
scroll to position [0, 0]
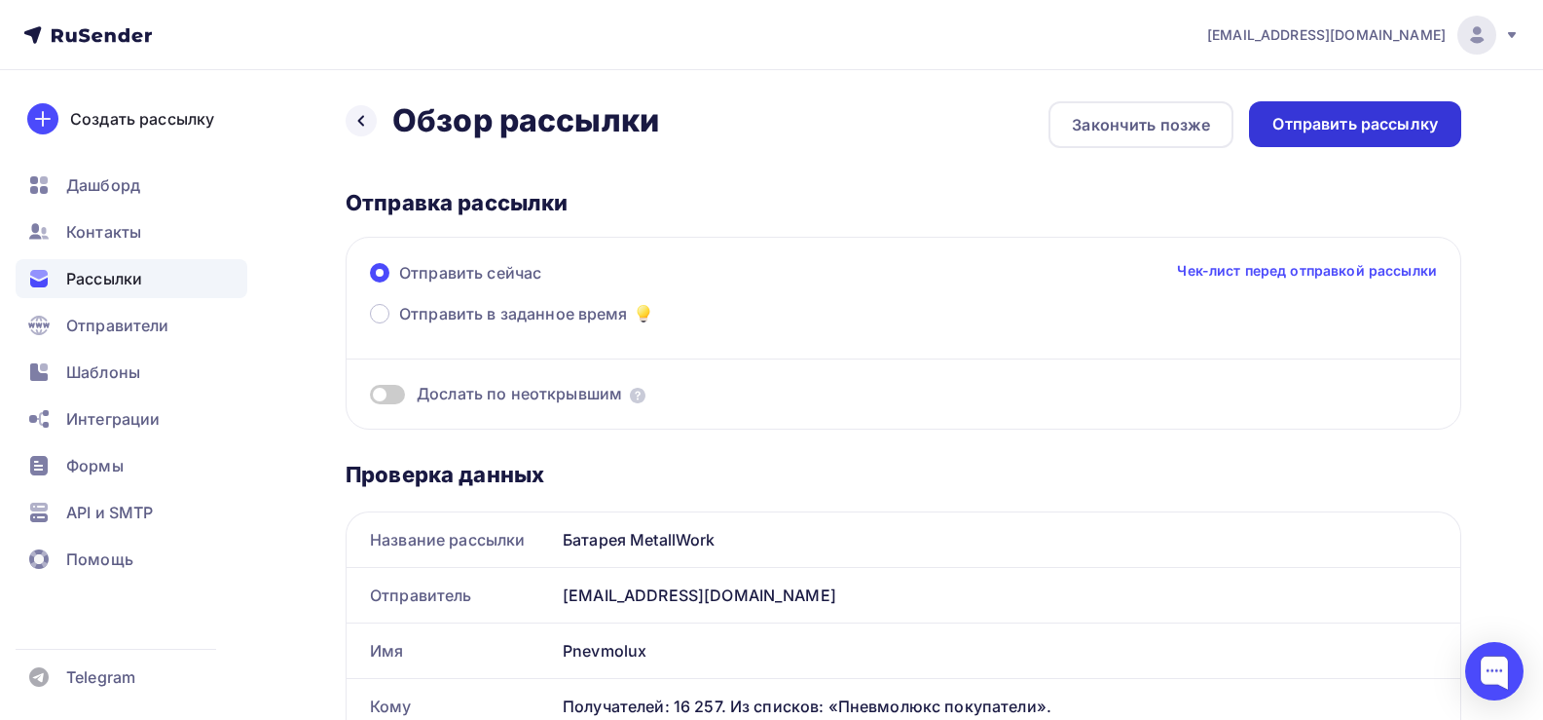
click at [1380, 123] on div "Отправить рассылку" at bounding box center [1356, 124] width 166 height 22
